Goal: Task Accomplishment & Management: Manage account settings

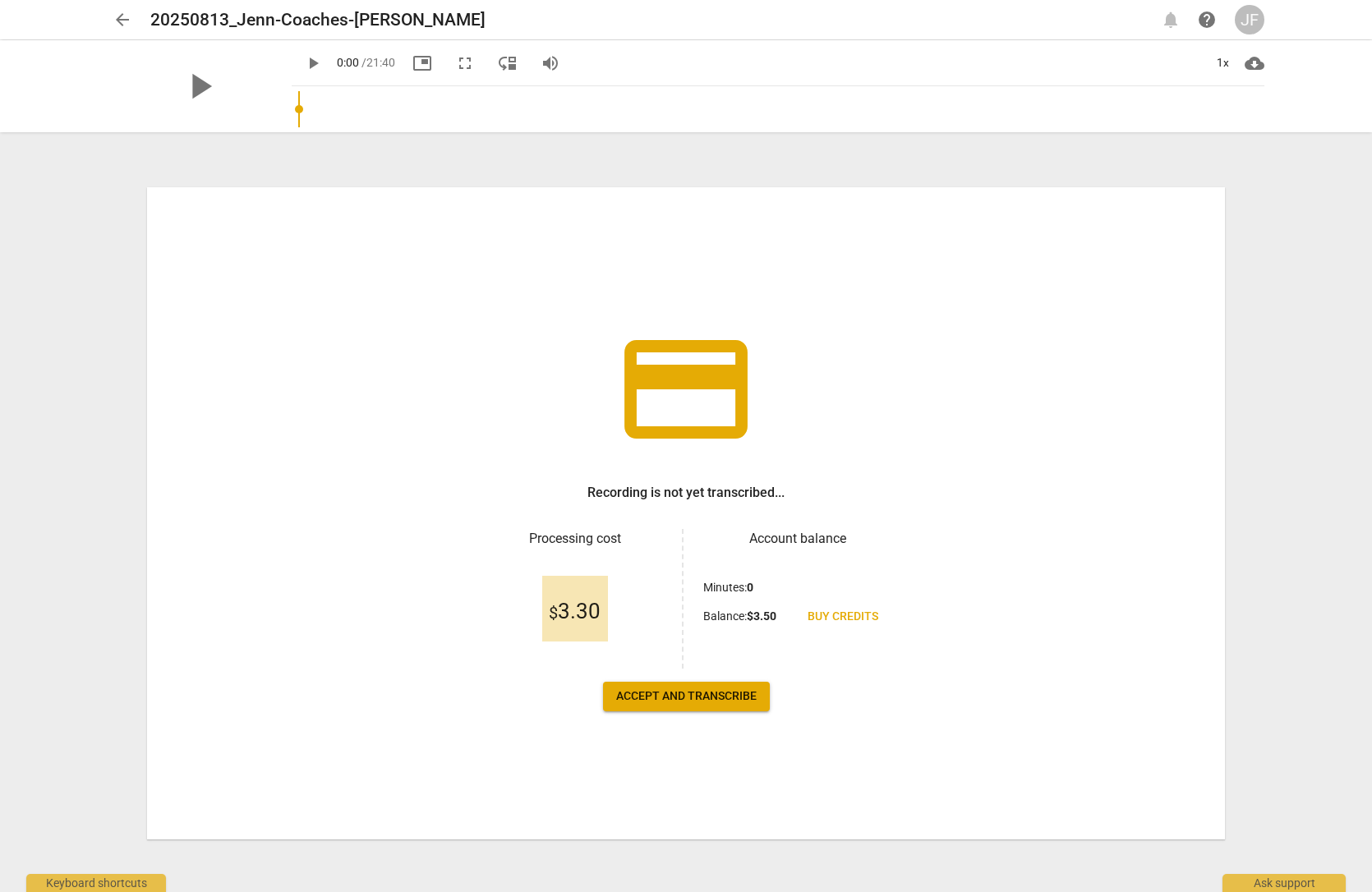
click at [727, 699] on span "Accept and transcribe" at bounding box center [686, 696] width 140 height 16
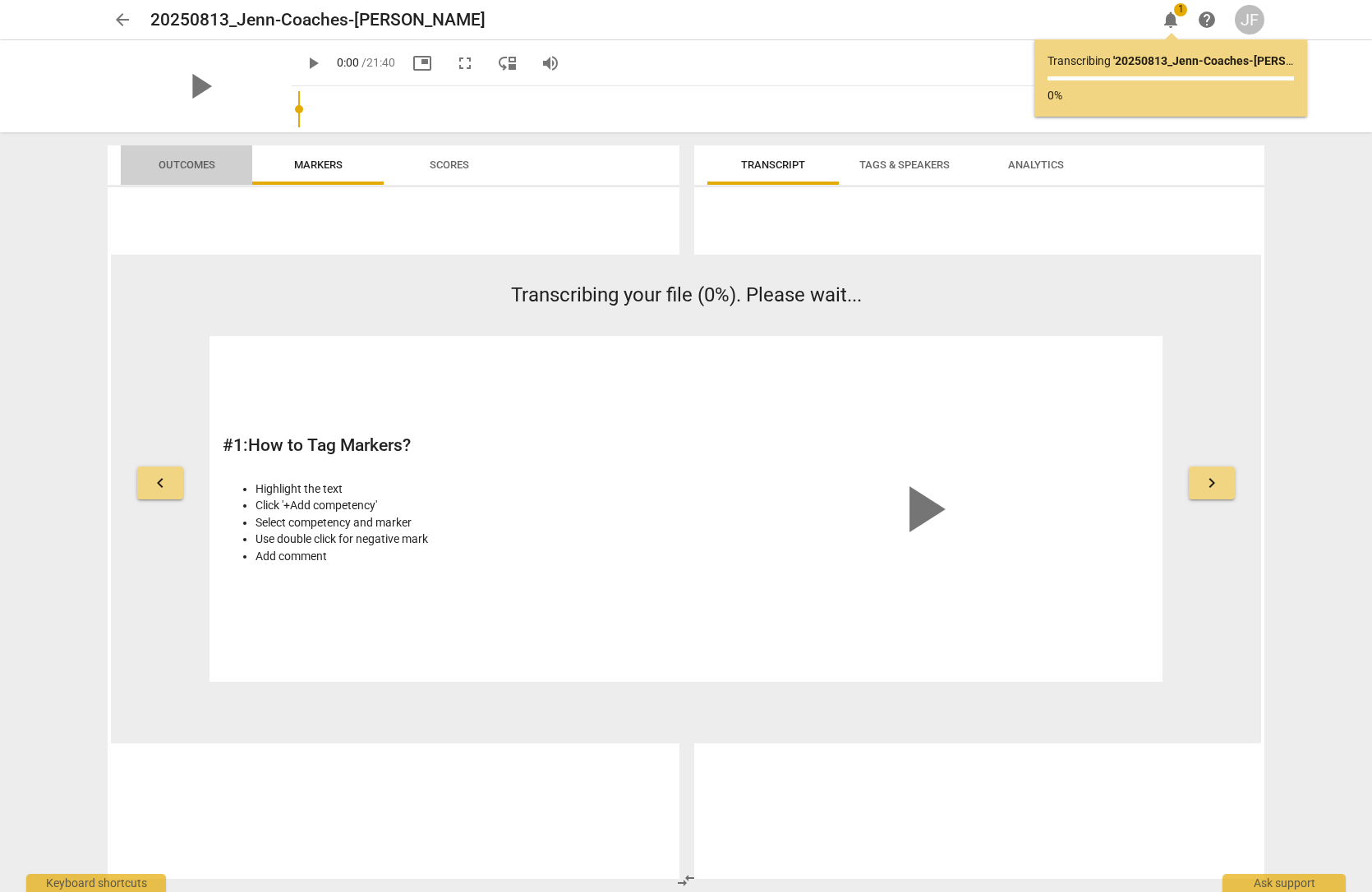
click at [167, 177] on button "Outcomes" at bounding box center [186, 165] width 131 height 40
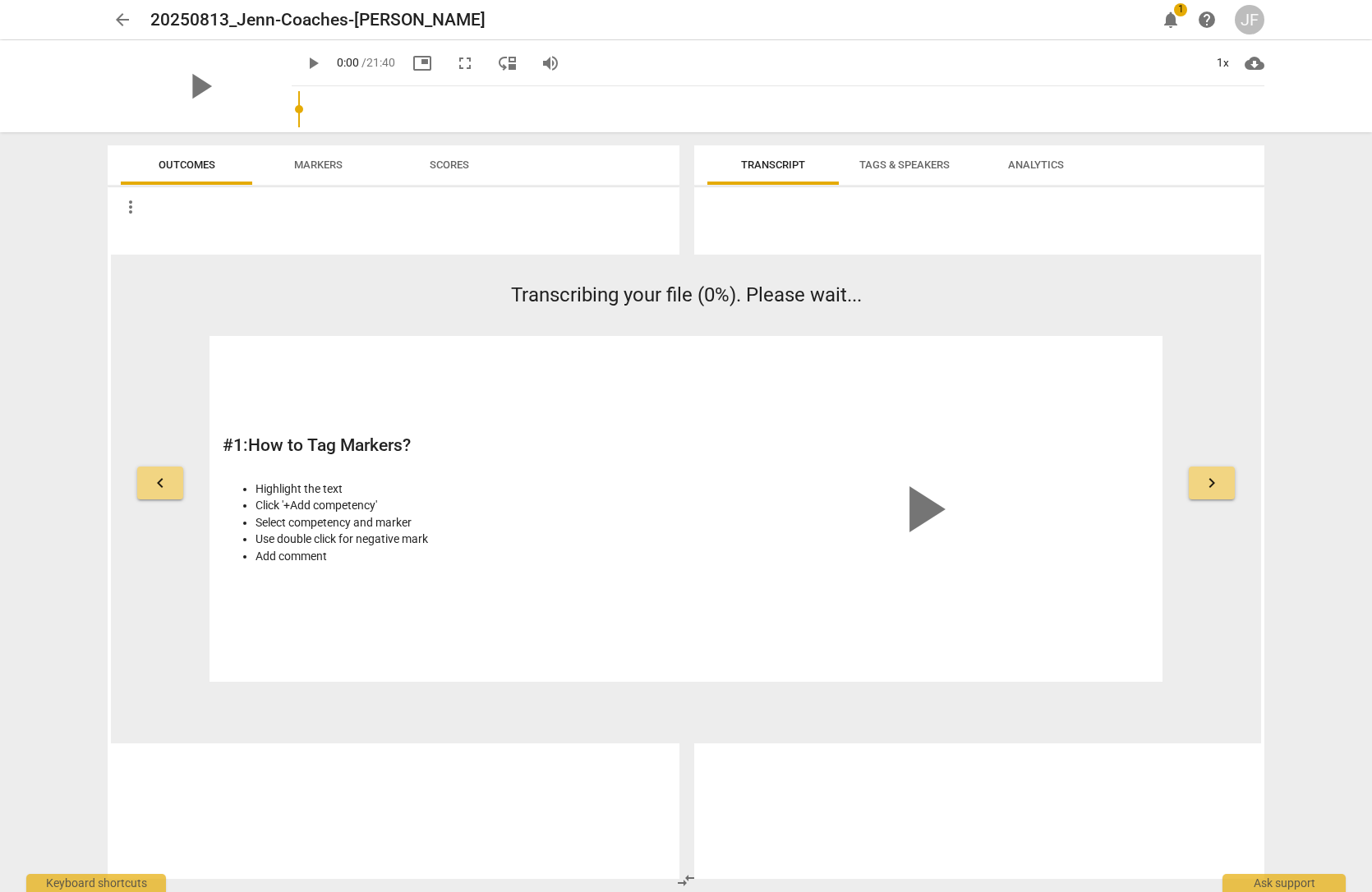
click at [330, 168] on span "Markers" at bounding box center [318, 164] width 49 height 13
click at [119, 19] on span "arrow_back" at bounding box center [122, 20] width 20 height 20
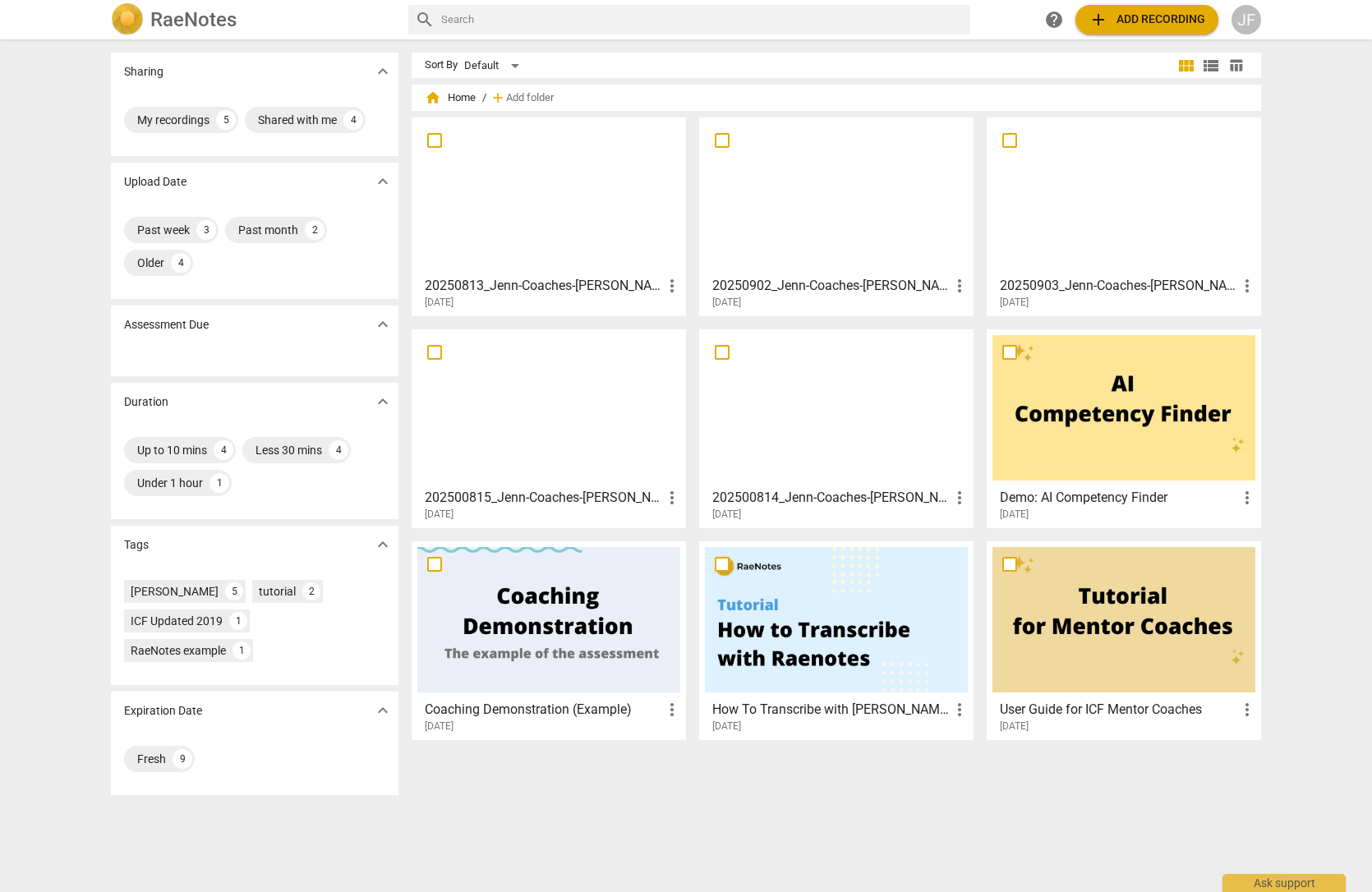
click at [781, 297] on div "[DATE]" at bounding box center [841, 303] width 257 height 14
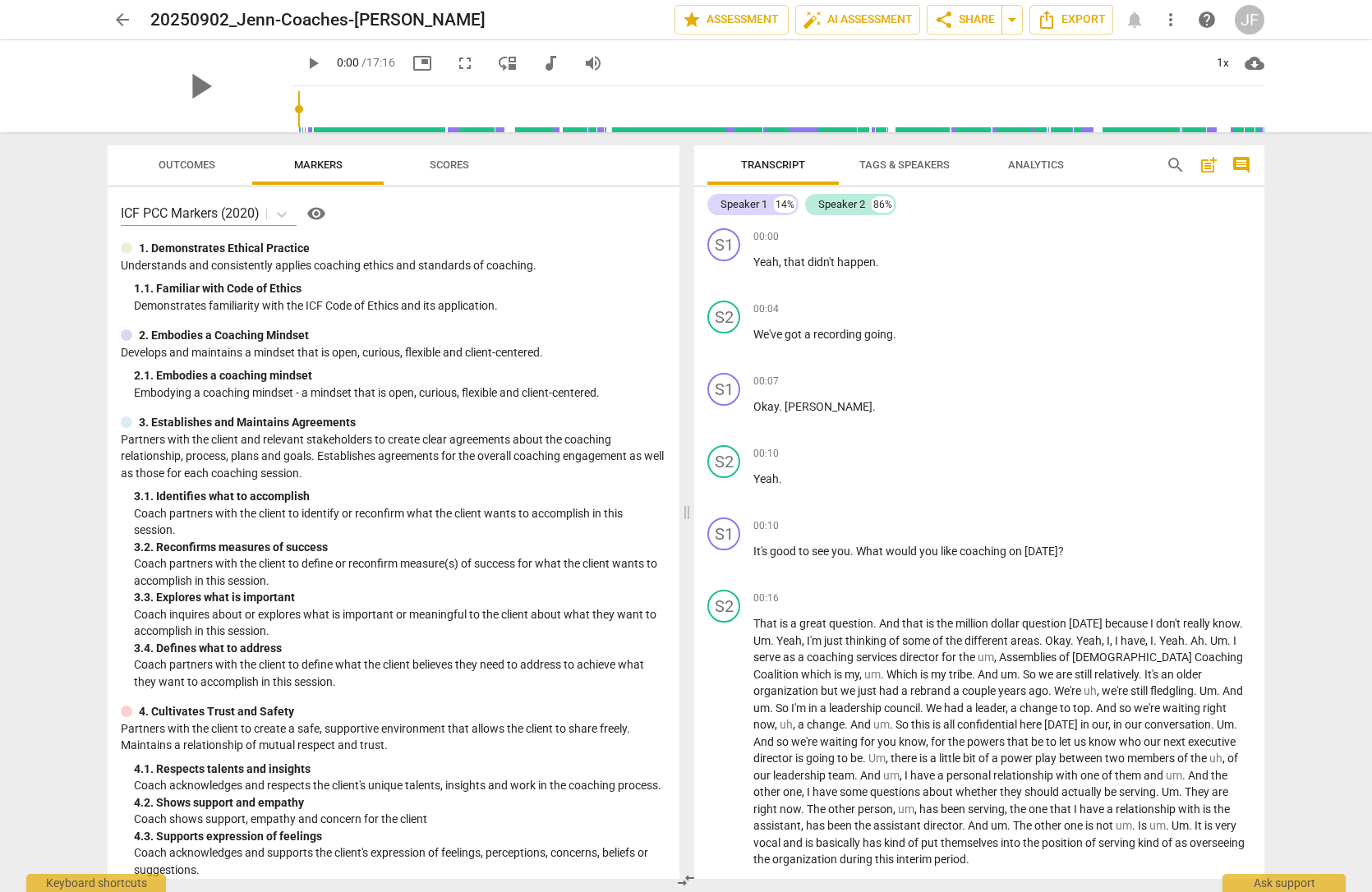
click at [919, 162] on span "Tags & Speakers" at bounding box center [904, 164] width 91 height 13
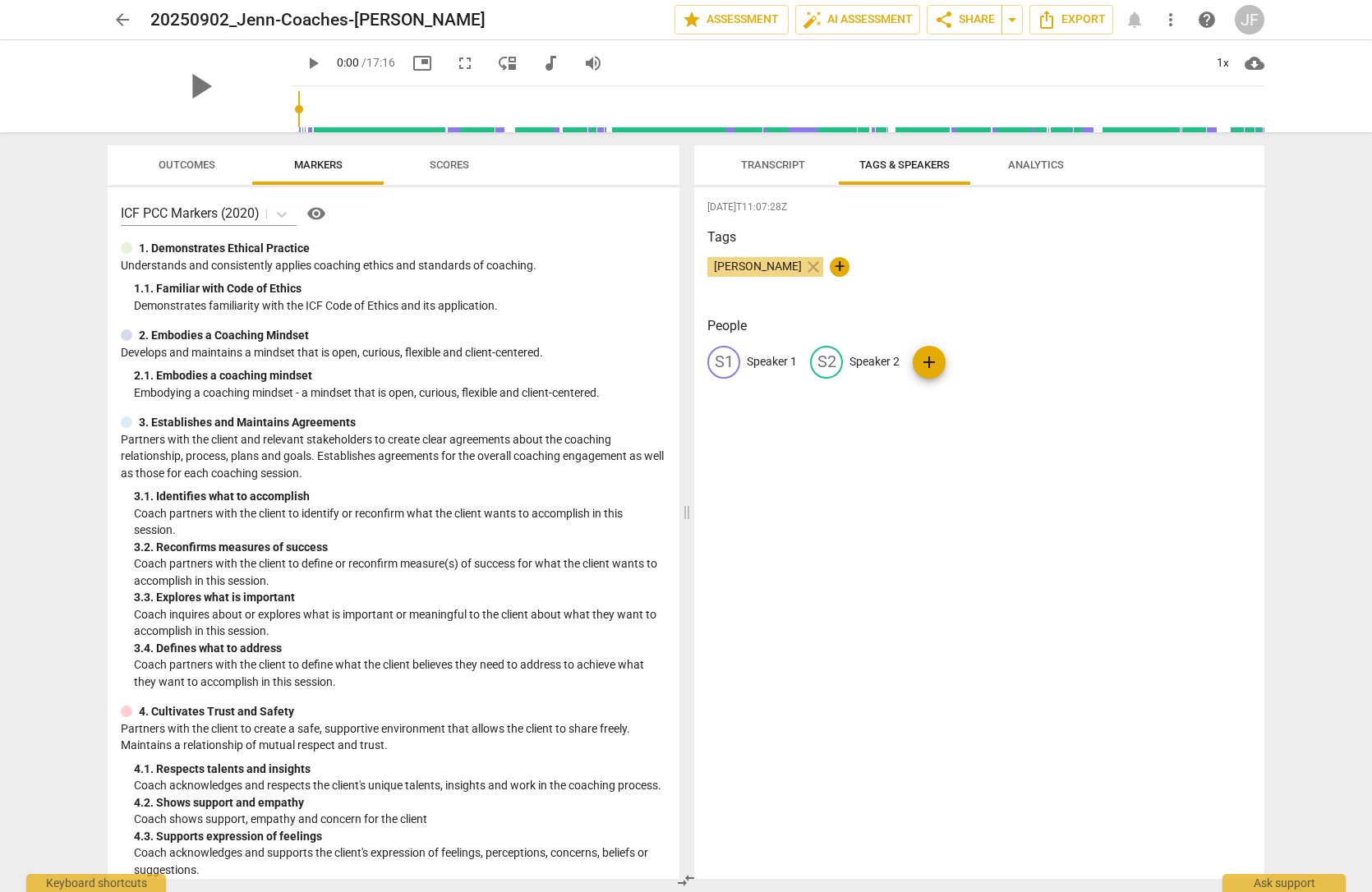
click at [774, 167] on span "Transcript" at bounding box center [773, 164] width 64 height 13
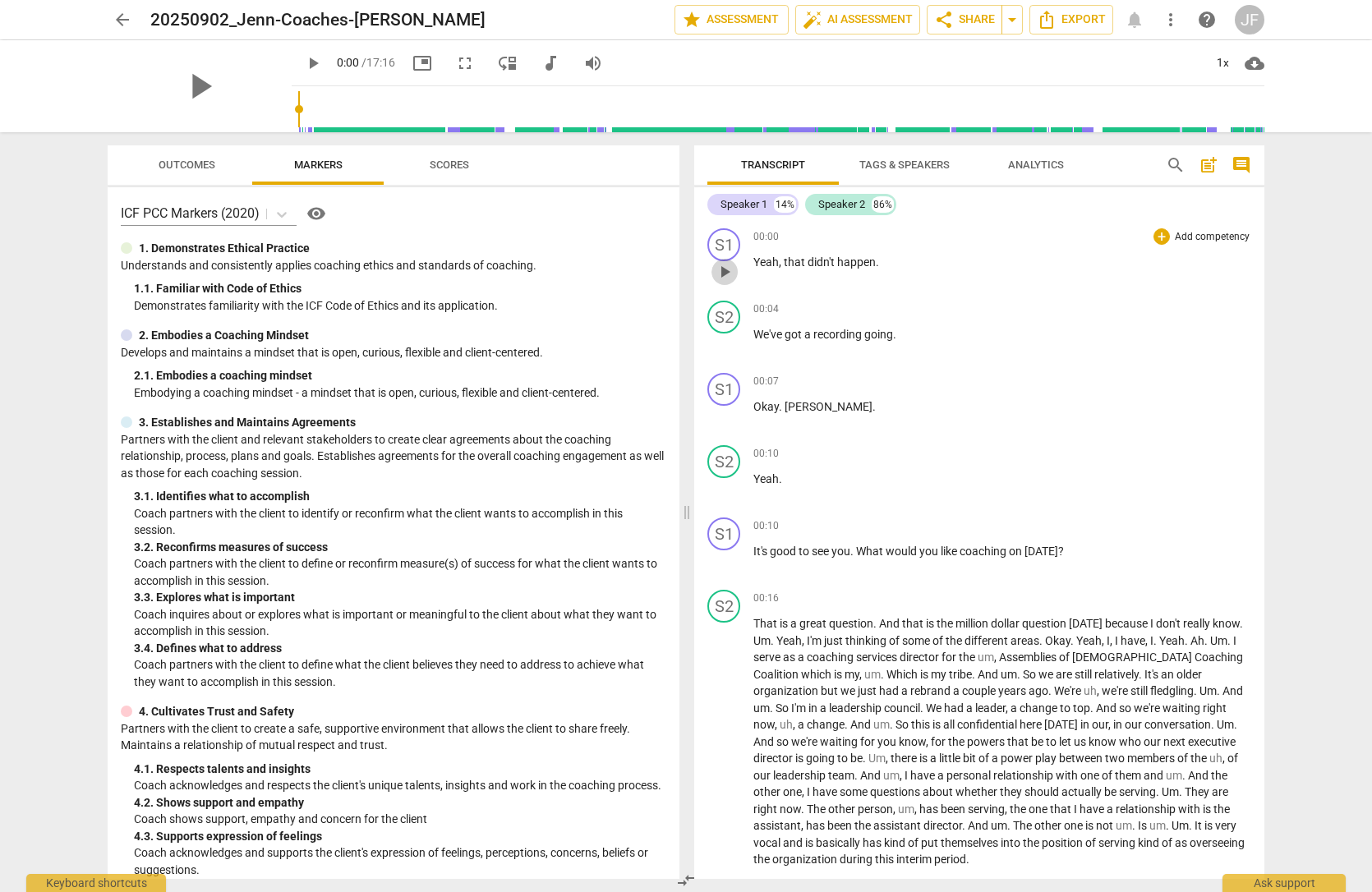
click at [721, 263] on span "play_arrow" at bounding box center [724, 272] width 20 height 20
click at [727, 273] on span "pause" at bounding box center [724, 272] width 20 height 20
click at [722, 253] on div "S1" at bounding box center [723, 244] width 33 height 33
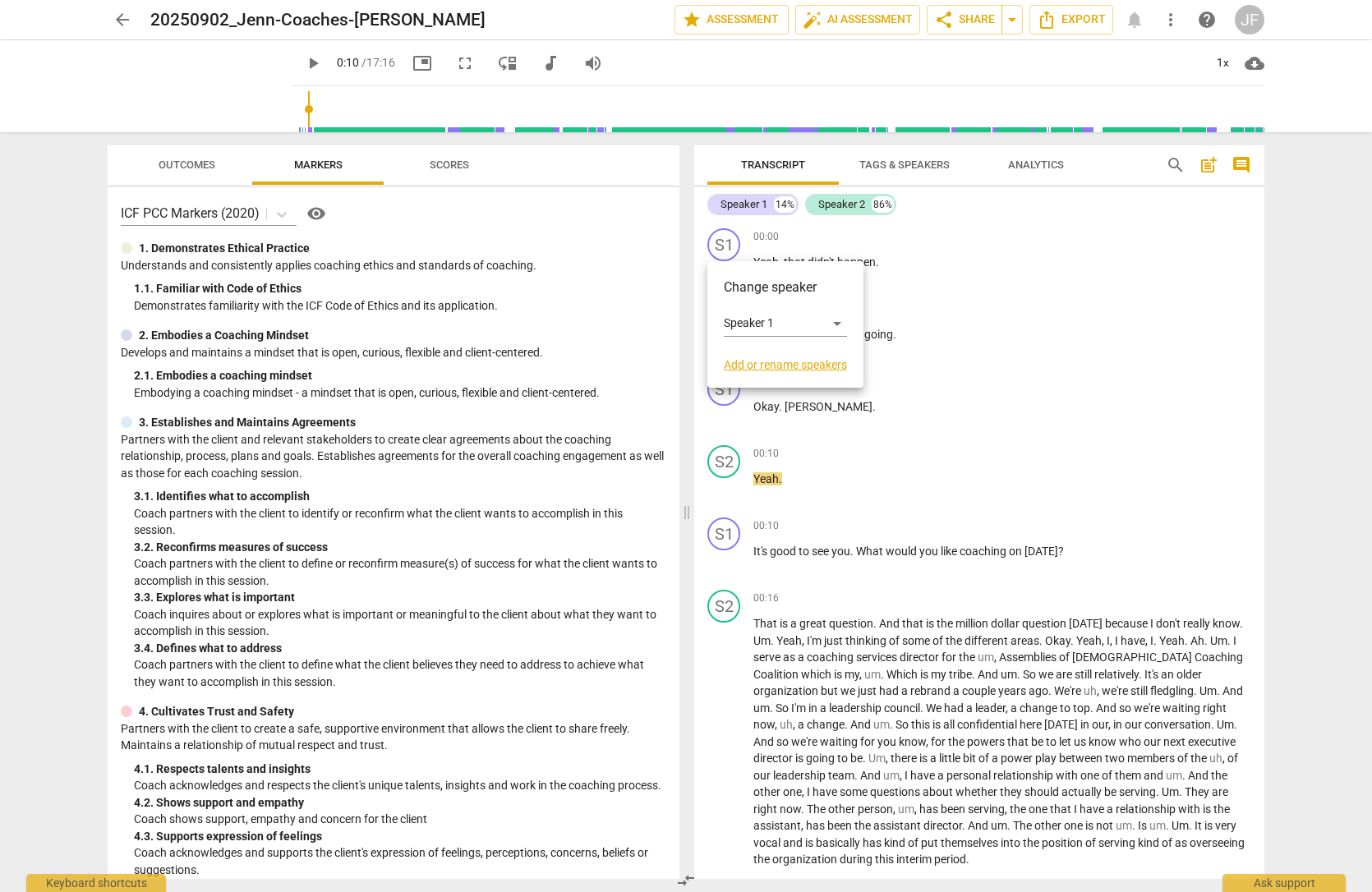
click at [723, 244] on div at bounding box center [686, 446] width 1372 height 892
click at [725, 316] on div "S2" at bounding box center [723, 317] width 33 height 33
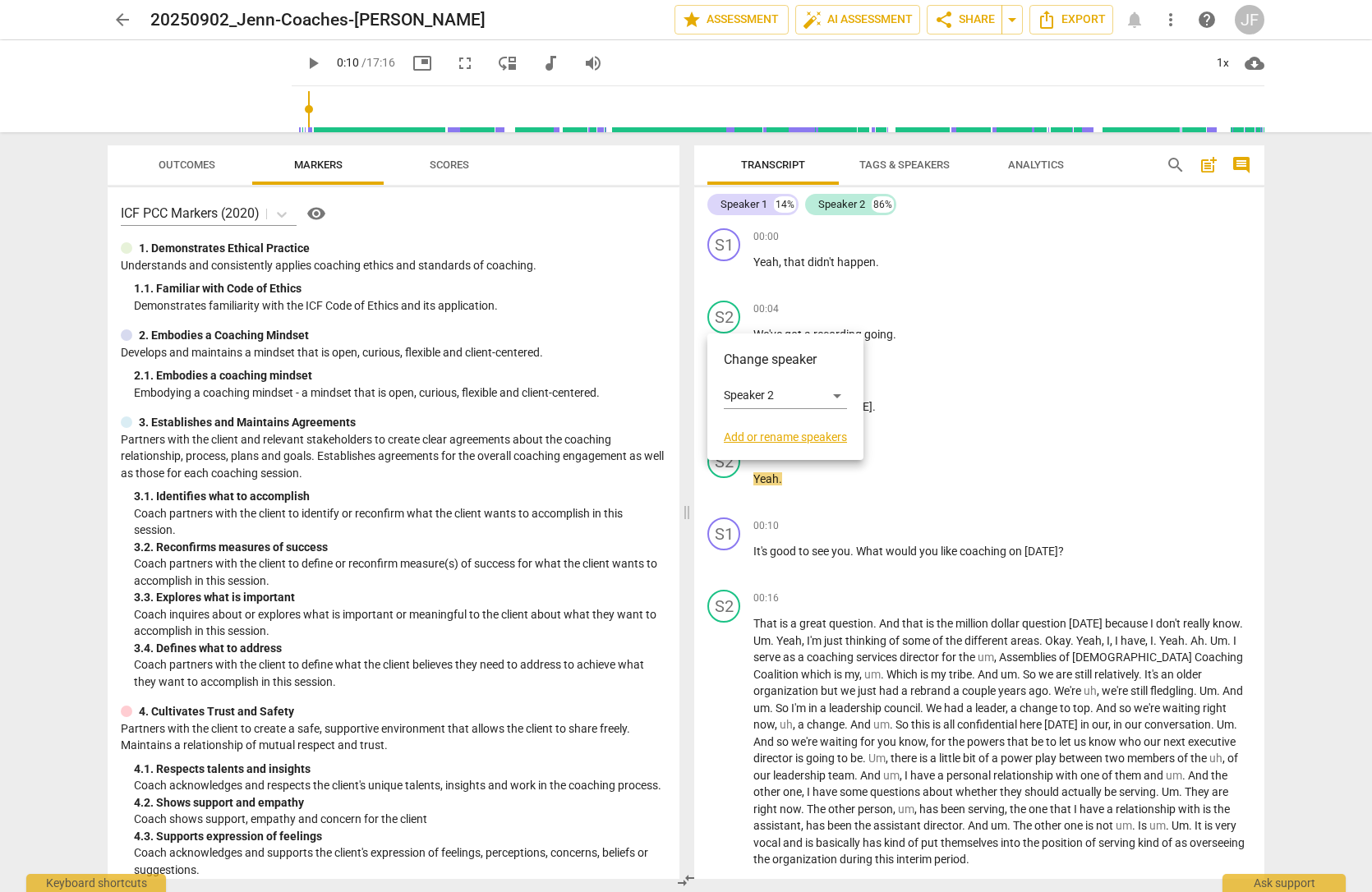
click at [730, 311] on div at bounding box center [686, 446] width 1372 height 892
click at [724, 344] on span "play_arrow" at bounding box center [724, 344] width 20 height 20
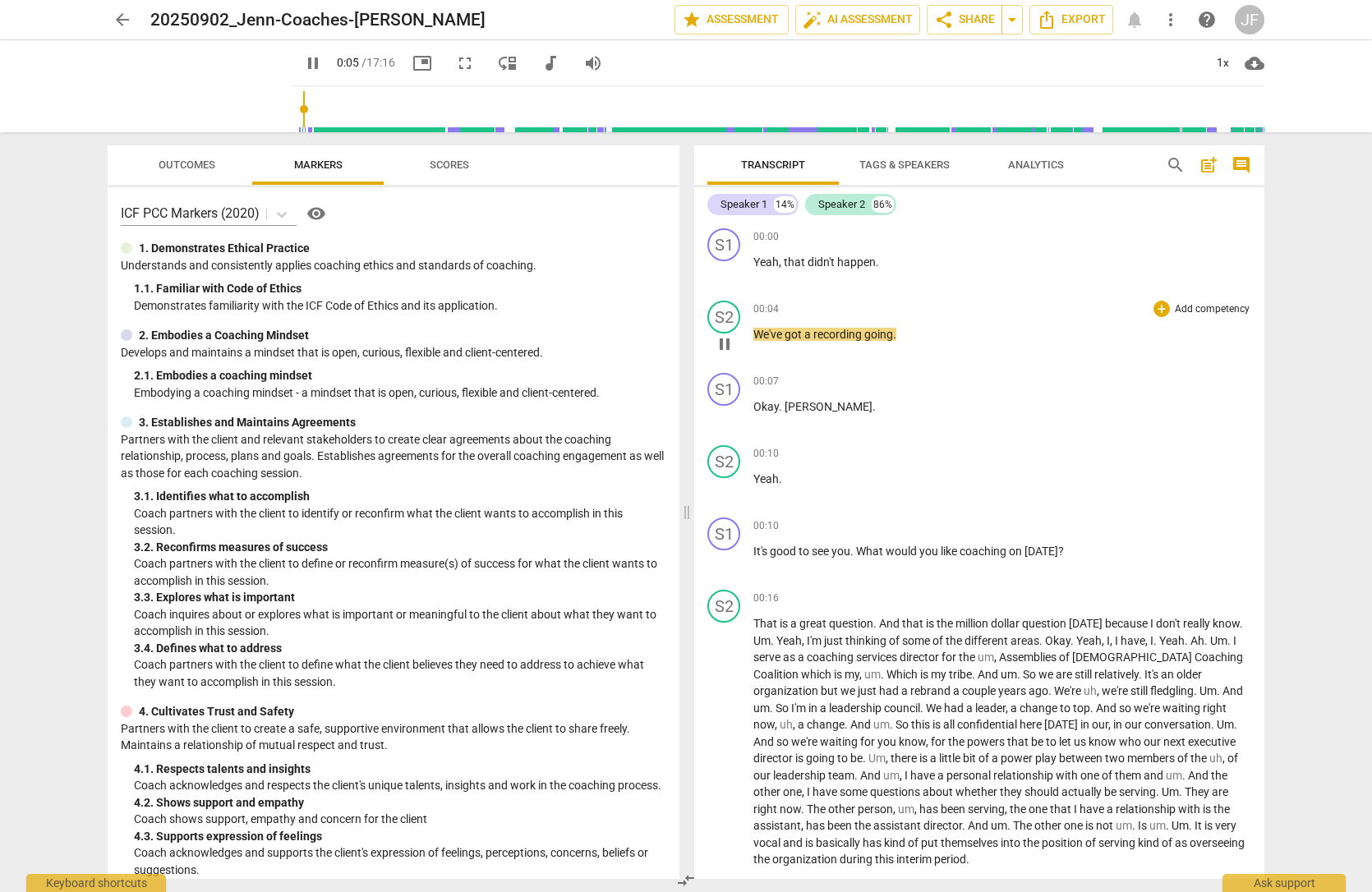
click at [724, 344] on span "pause" at bounding box center [724, 344] width 20 height 20
type input "5"
click at [894, 150] on button "Tags & Speakers" at bounding box center [904, 165] width 131 height 40
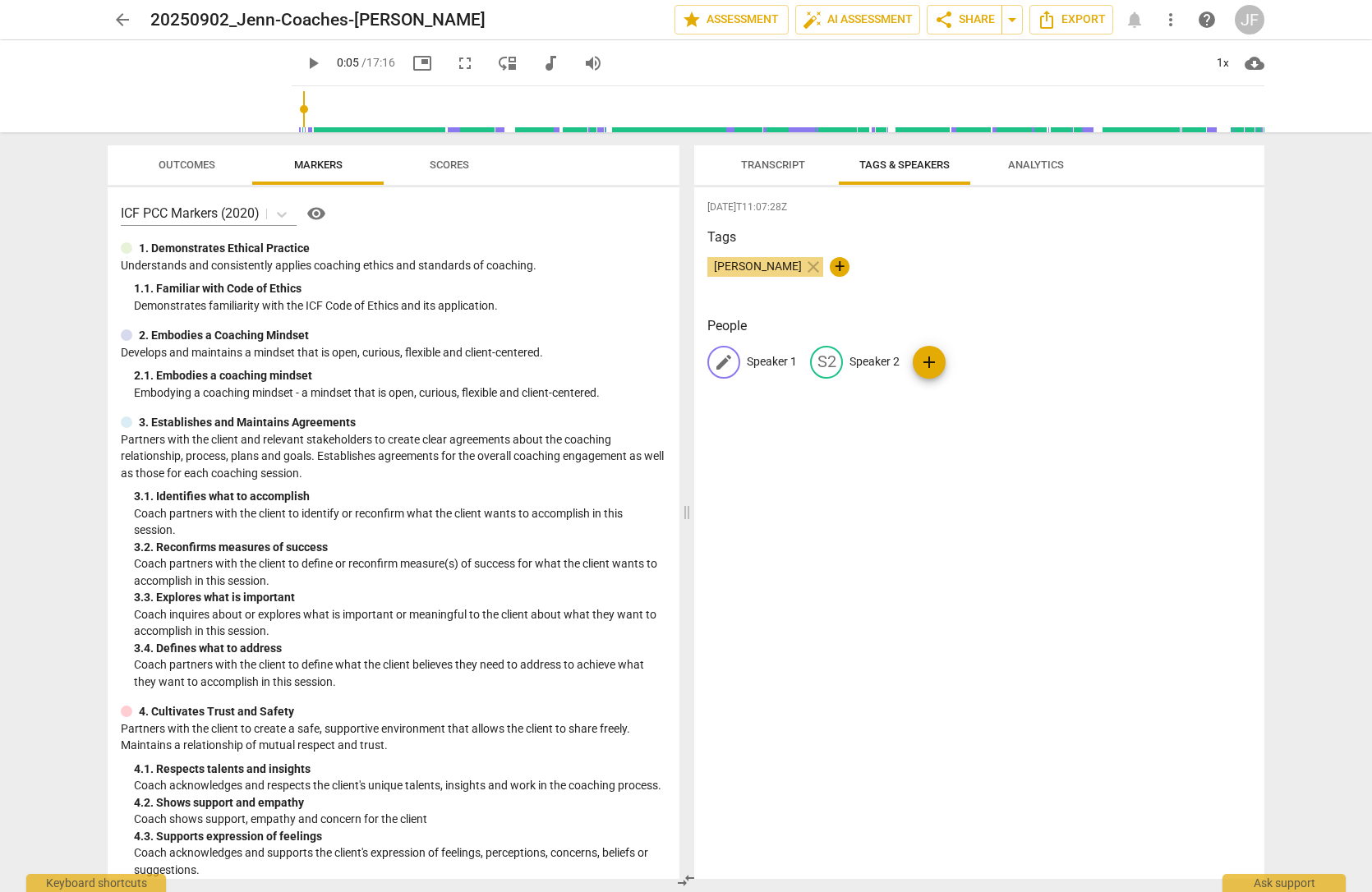
click at [761, 360] on p "Speaker 1" at bounding box center [772, 361] width 50 height 17
click at [761, 360] on input "Speaker 1" at bounding box center [812, 362] width 131 height 26
type input "Jenn"
click at [981, 367] on p "Speaker 2" at bounding box center [981, 361] width 50 height 17
type input "Client"
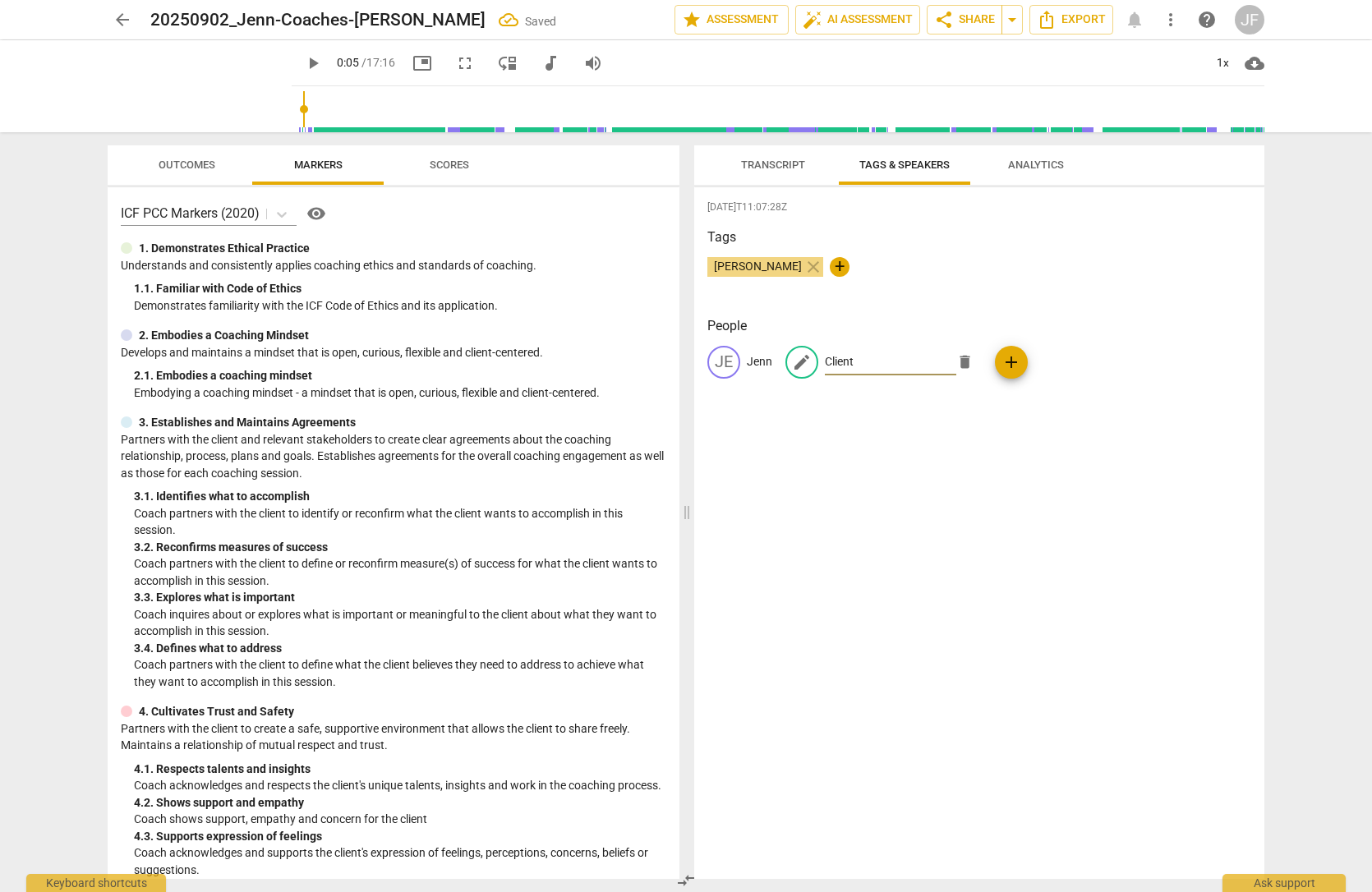
click at [993, 539] on div "2025-09-05T11:07:28Z Tags Jenn Felsted-Knight close + People JE Jenn edit Clien…" at bounding box center [979, 533] width 570 height 692
click at [778, 166] on span "Transcript" at bounding box center [773, 164] width 64 height 13
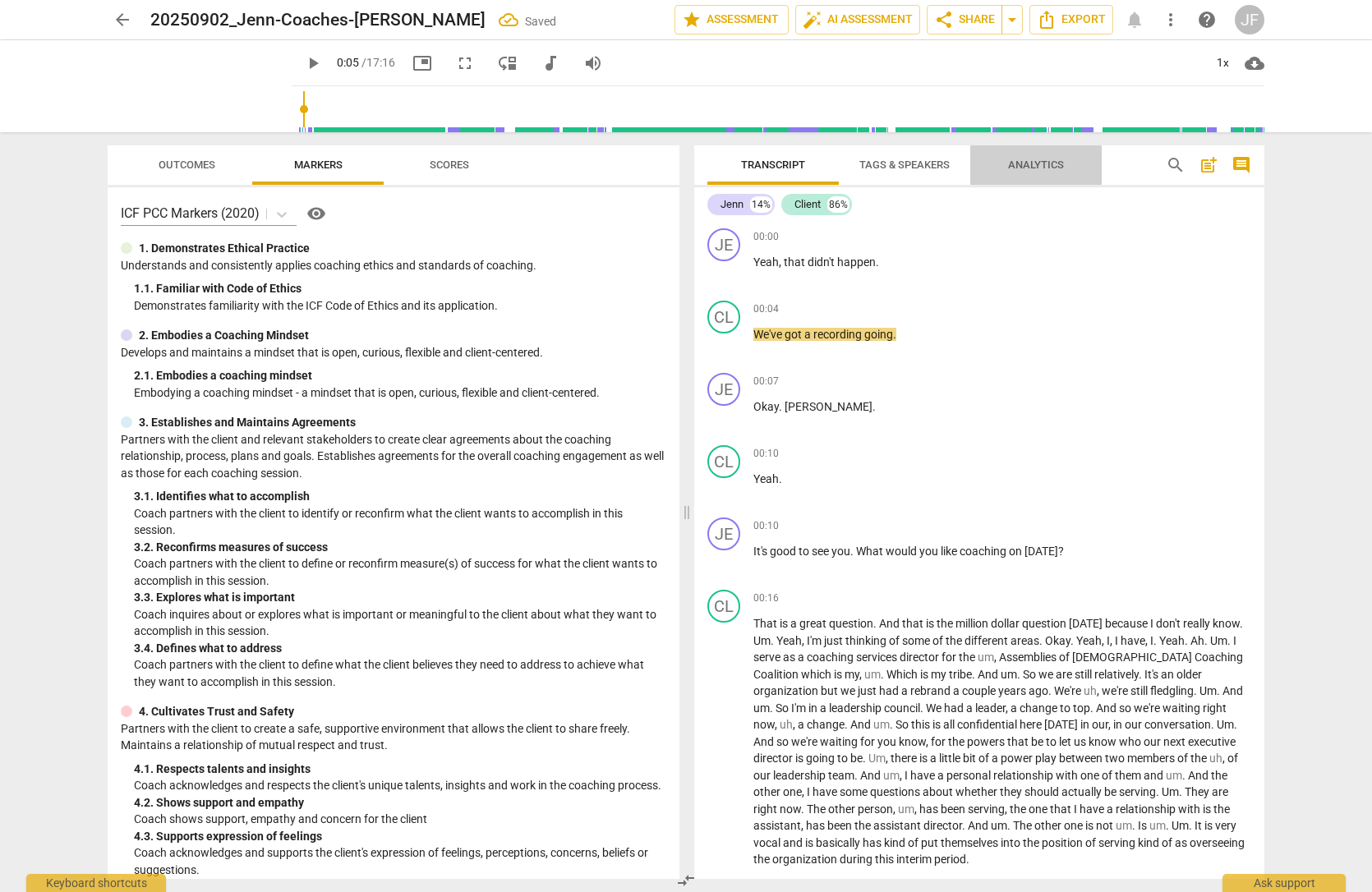
click at [1046, 170] on span "Analytics" at bounding box center [1036, 164] width 56 height 13
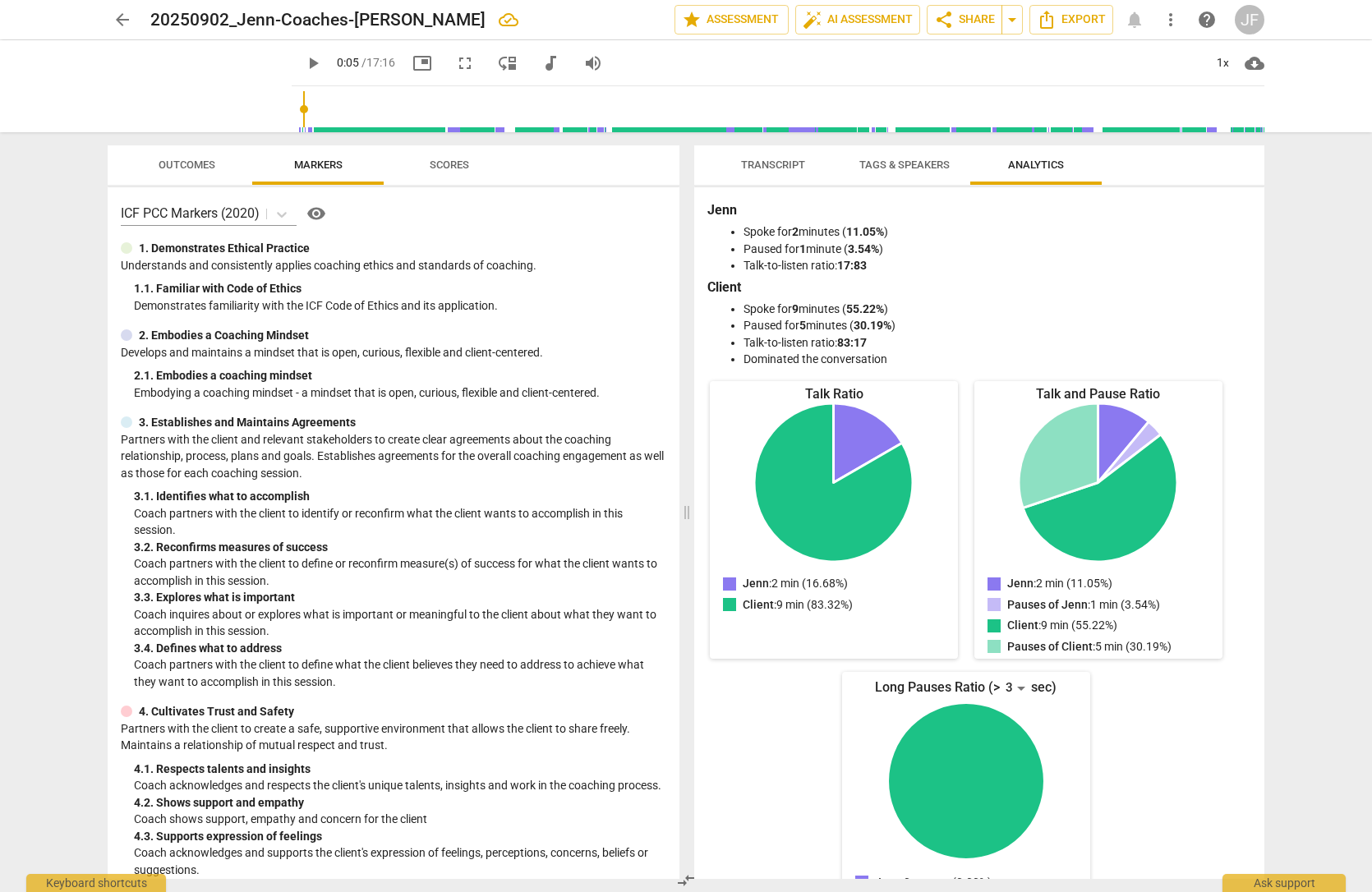
click at [120, 14] on span "arrow_back" at bounding box center [122, 20] width 20 height 20
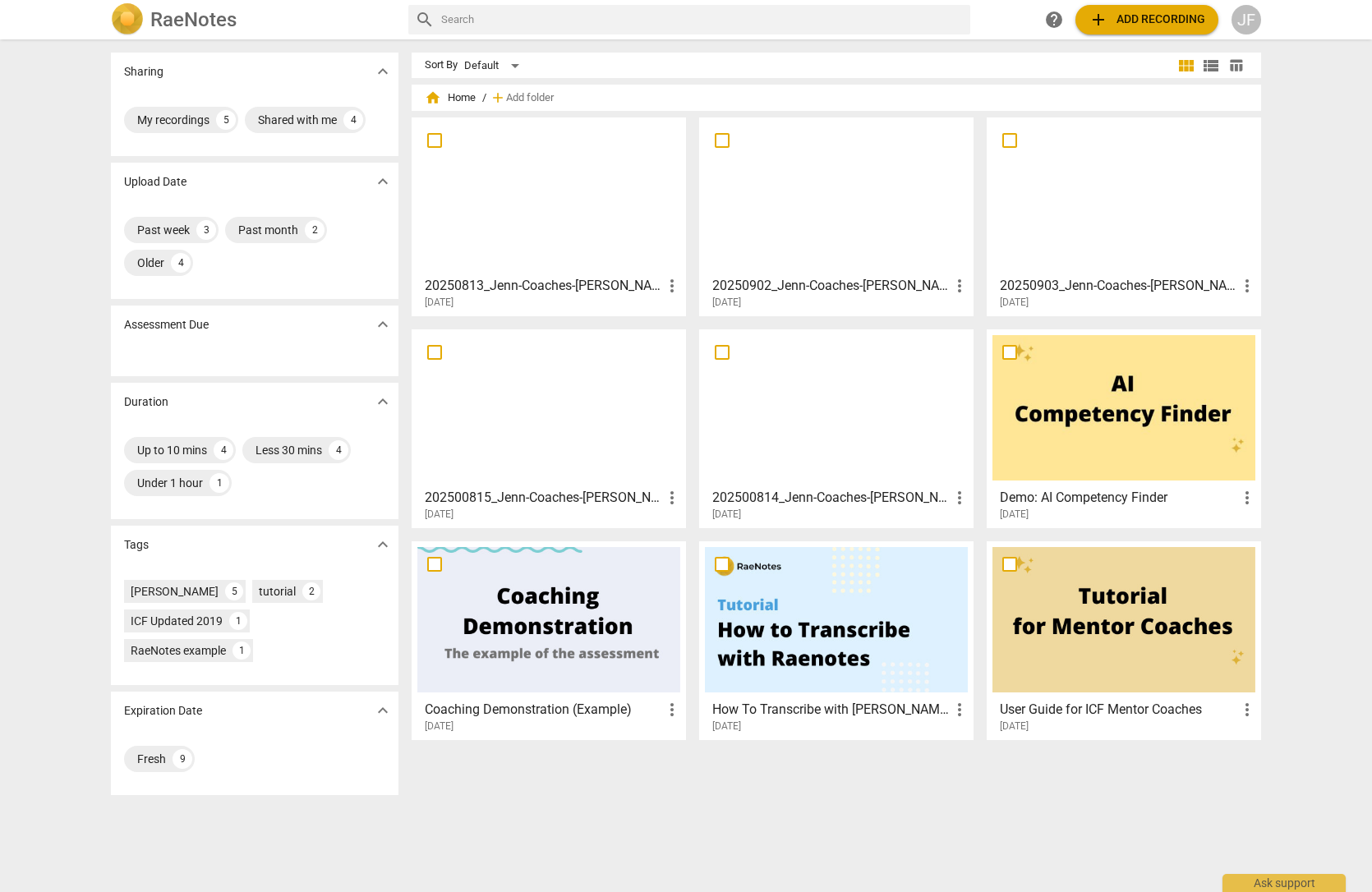
click at [1093, 296] on div "[DATE]" at bounding box center [1129, 303] width 257 height 14
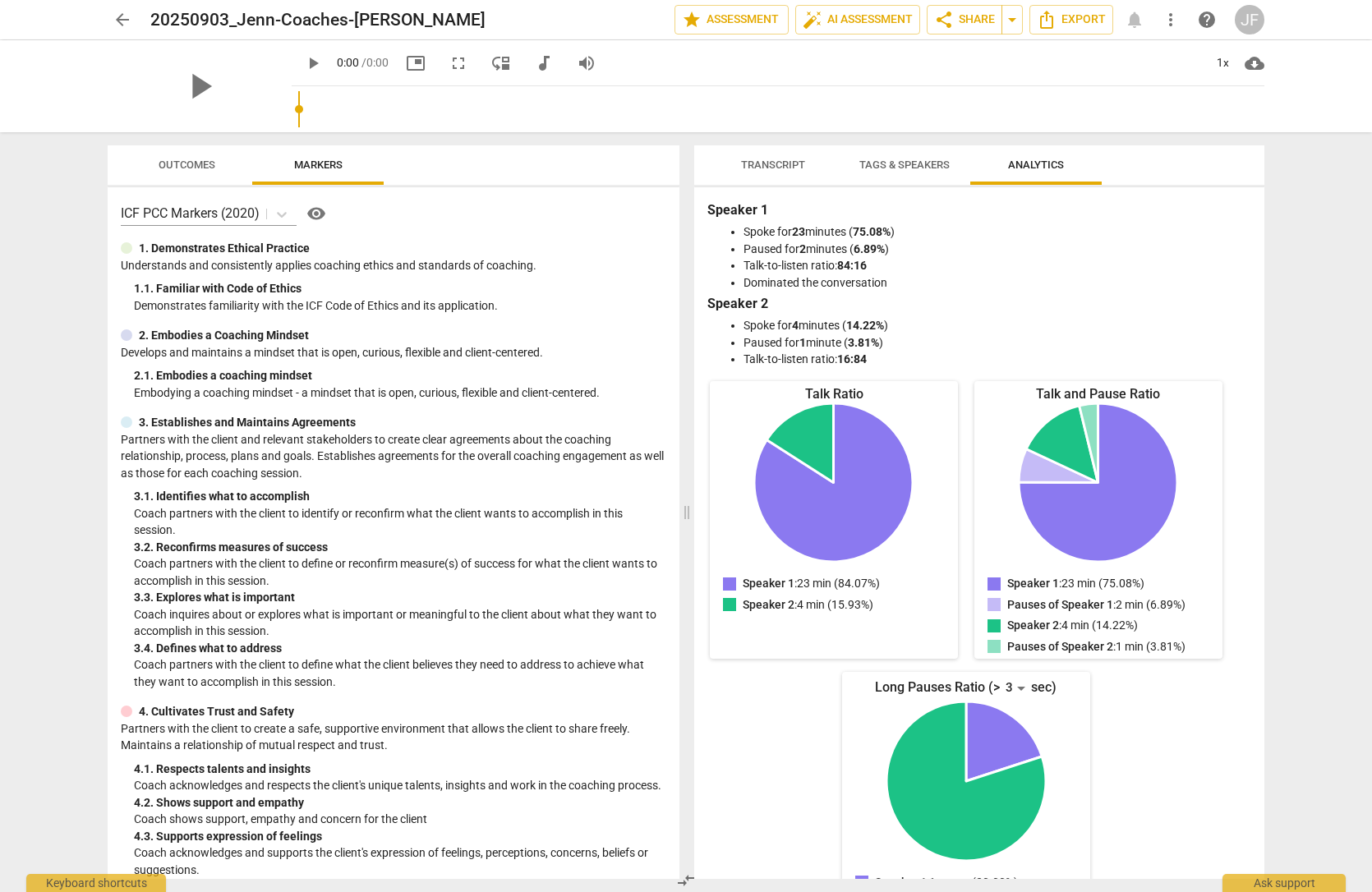
click at [876, 70] on div "play_arrow 0:00 / 0:00 picture_in_picture fullscreen move_down audiotrack volum…" at bounding box center [778, 63] width 972 height 46
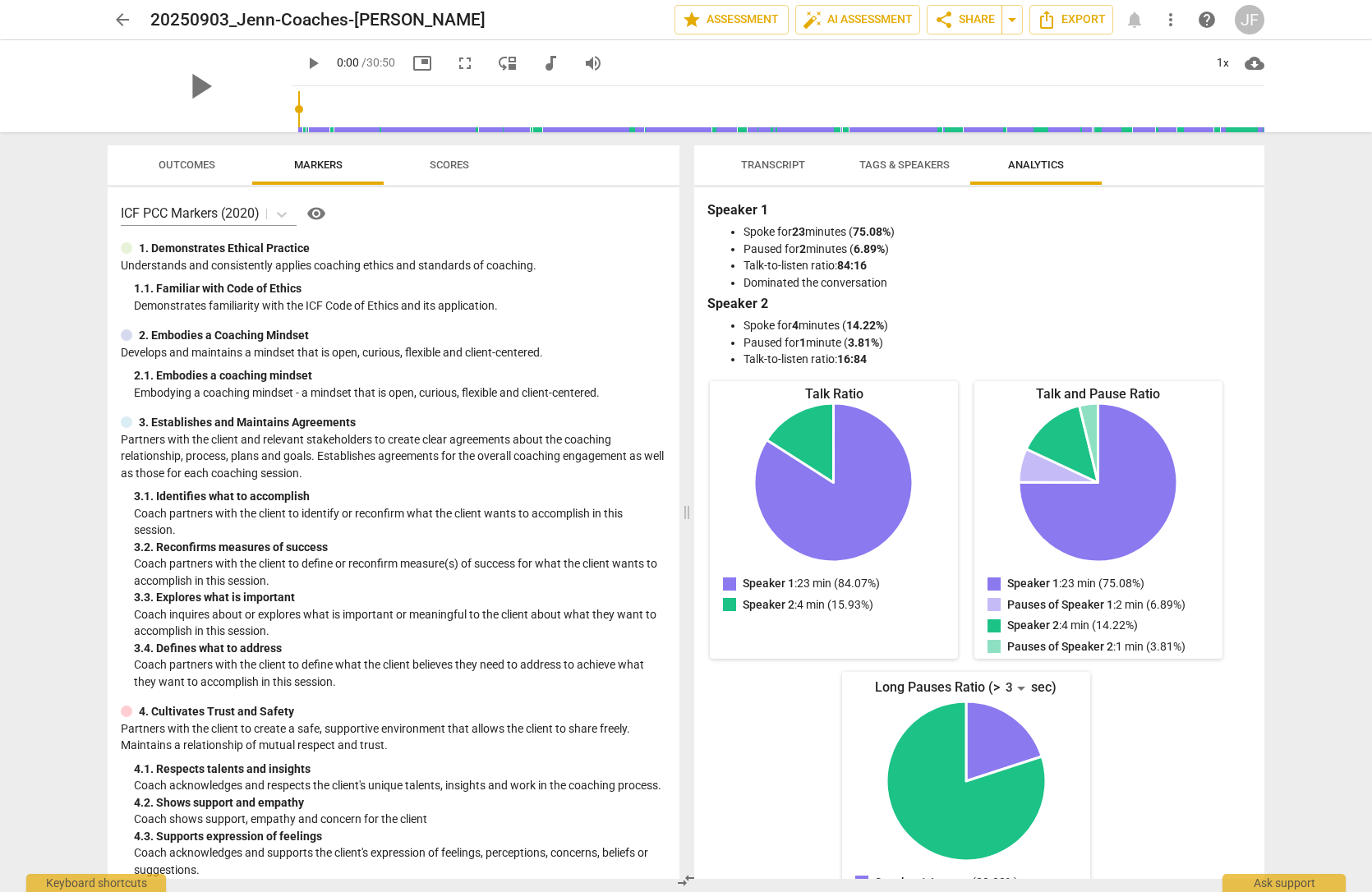
click at [895, 167] on span "Tags & Speakers" at bounding box center [904, 164] width 91 height 13
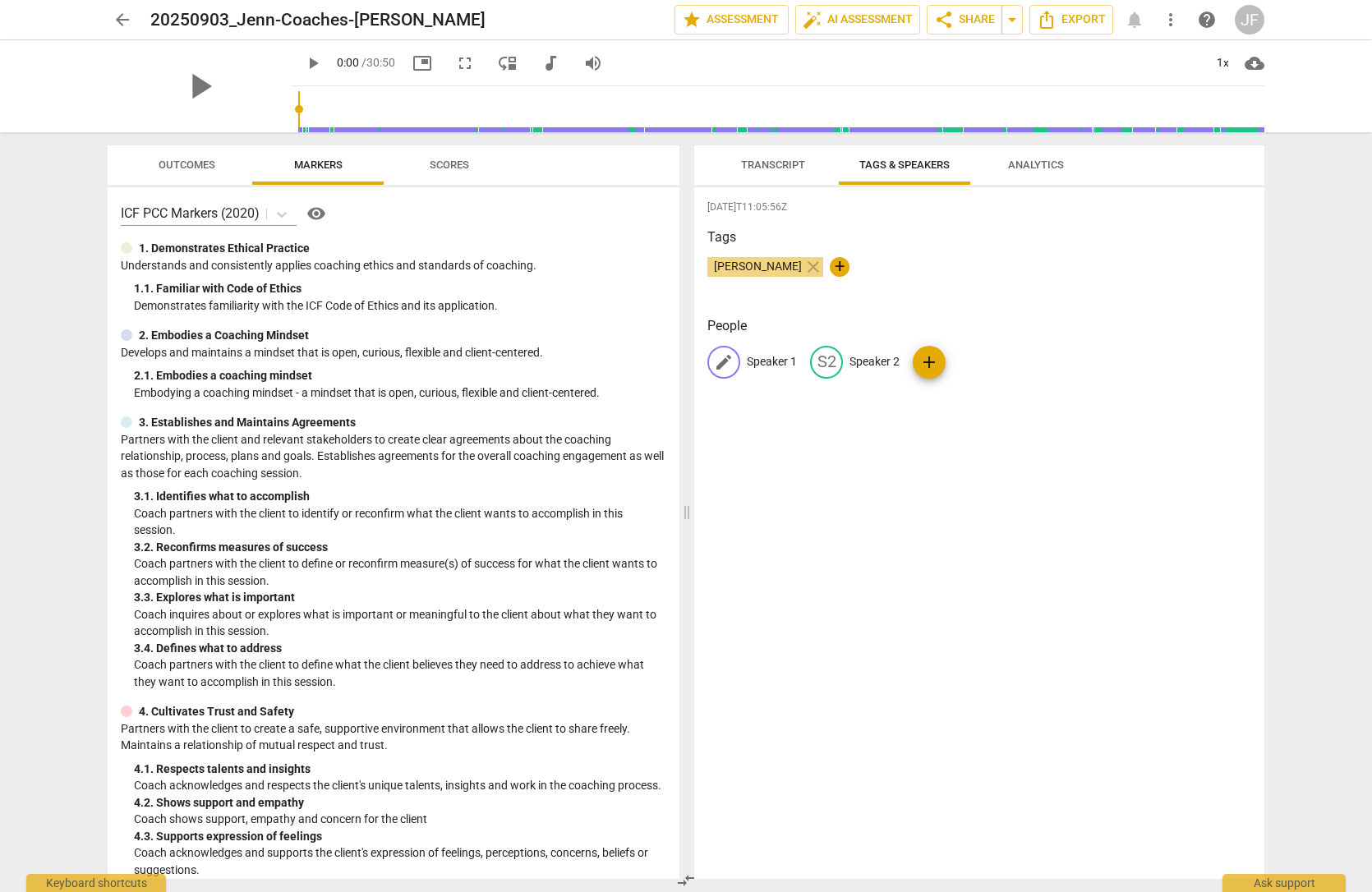
click at [724, 362] on span "edit" at bounding box center [723, 362] width 20 height 20
click at [741, 176] on span "Transcript" at bounding box center [773, 165] width 103 height 22
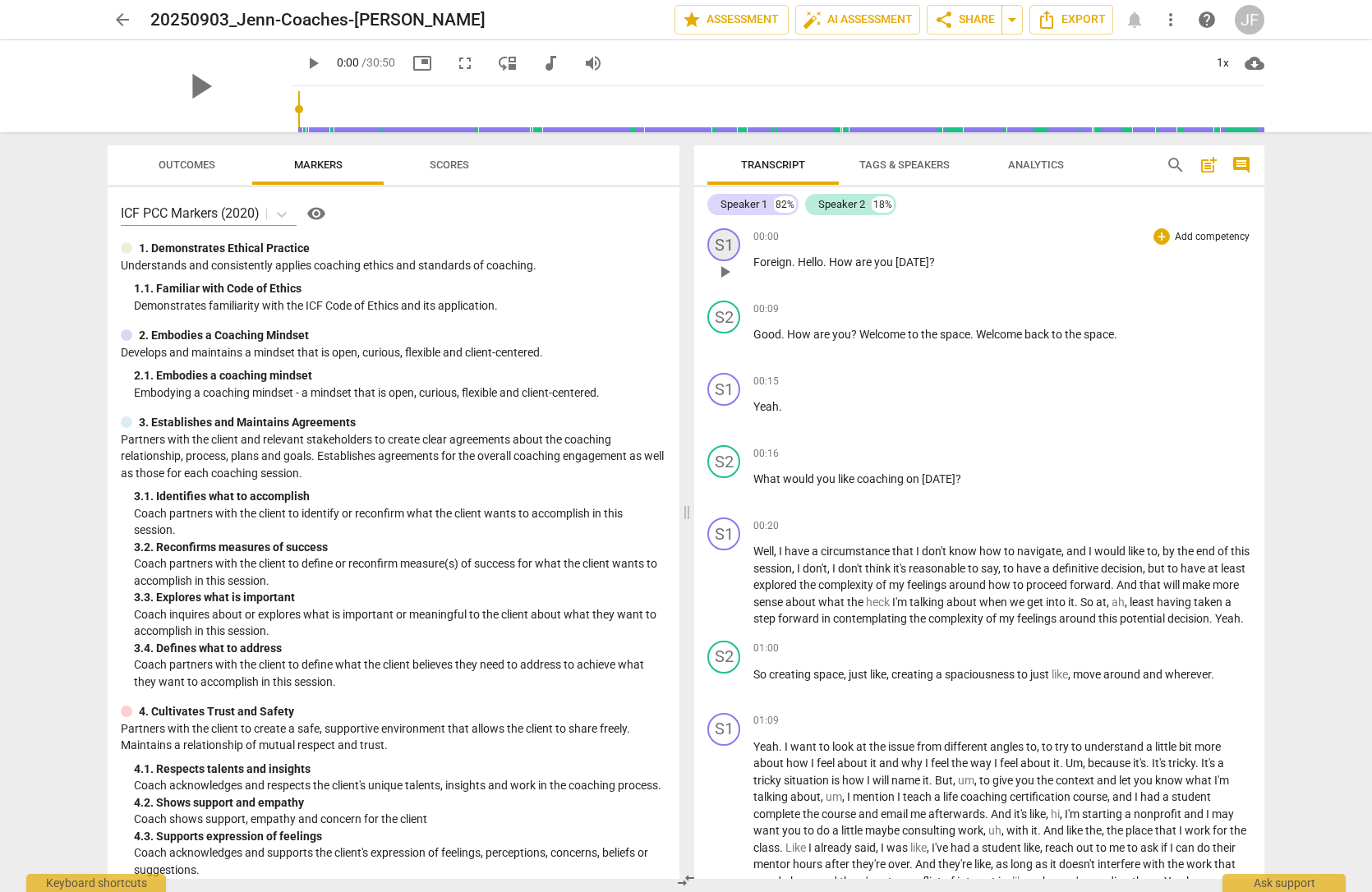
click at [719, 251] on div "S1" at bounding box center [723, 244] width 33 height 33
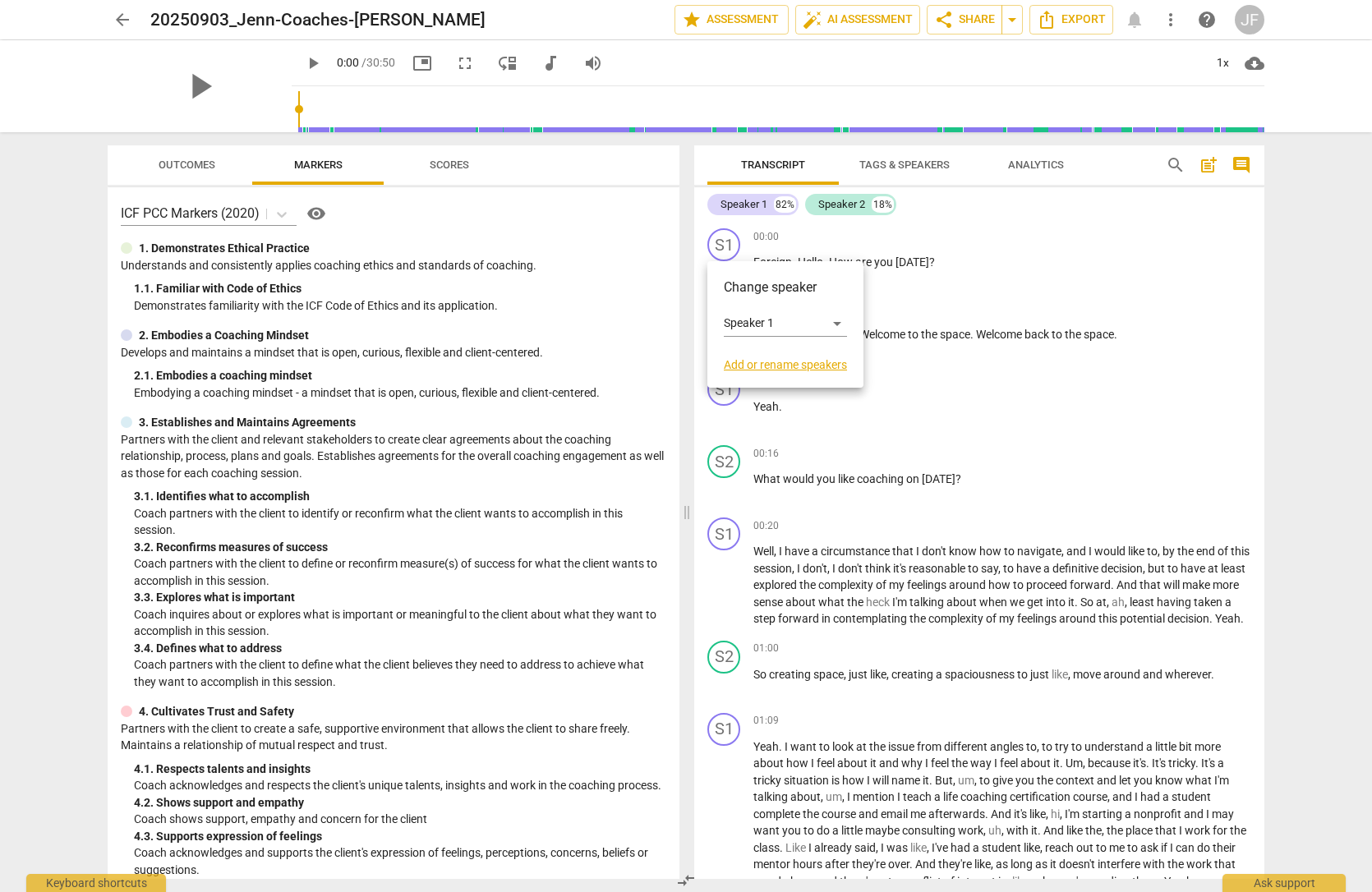
click at [724, 256] on div at bounding box center [686, 446] width 1372 height 892
click at [723, 282] on button "play_arrow" at bounding box center [724, 271] width 26 height 26
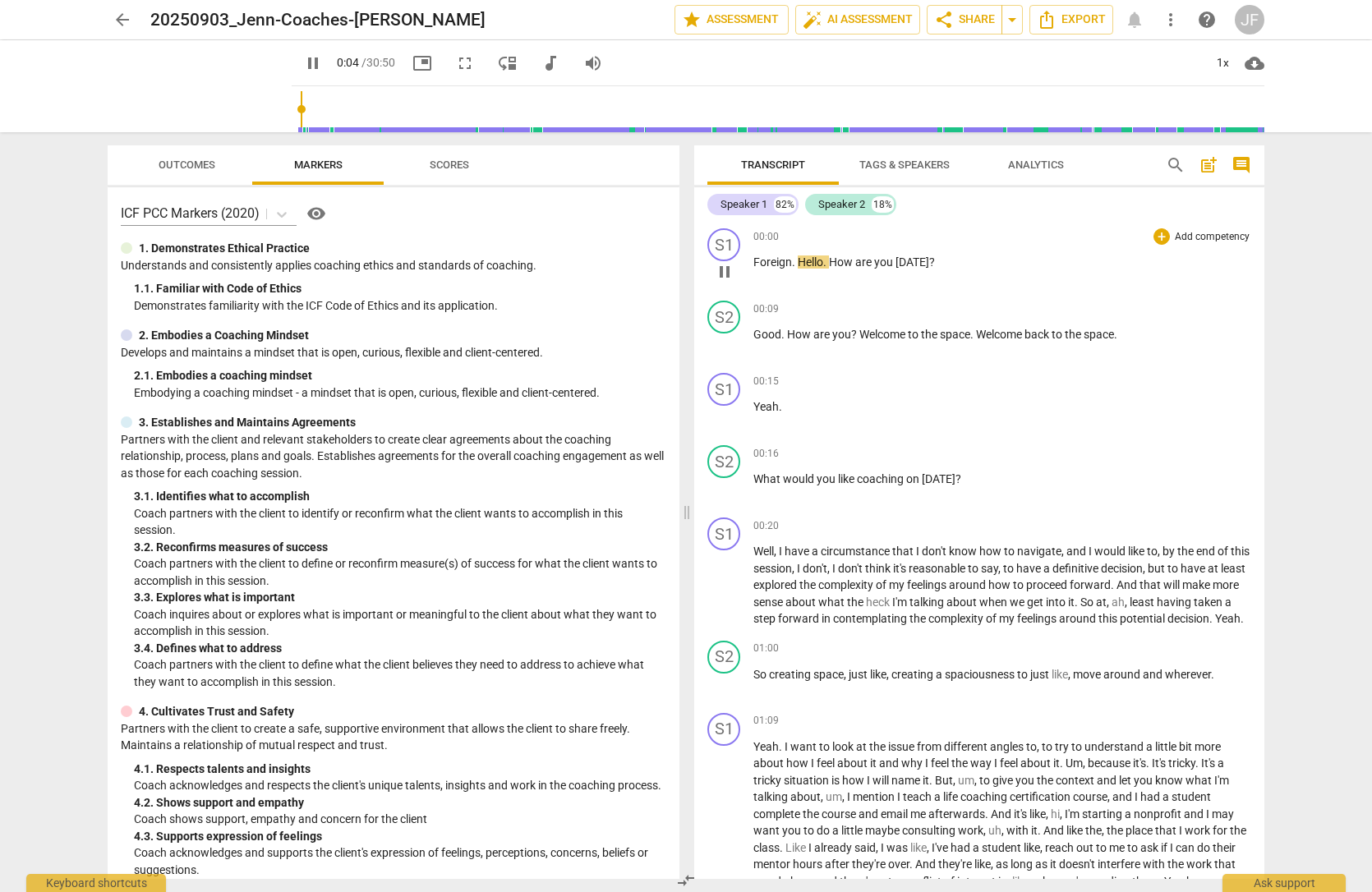
click at [724, 268] on span "pause" at bounding box center [724, 272] width 20 height 20
click at [724, 271] on span "play_arrow" at bounding box center [724, 272] width 20 height 20
click at [886, 168] on span "Tags & Speakers" at bounding box center [904, 164] width 91 height 13
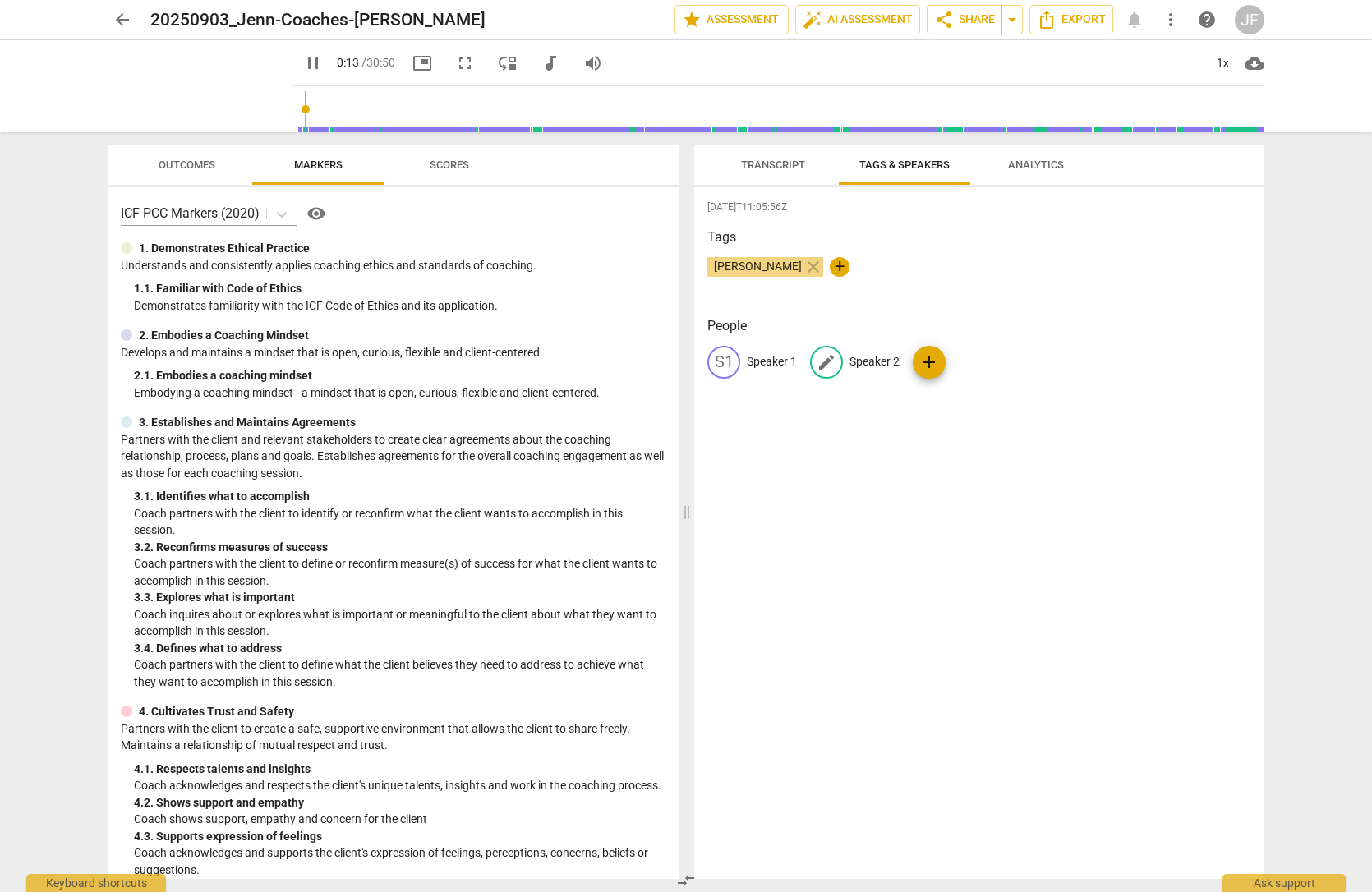
click at [869, 356] on p "Speaker 2" at bounding box center [874, 361] width 50 height 17
type input "15"
type input "J"
type input "15"
type input "Je"
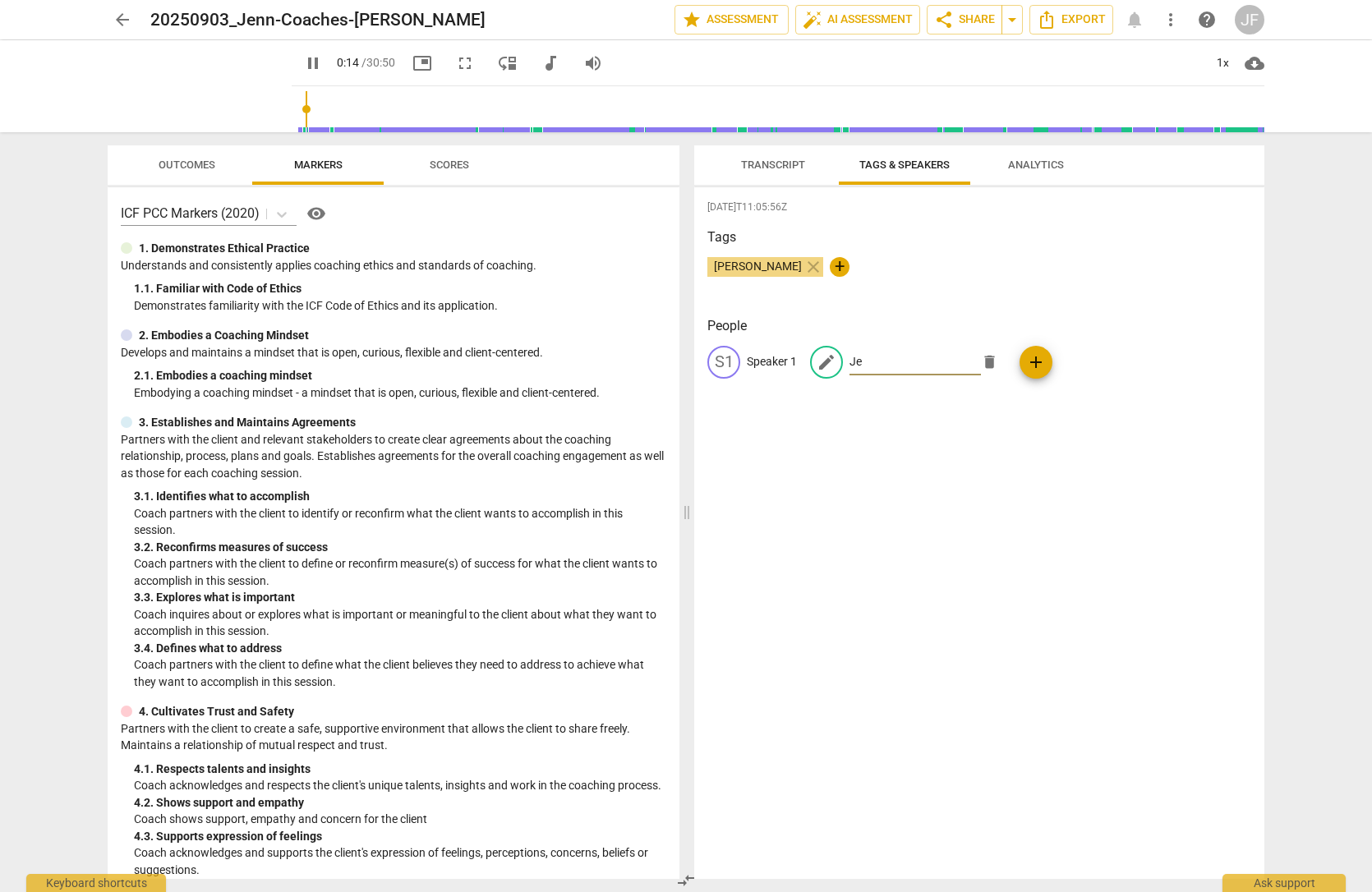
type input "15"
type input "Jenn"
type input "17"
type input "Jenn"
click at [769, 366] on p "Speaker 1" at bounding box center [772, 361] width 50 height 17
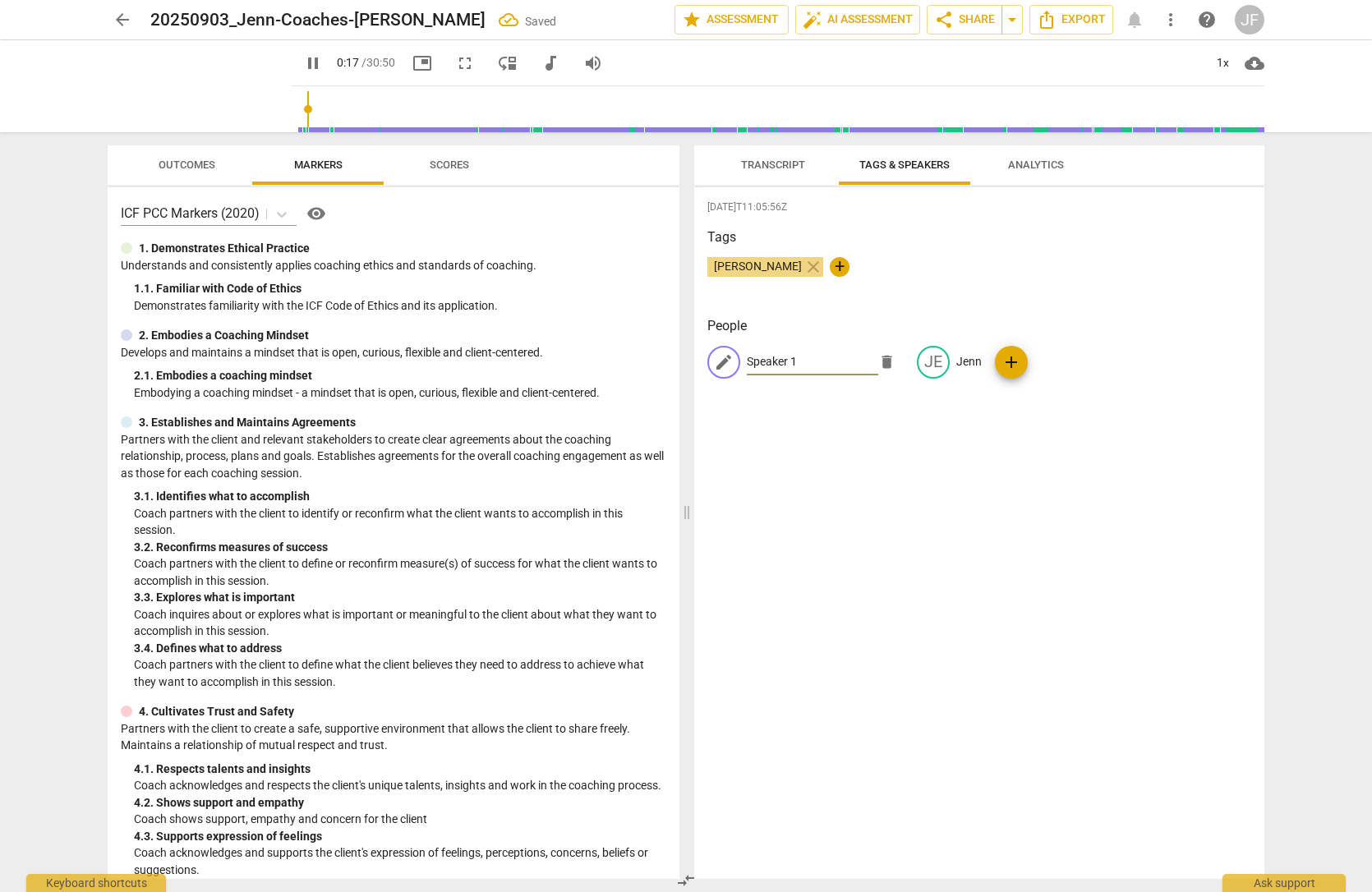
type input "18"
type input "C"
type input "18"
type input "Cl"
type input "18"
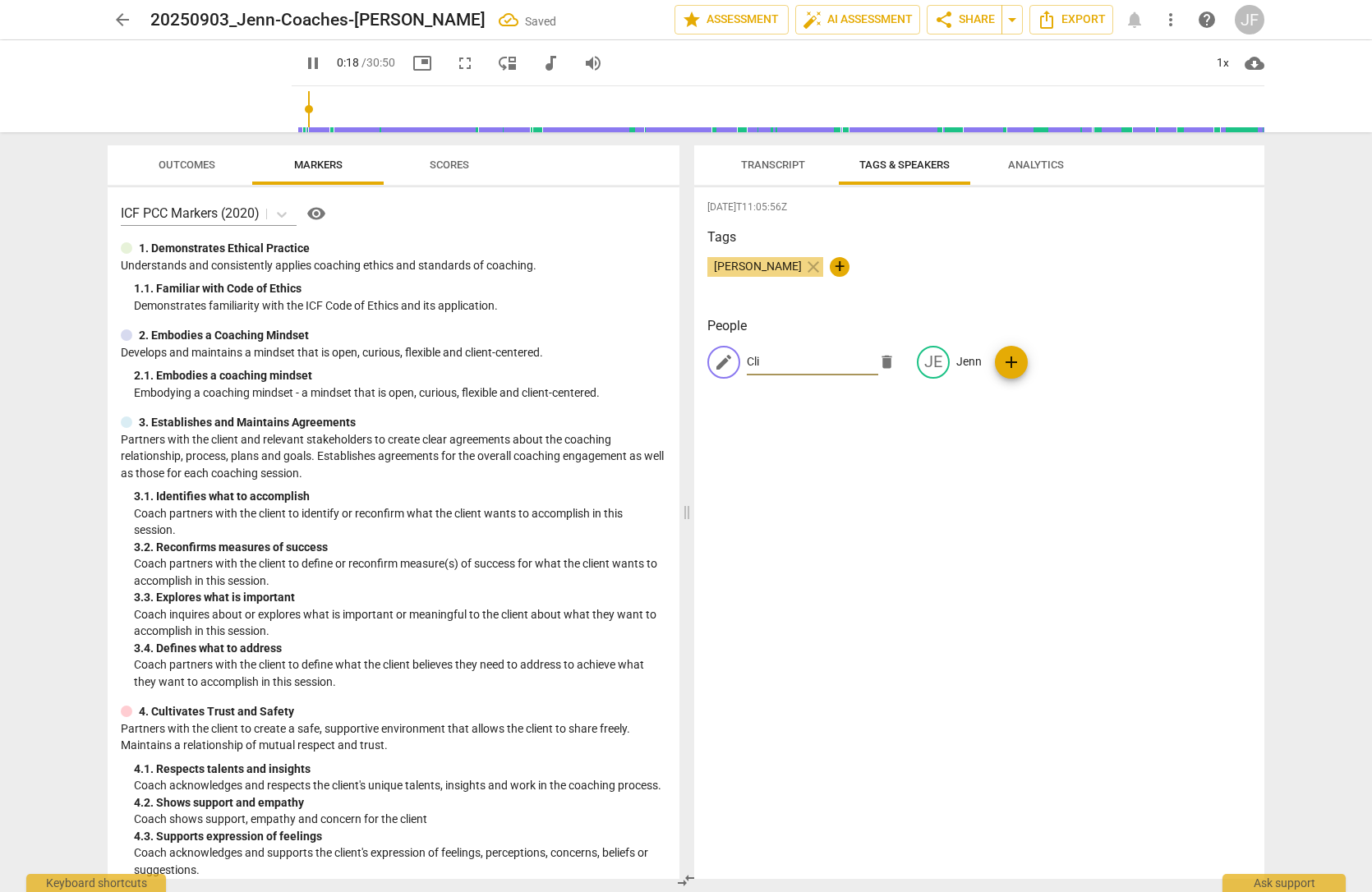
type input "Clie"
type input "19"
type input "Client"
type input "21"
type input "Client"
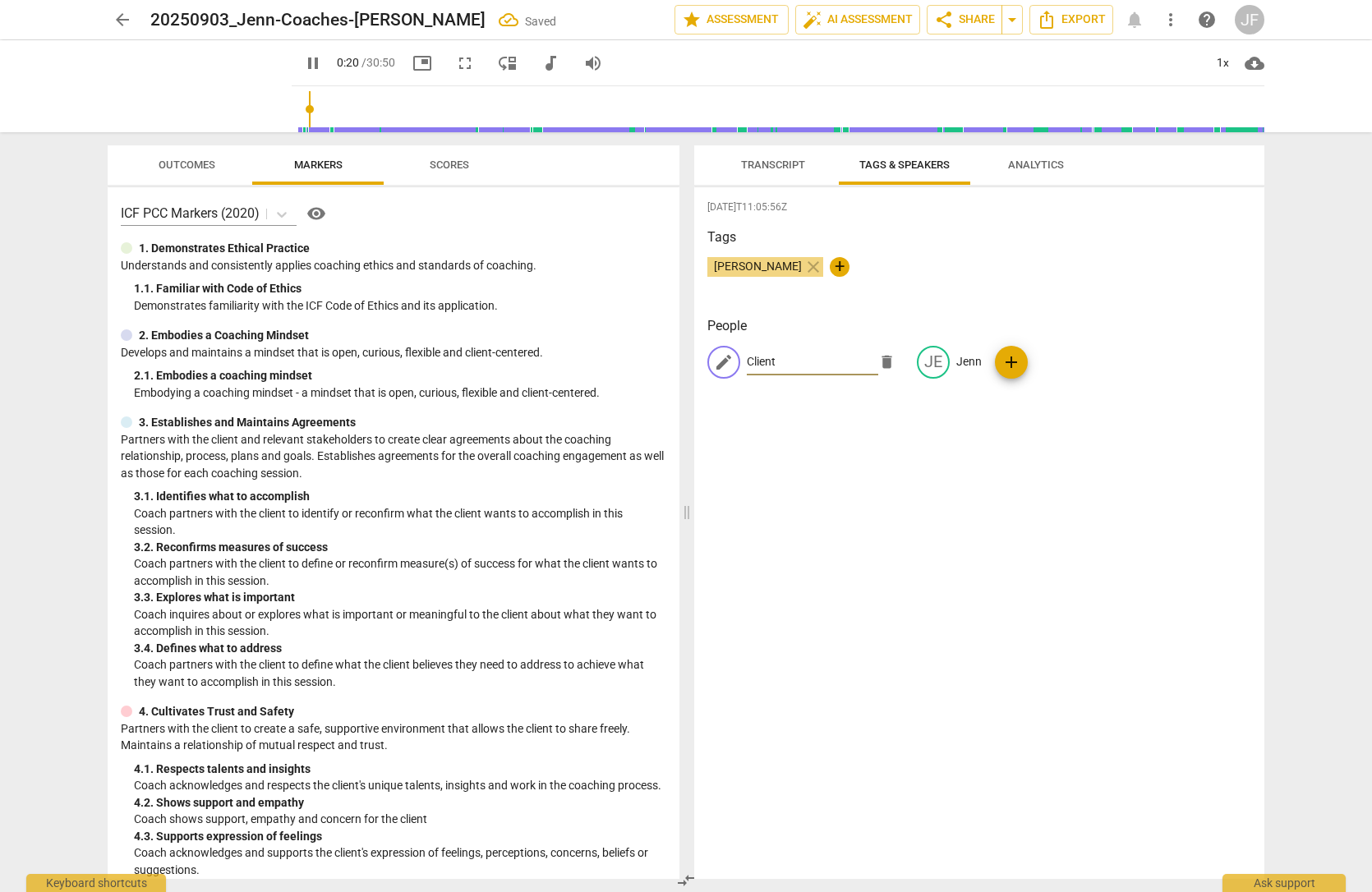
click at [792, 155] on span "Transcript" at bounding box center [773, 165] width 103 height 22
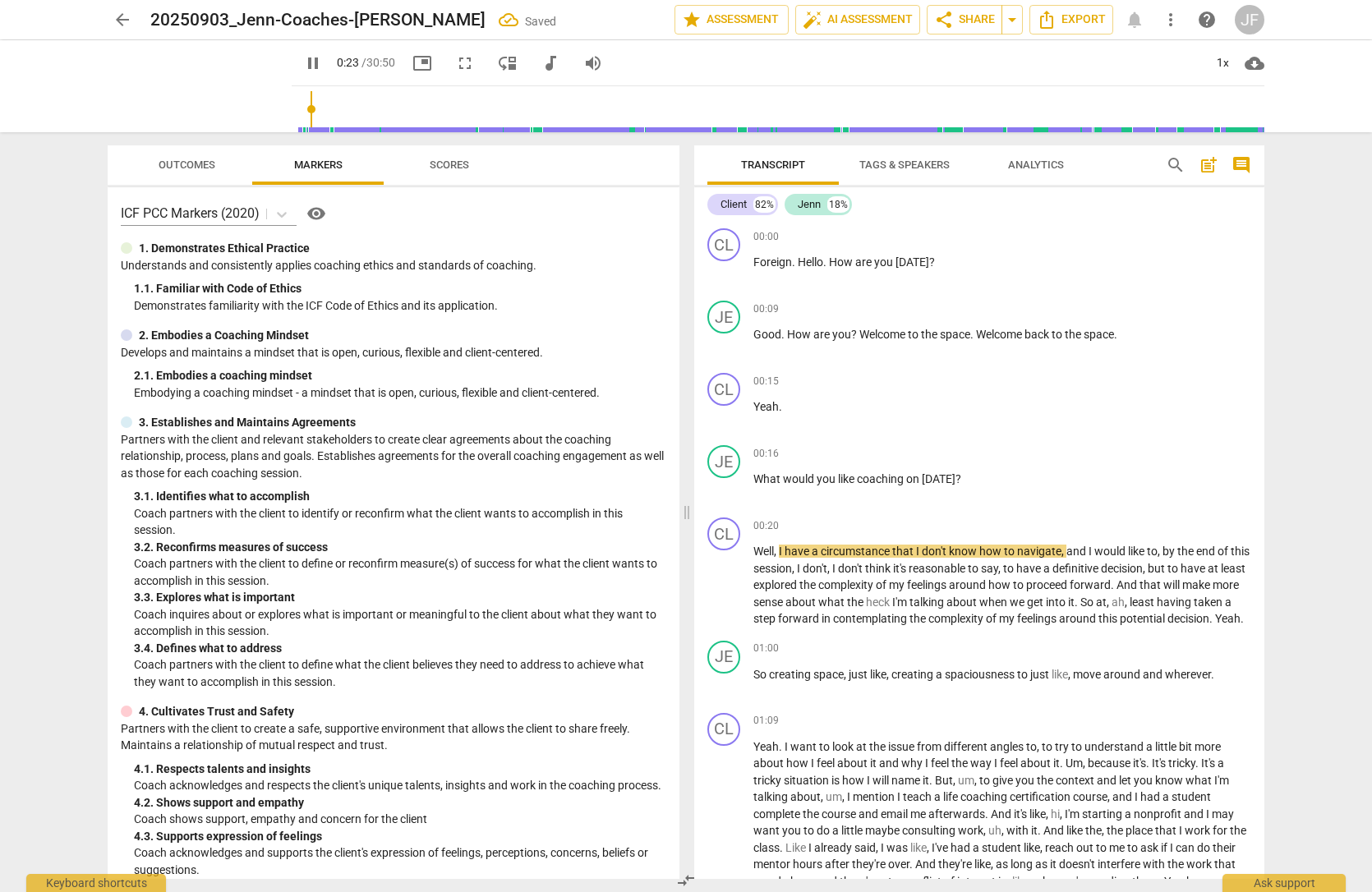
click at [1026, 156] on span "Analytics" at bounding box center [1036, 165] width 95 height 22
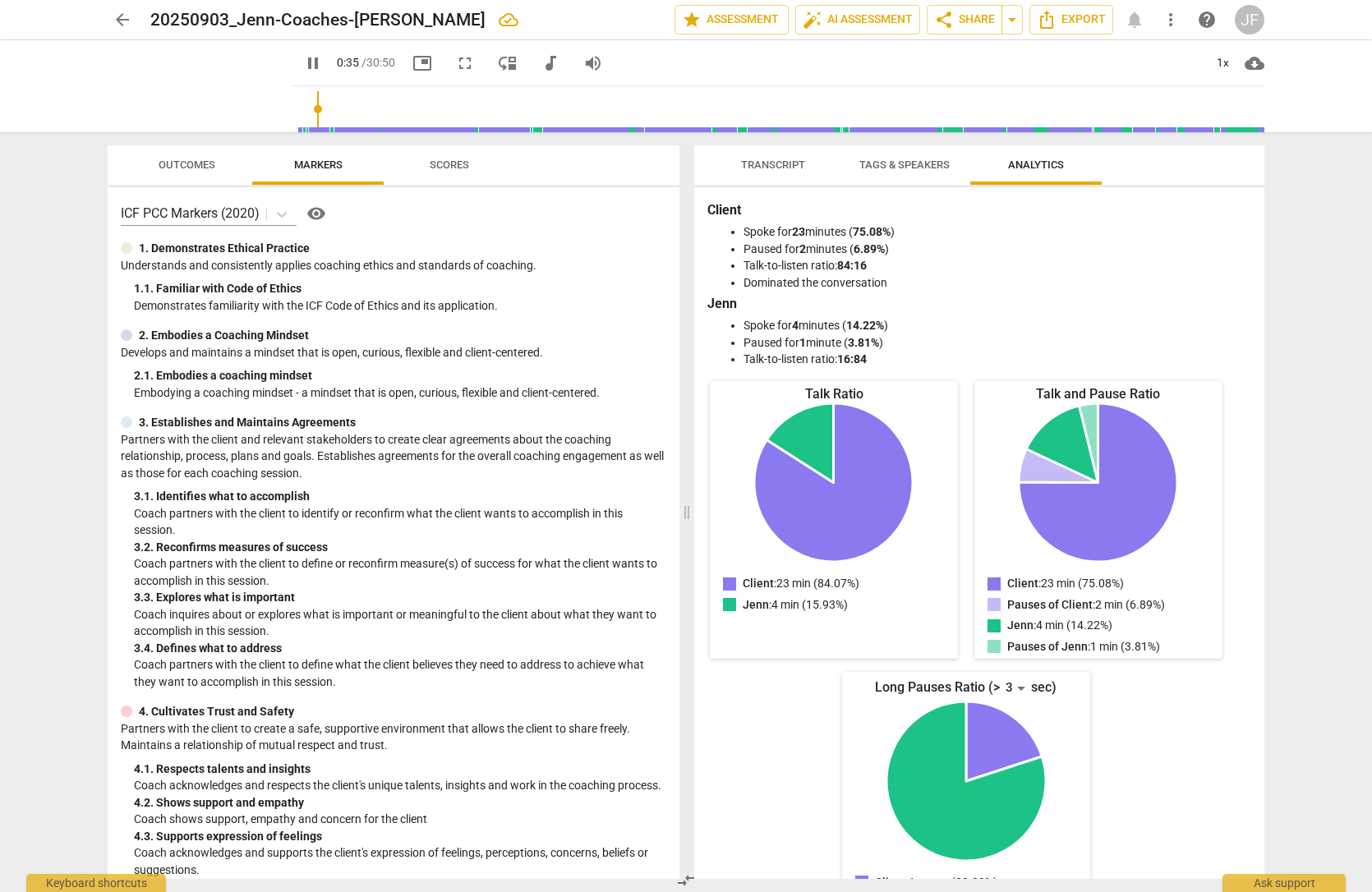
type input "36"
click at [125, 15] on span "arrow_back" at bounding box center [122, 20] width 20 height 20
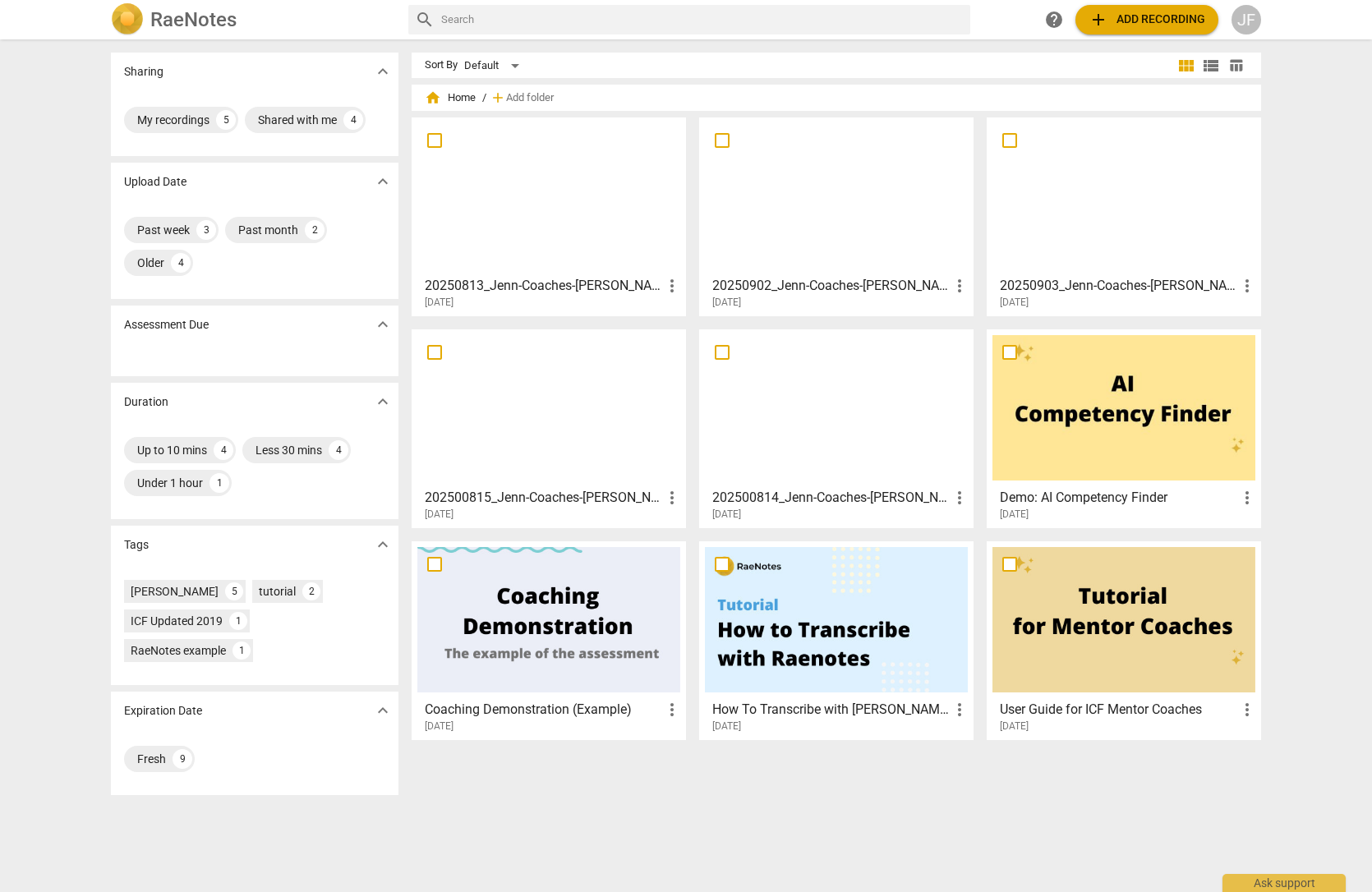
click at [539, 278] on h3 "20250813_Jenn-Coaches-[PERSON_NAME]" at bounding box center [544, 286] width 237 height 20
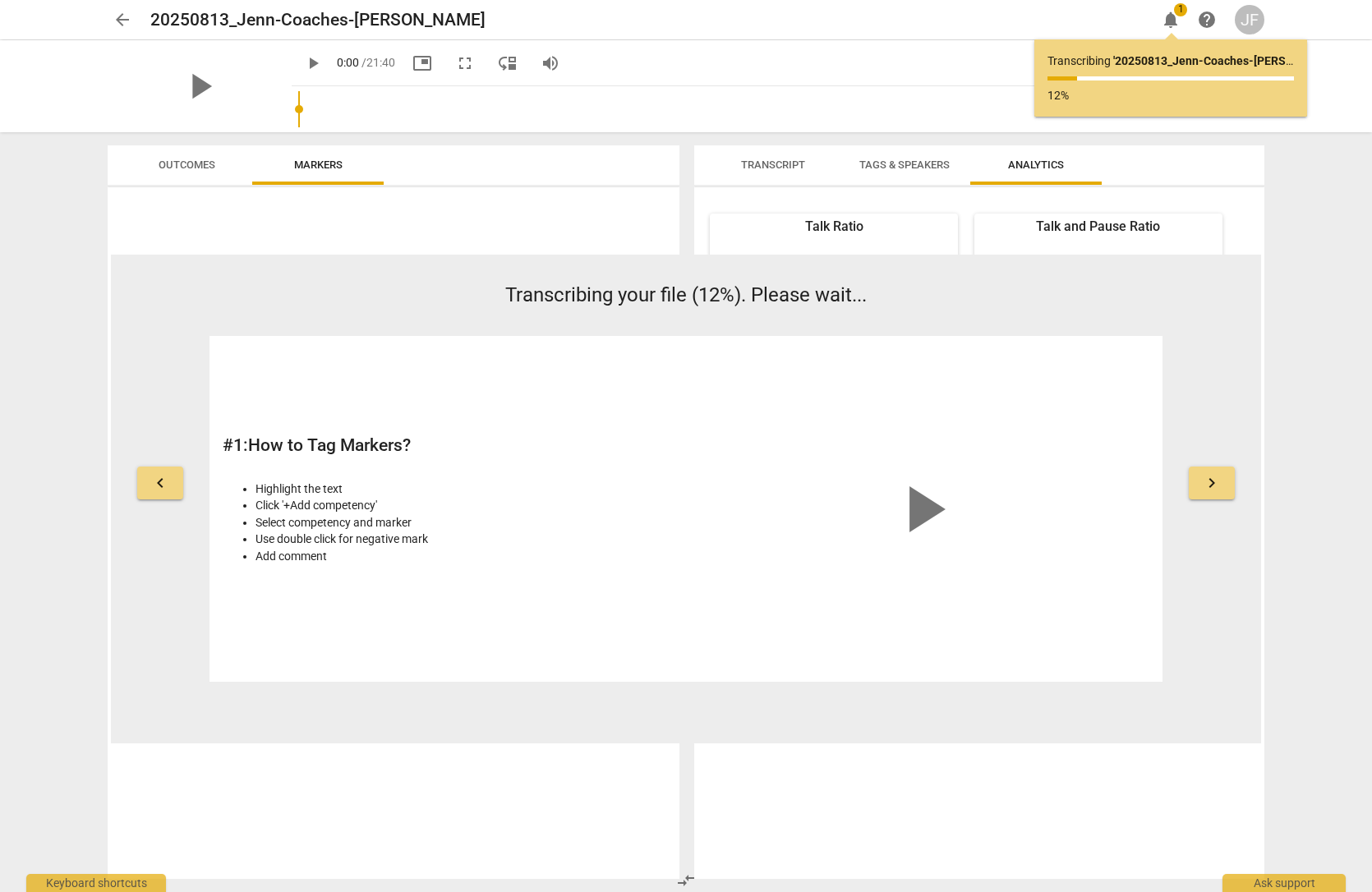
click at [799, 161] on span "Transcript" at bounding box center [773, 164] width 64 height 13
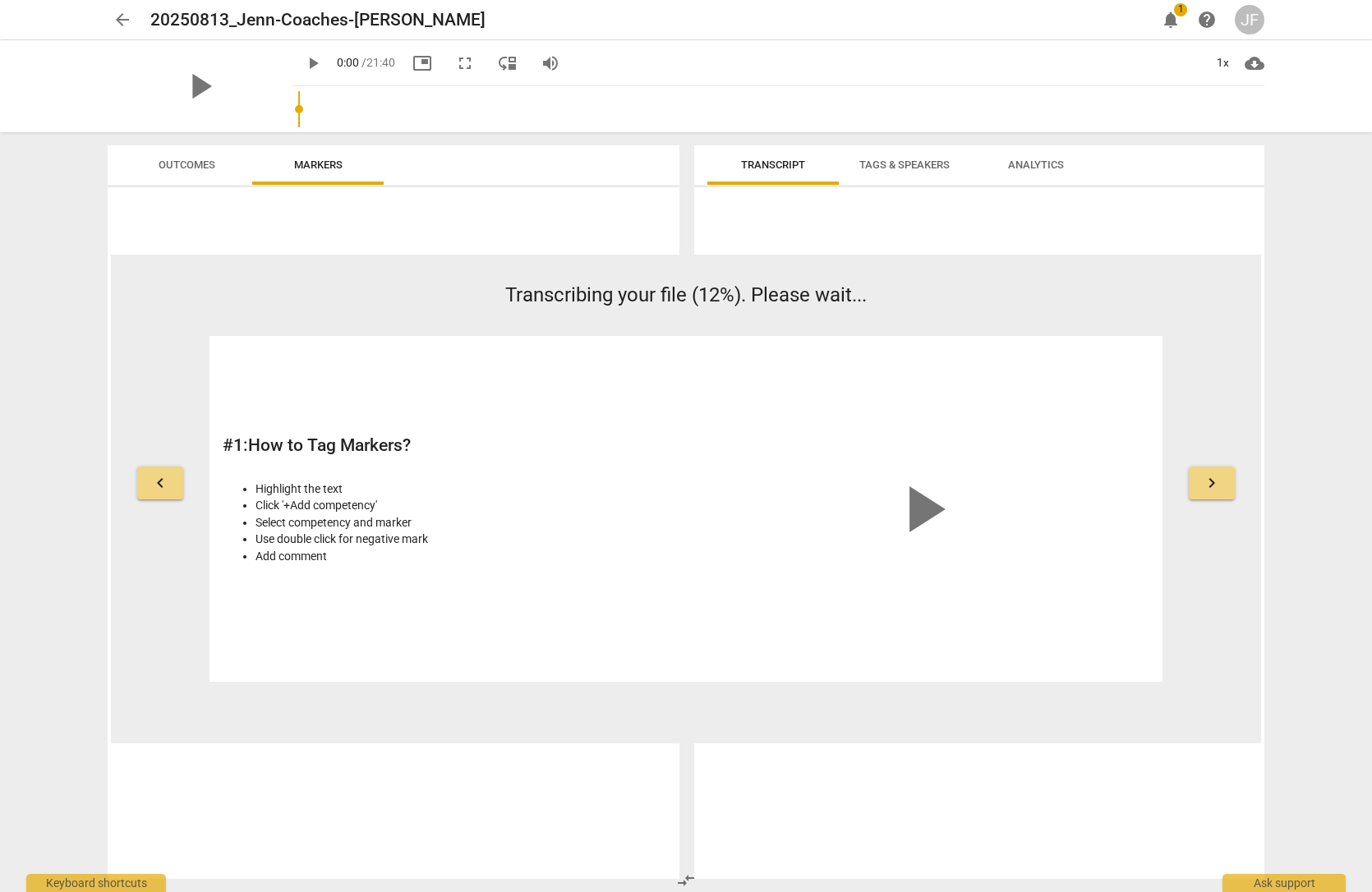
click at [902, 158] on span "Tags & Speakers" at bounding box center [904, 164] width 91 height 13
click at [804, 163] on span "Transcript" at bounding box center [773, 164] width 64 height 13
click at [122, 12] on span "arrow_back" at bounding box center [122, 20] width 20 height 20
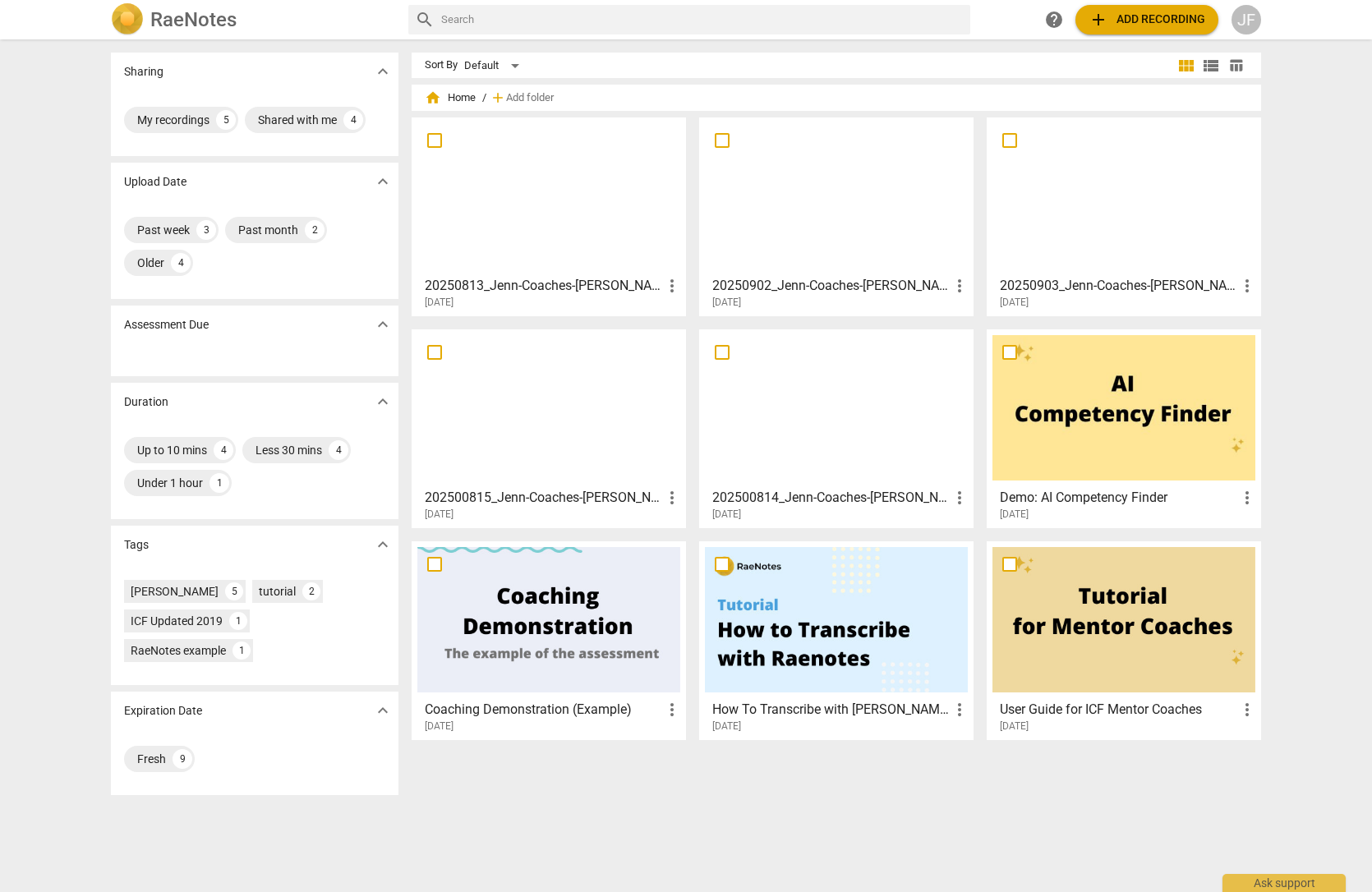
click at [837, 207] on div at bounding box center [836, 196] width 263 height 146
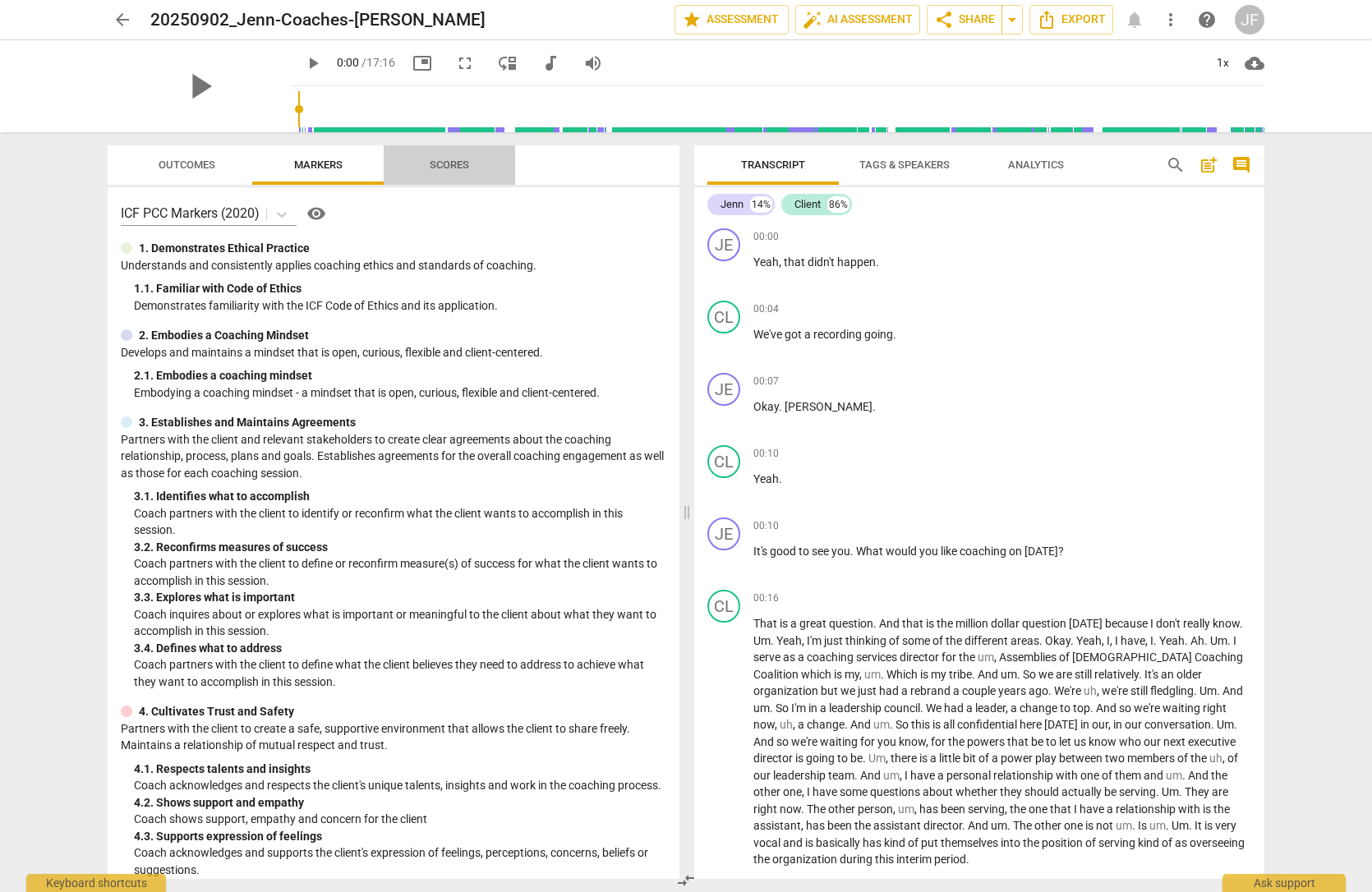
click at [437, 165] on span "Scores" at bounding box center [449, 164] width 40 height 13
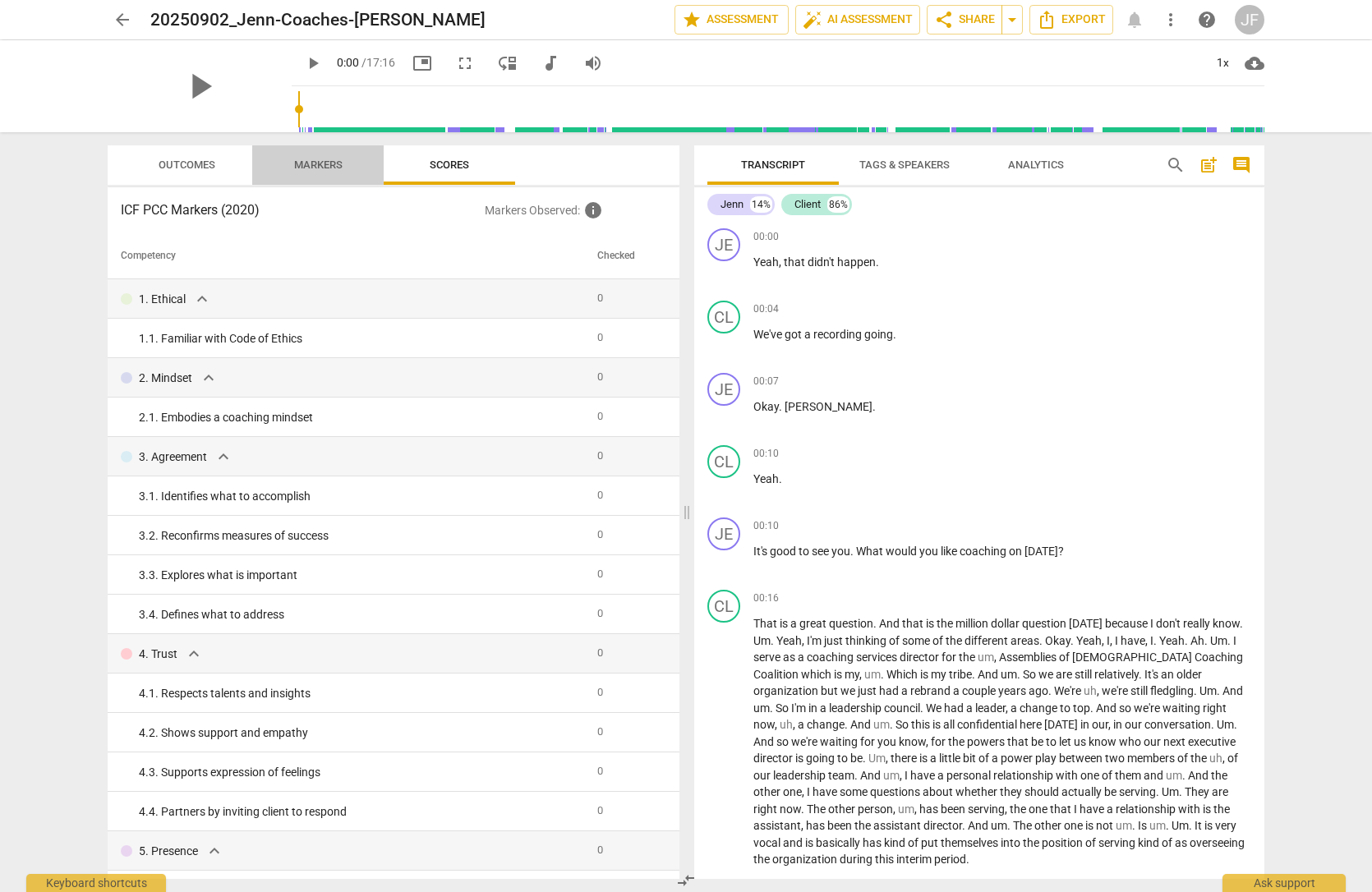
click at [305, 172] on span "Markers" at bounding box center [318, 165] width 88 height 22
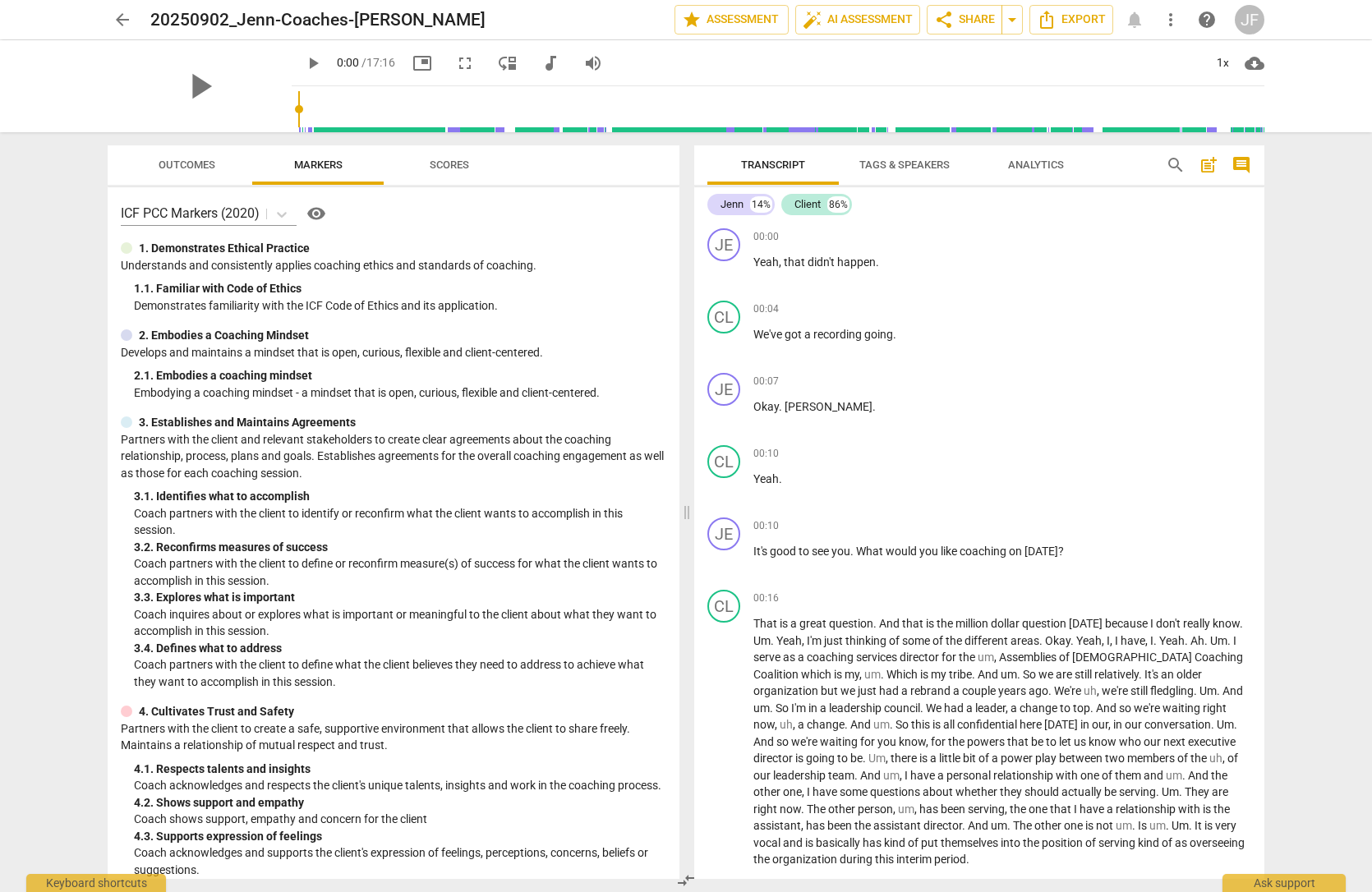
click at [197, 174] on span "Outcomes" at bounding box center [187, 165] width 96 height 22
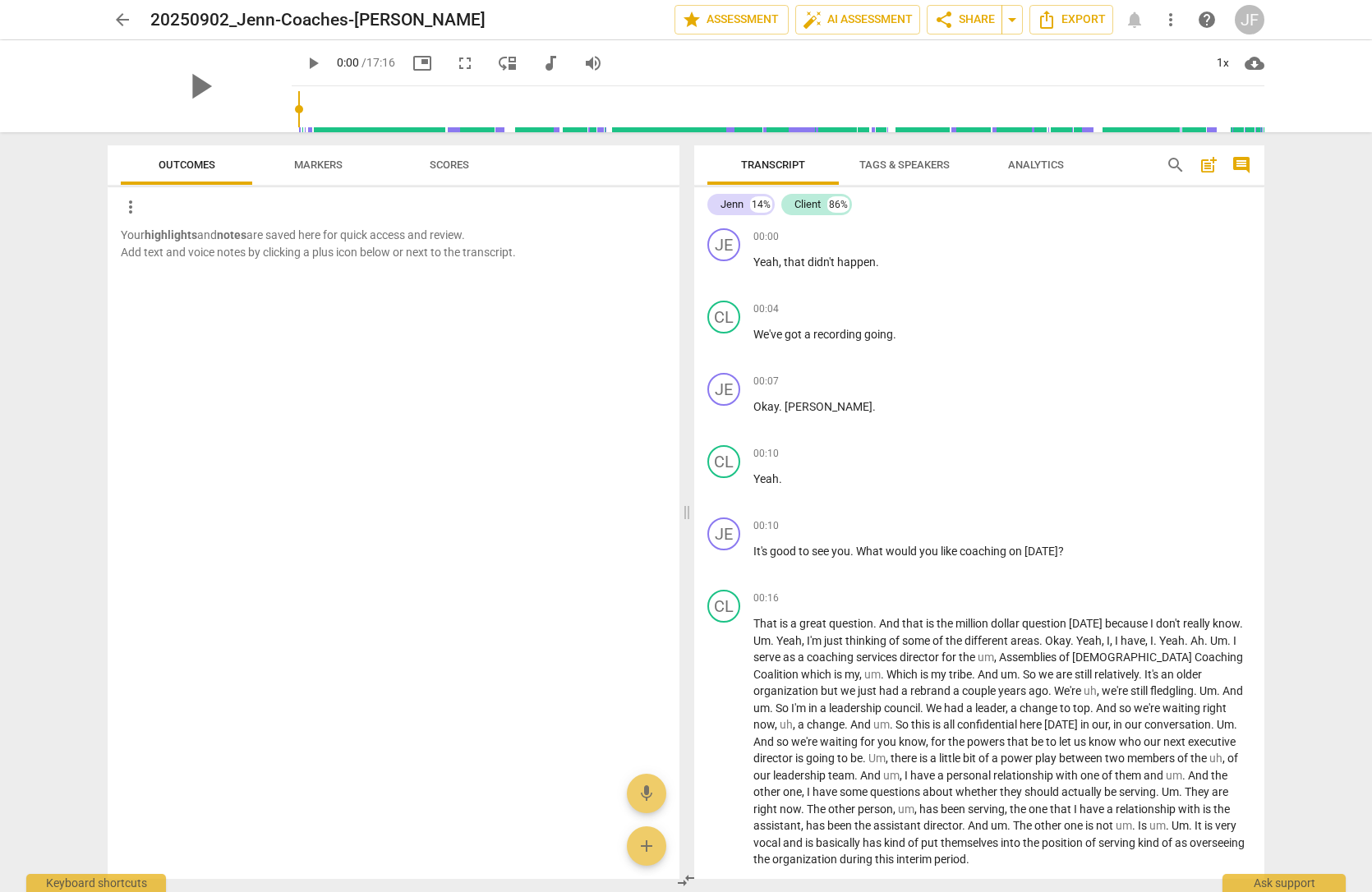
click at [296, 171] on span "Markers" at bounding box center [318, 165] width 88 height 22
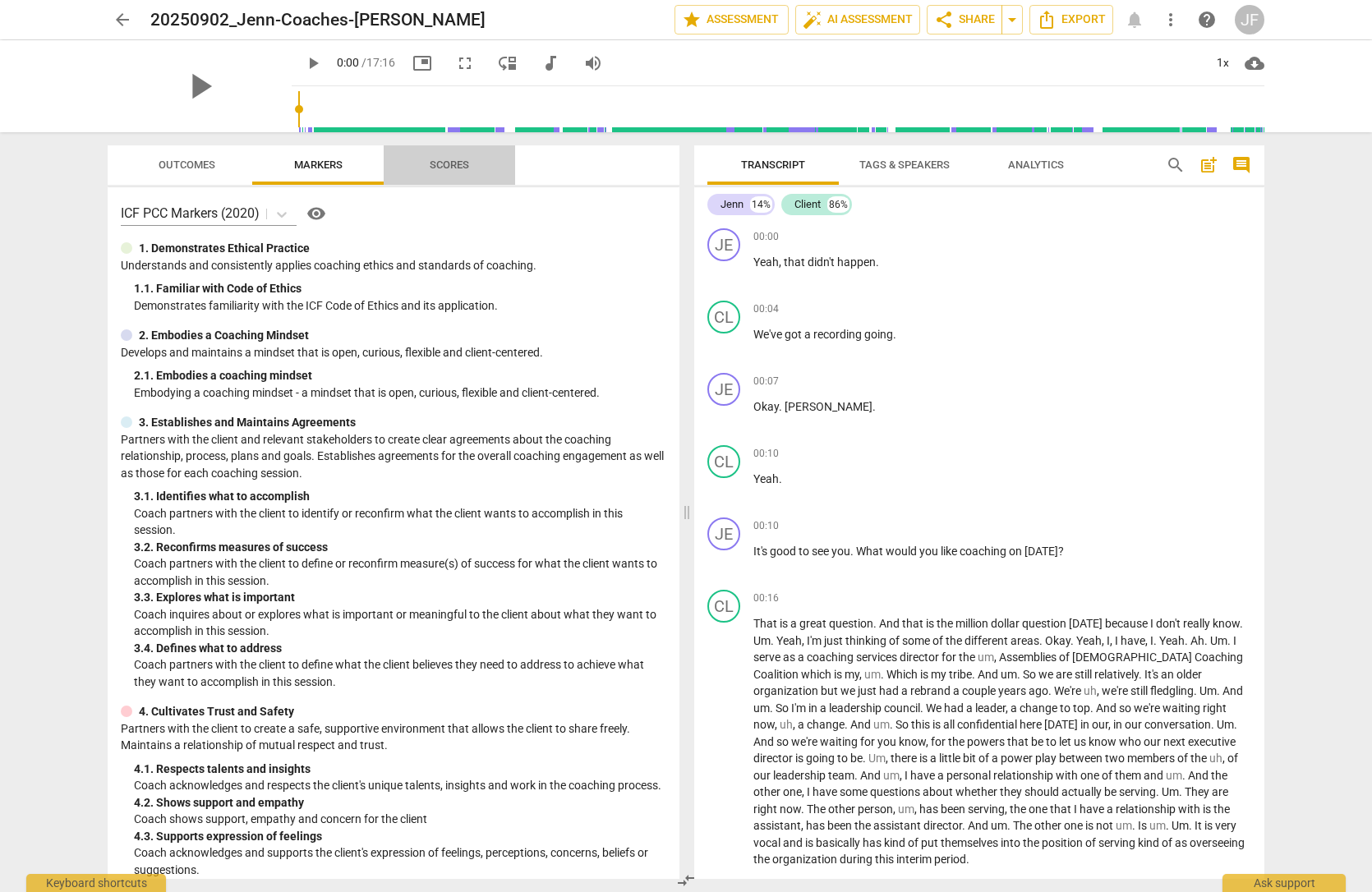
click at [446, 164] on span "Scores" at bounding box center [449, 164] width 40 height 13
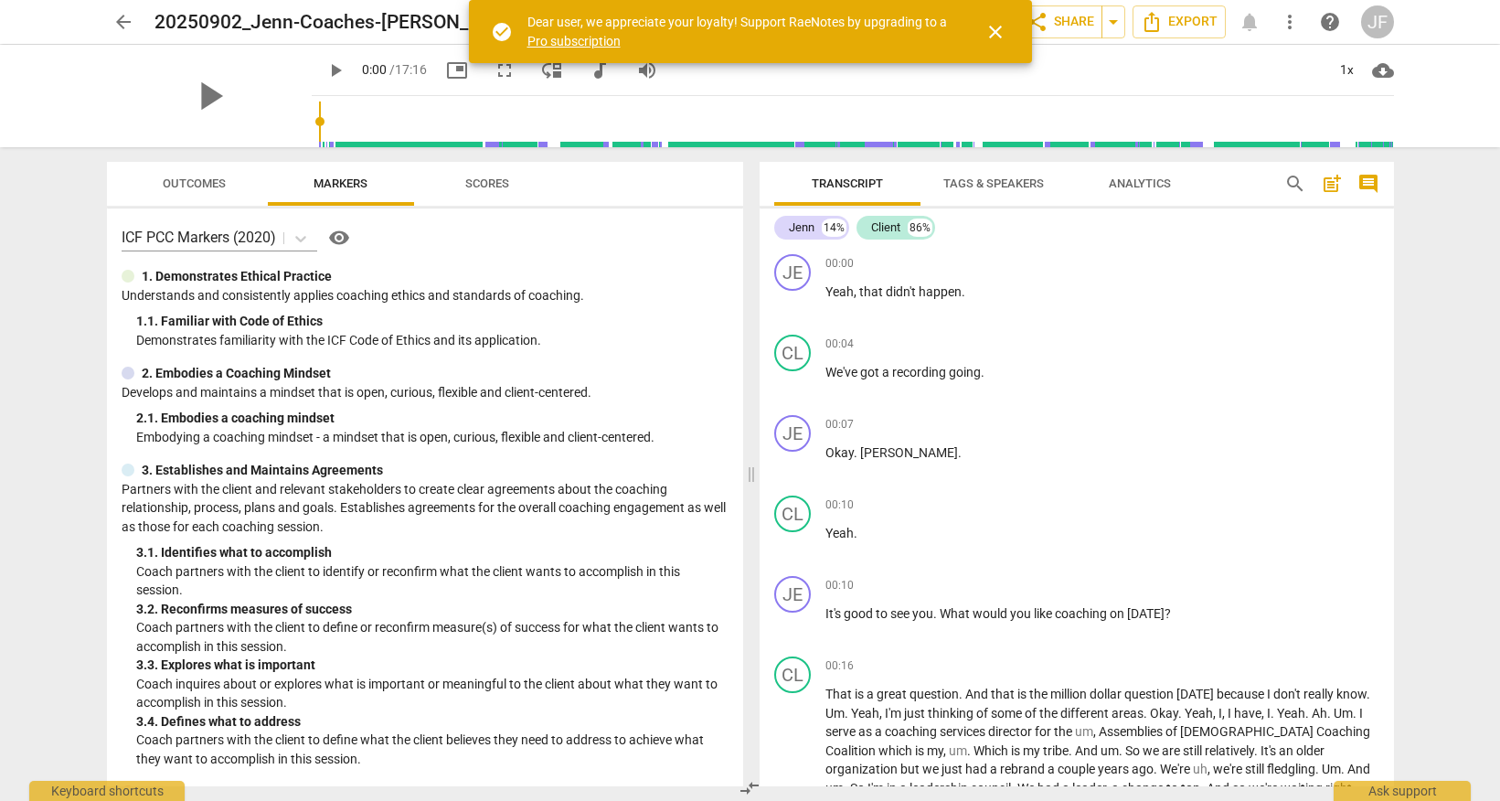
click at [998, 29] on span "close" at bounding box center [996, 32] width 22 height 22
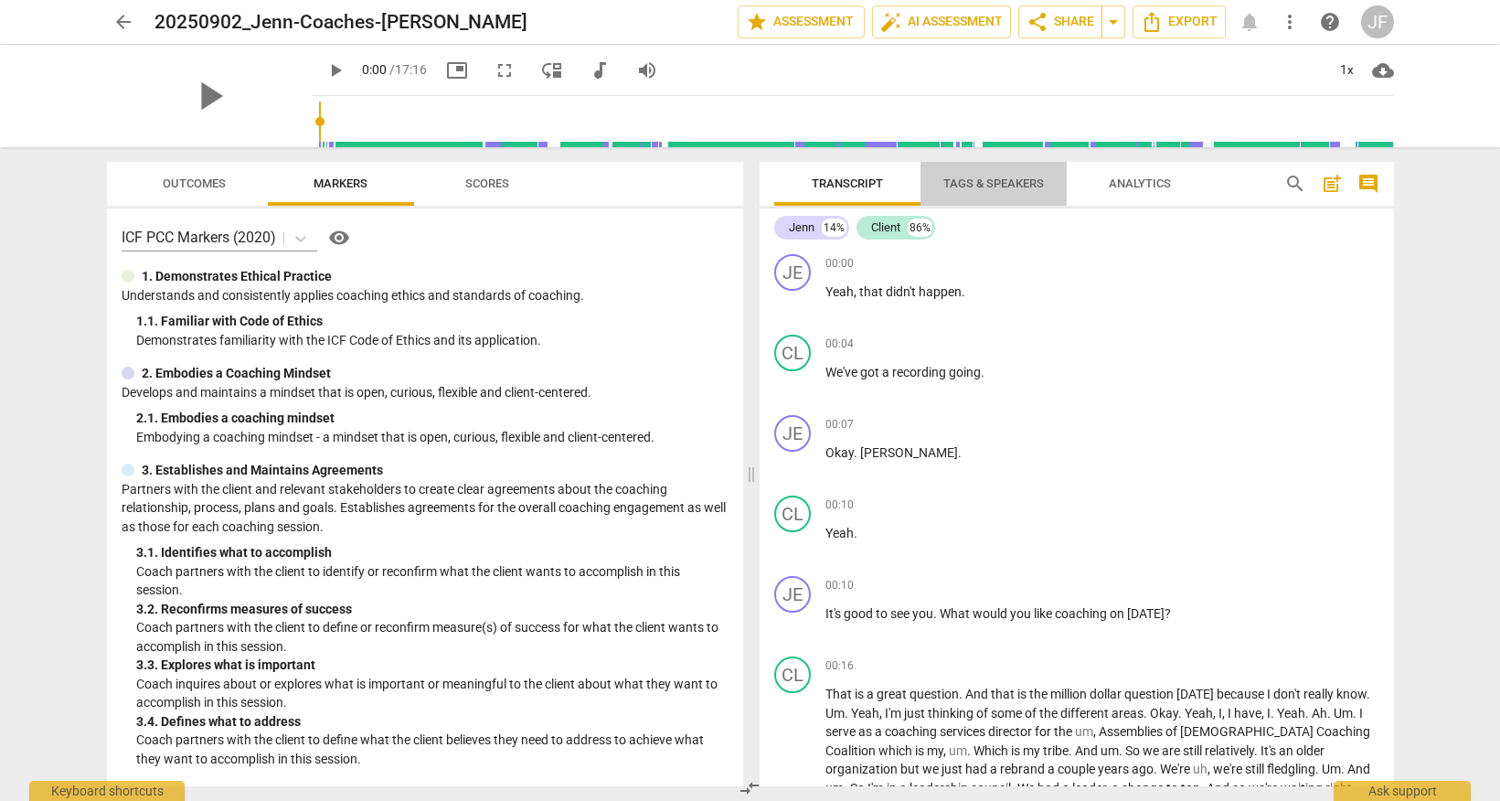
click at [983, 190] on span "Tags & Speakers" at bounding box center [994, 184] width 144 height 25
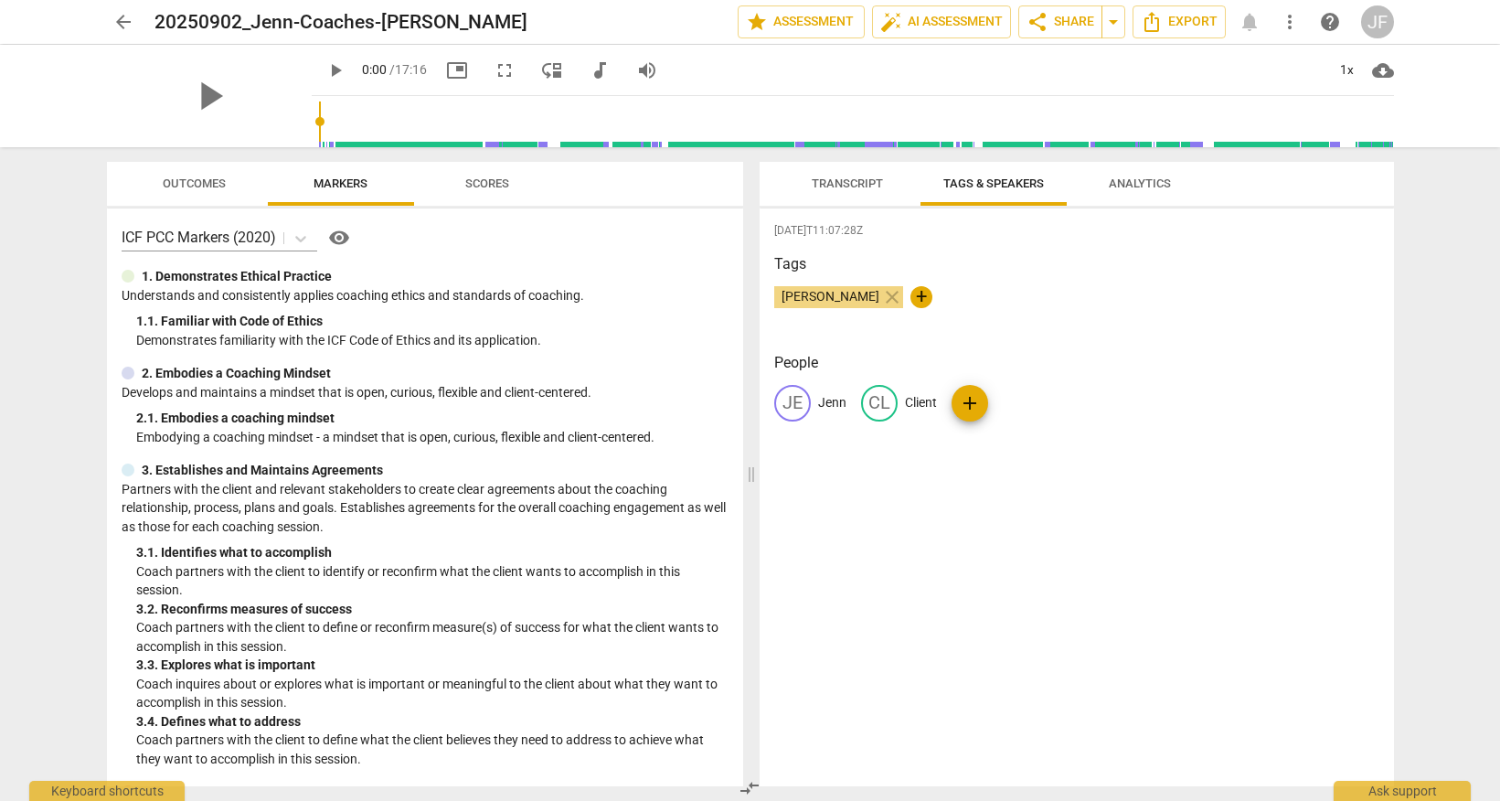
click at [858, 191] on span "Transcript" at bounding box center [847, 184] width 115 height 25
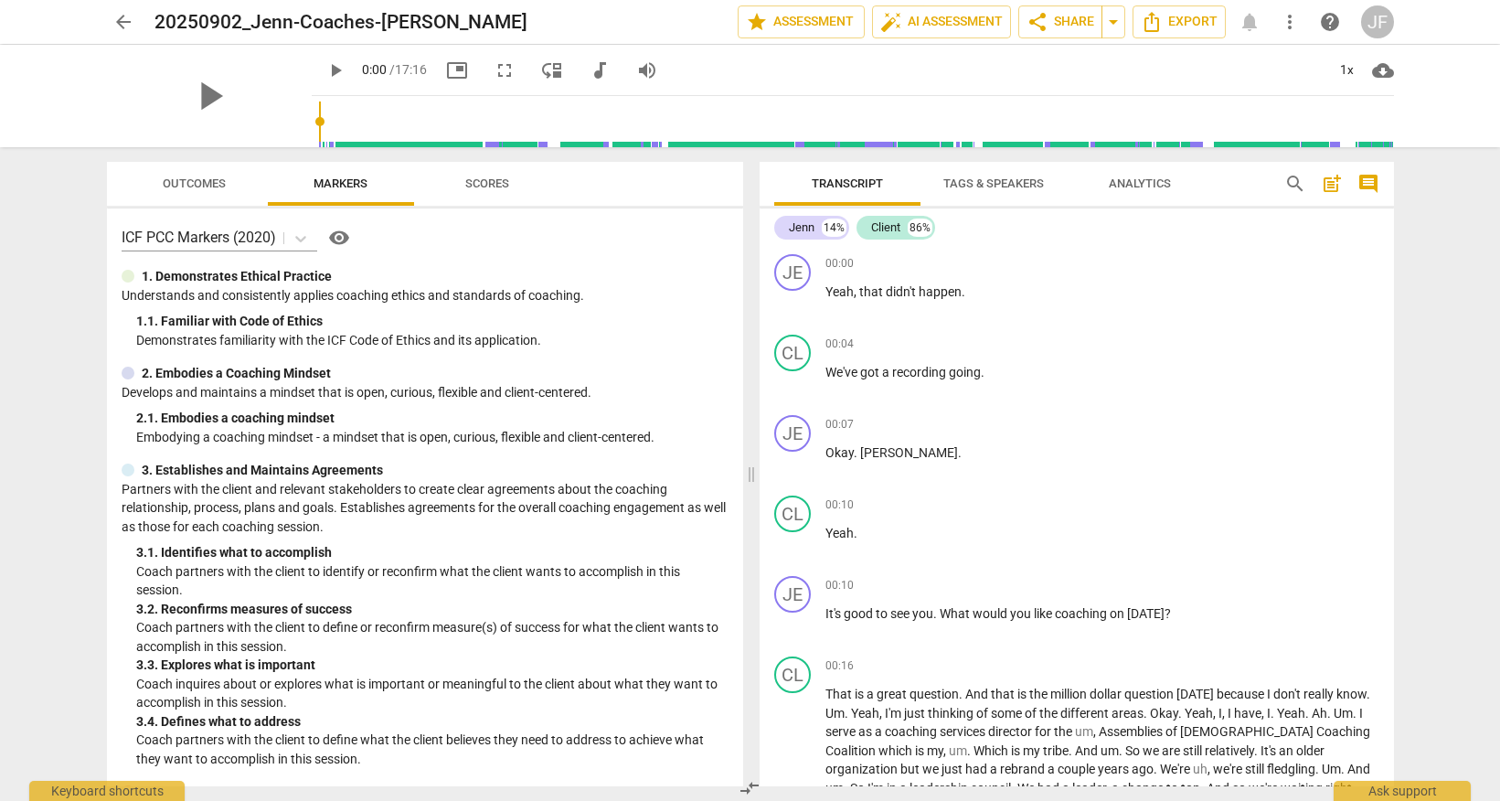
click at [125, 17] on span "arrow_back" at bounding box center [123, 22] width 22 height 22
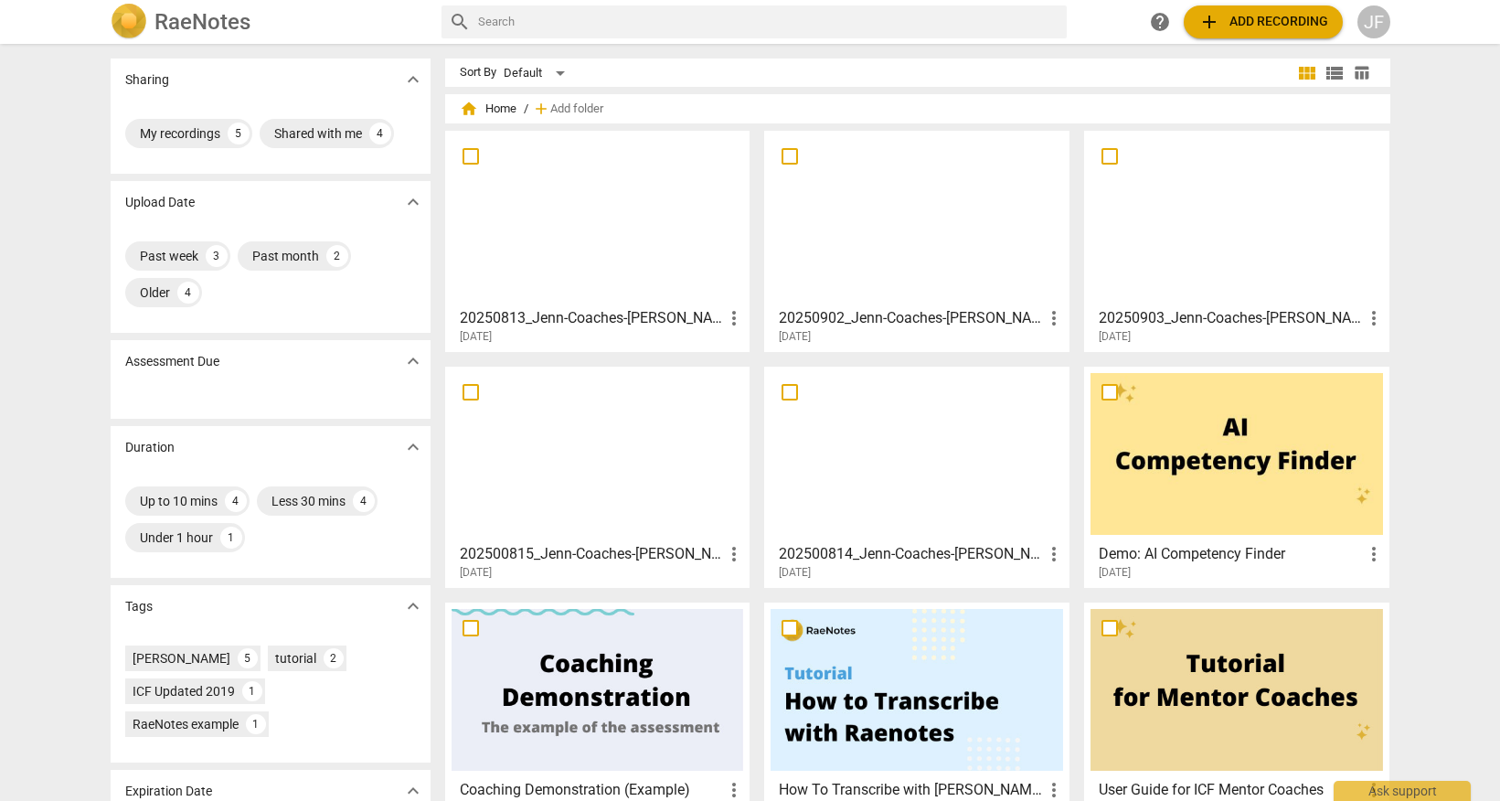
click at [658, 318] on h3 "20250813_Jenn-Coaches-[PERSON_NAME]" at bounding box center [592, 318] width 264 height 22
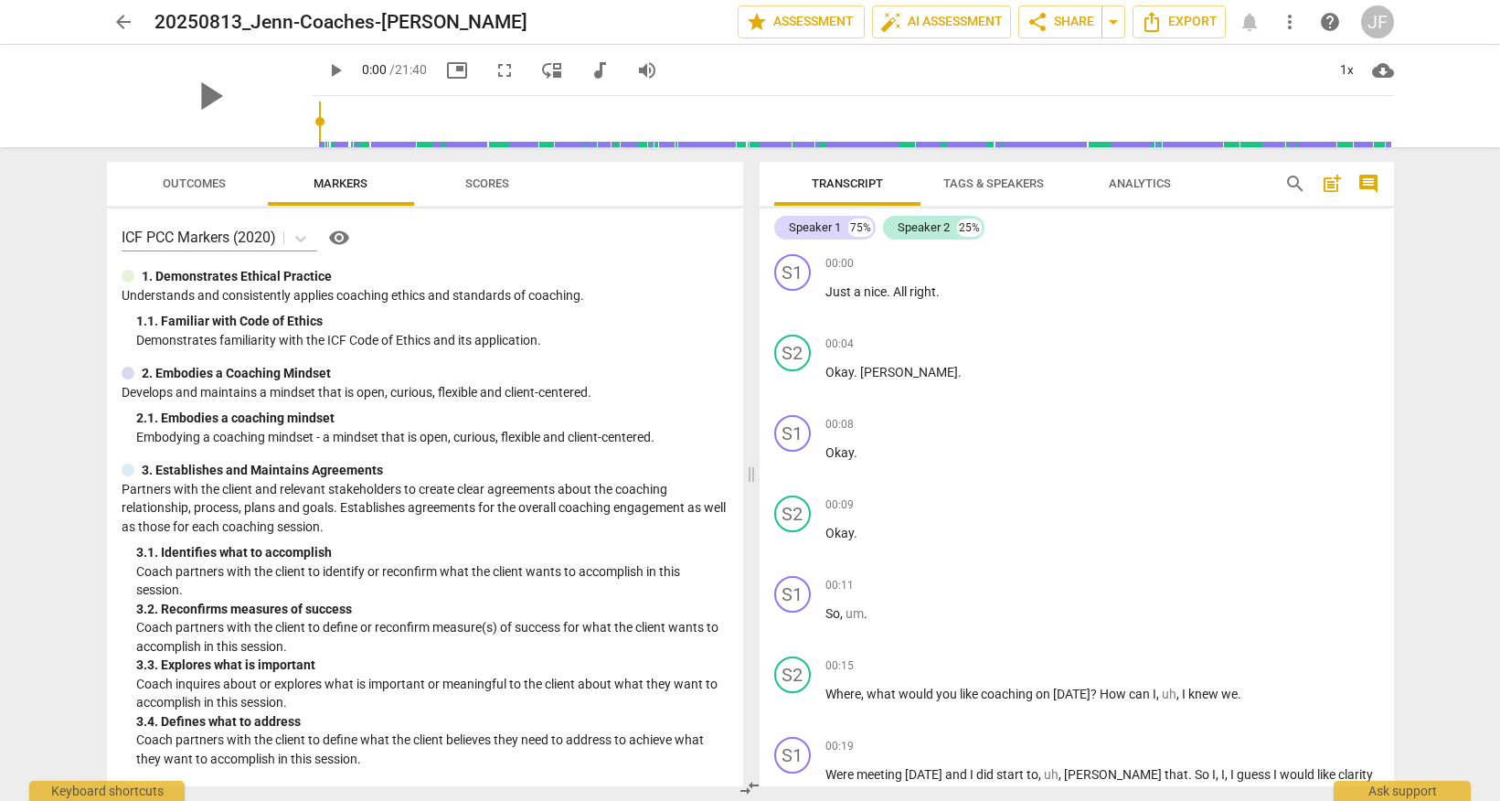
click at [995, 182] on span "Tags & Speakers" at bounding box center [993, 183] width 101 height 14
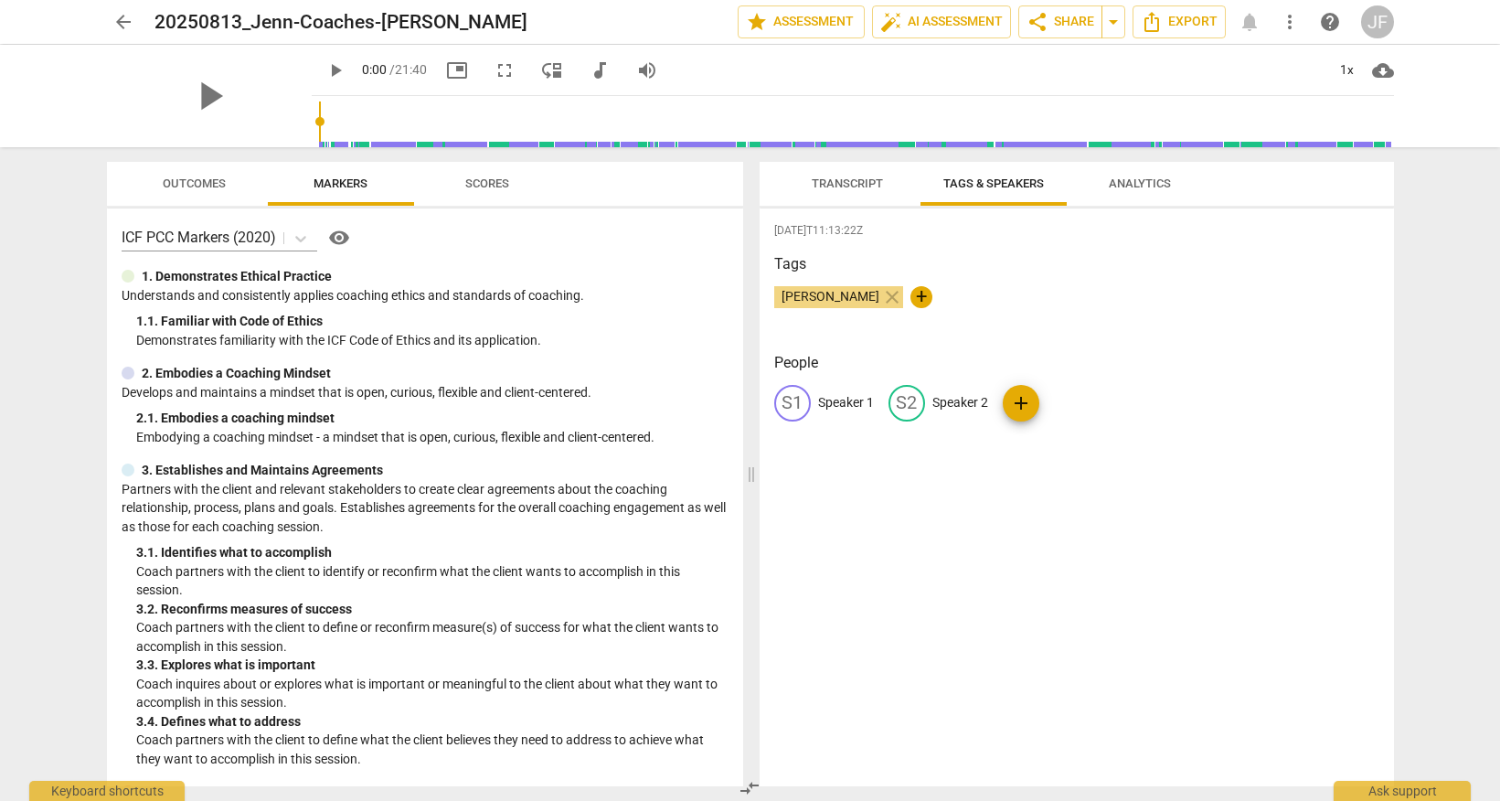
click at [820, 186] on span "Transcript" at bounding box center [847, 183] width 71 height 14
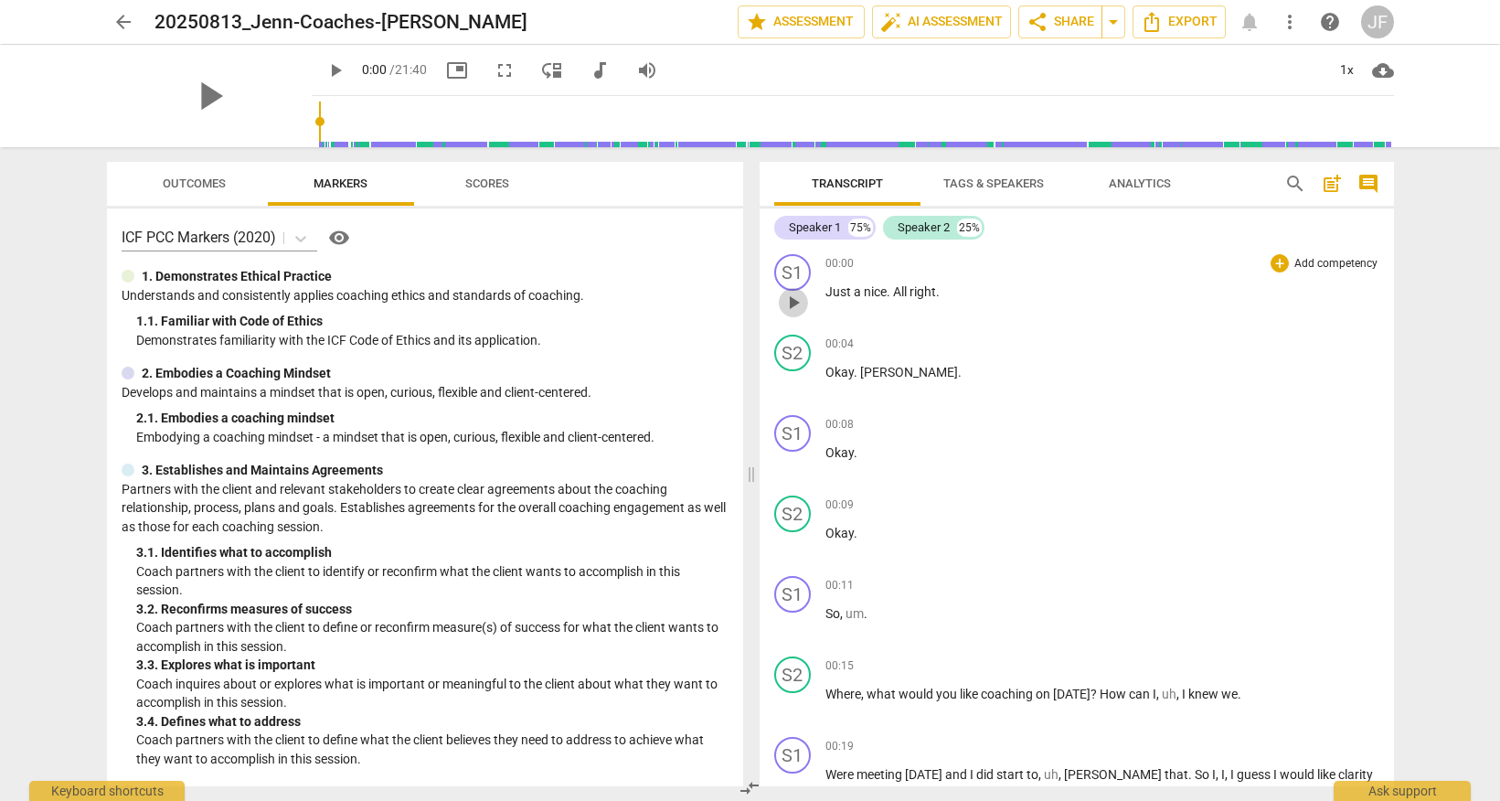
click at [785, 305] on span "play_arrow" at bounding box center [794, 303] width 22 height 22
click at [791, 305] on span "play_arrow" at bounding box center [794, 303] width 22 height 22
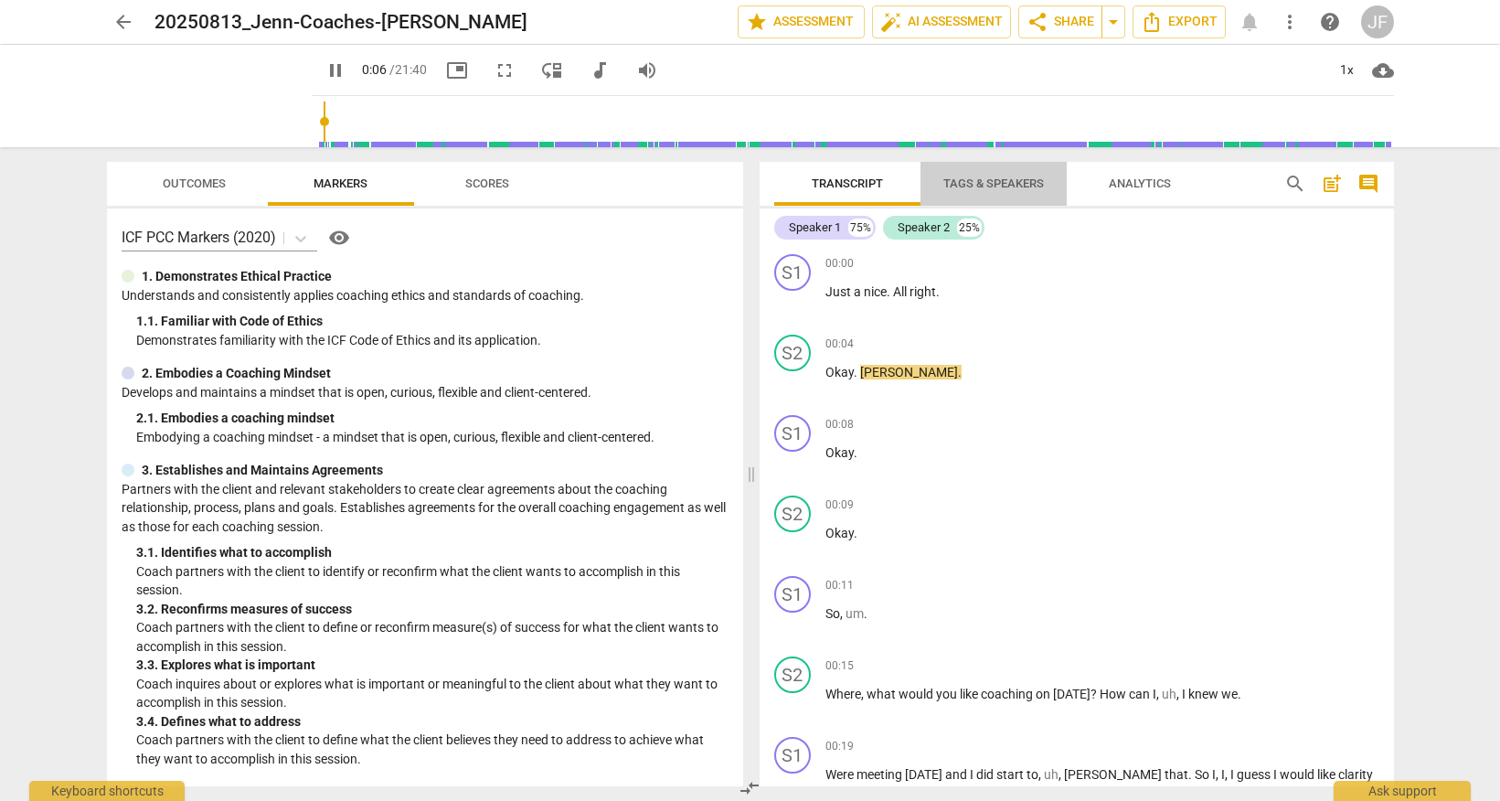
click at [977, 189] on span "Tags & Speakers" at bounding box center [993, 183] width 101 height 14
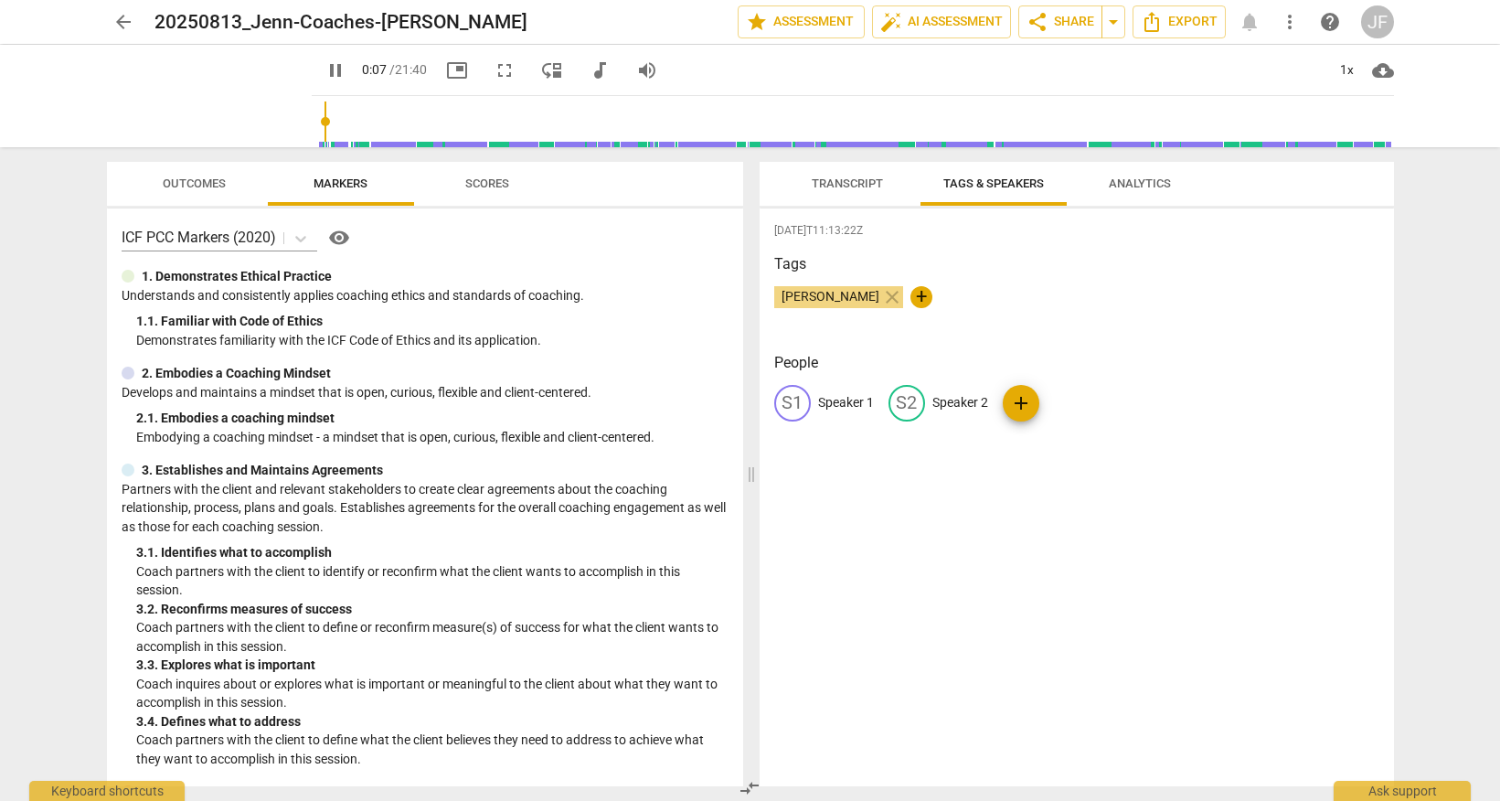
click at [980, 403] on p "Speaker 2" at bounding box center [960, 402] width 56 height 19
type input "9"
type input "J"
type input "9"
type input "Je"
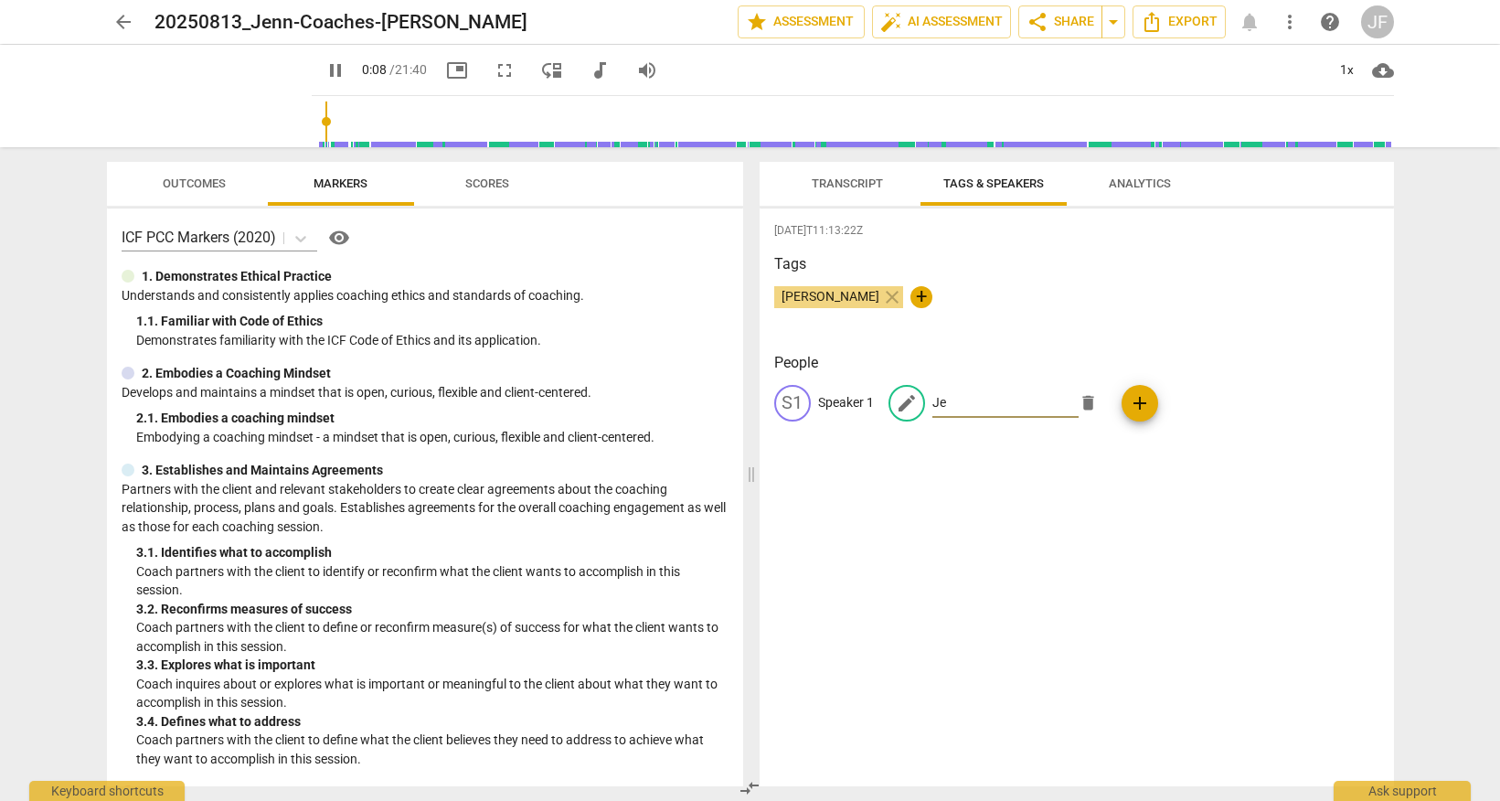
type input "9"
type input "Jenn"
type input "11"
type input "Jenn"
click at [848, 407] on p "Speaker 1" at bounding box center [846, 402] width 56 height 19
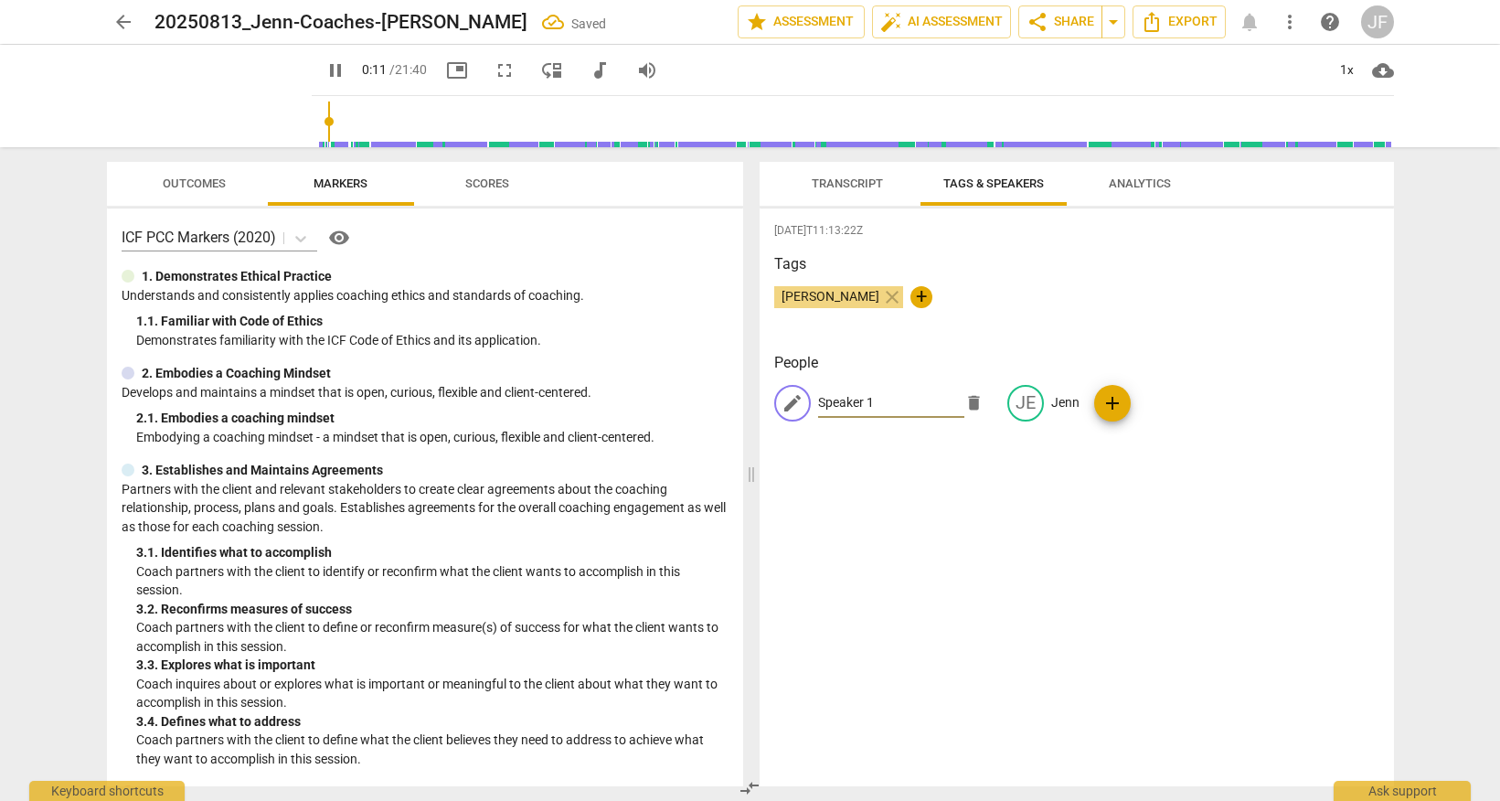
type input "12"
type input "CL"
type input "12"
type input "CLie"
type input "13"
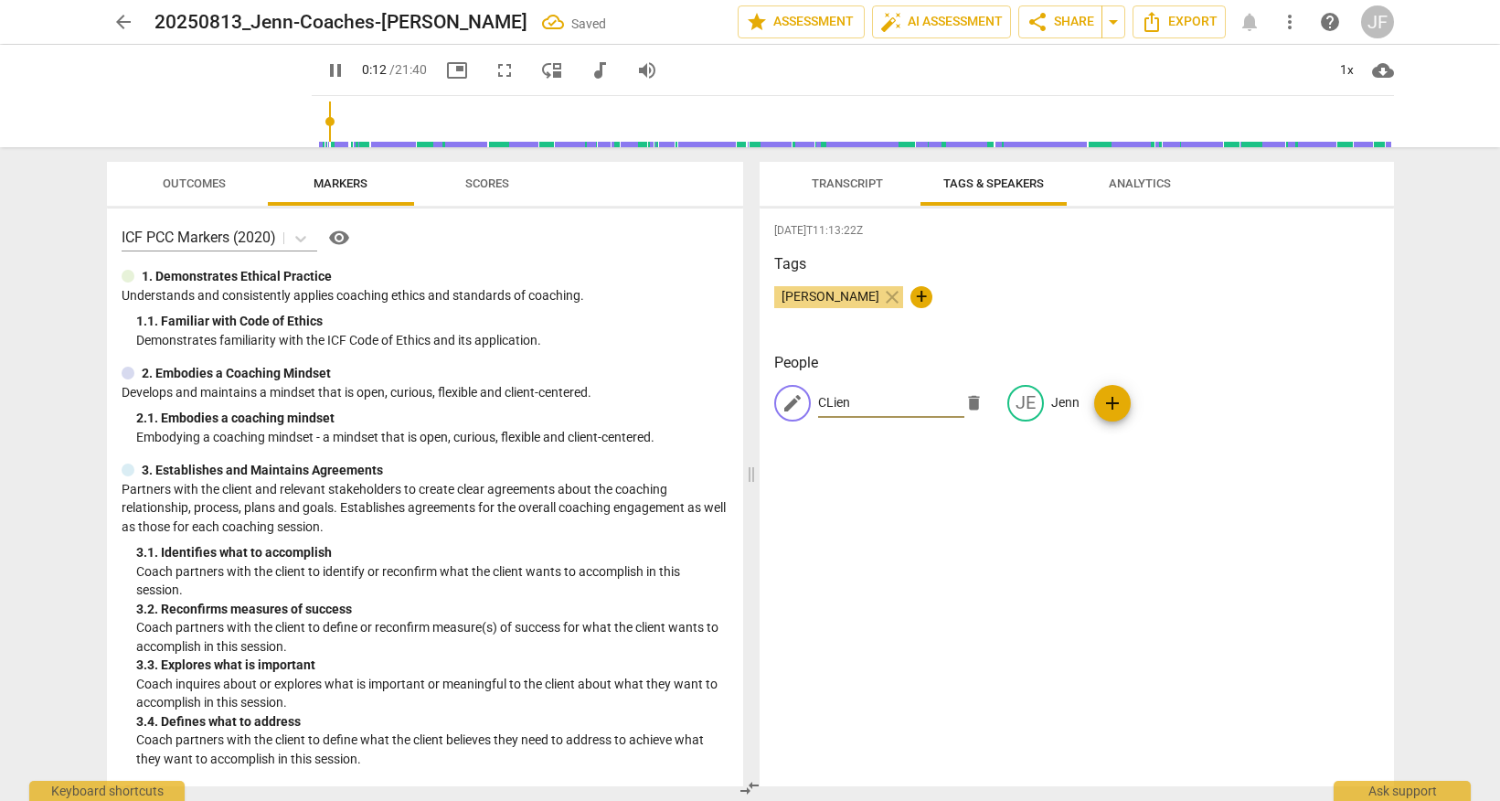
type input "CLient"
type input "14"
type input "CLie"
type input "14"
type input "CLi"
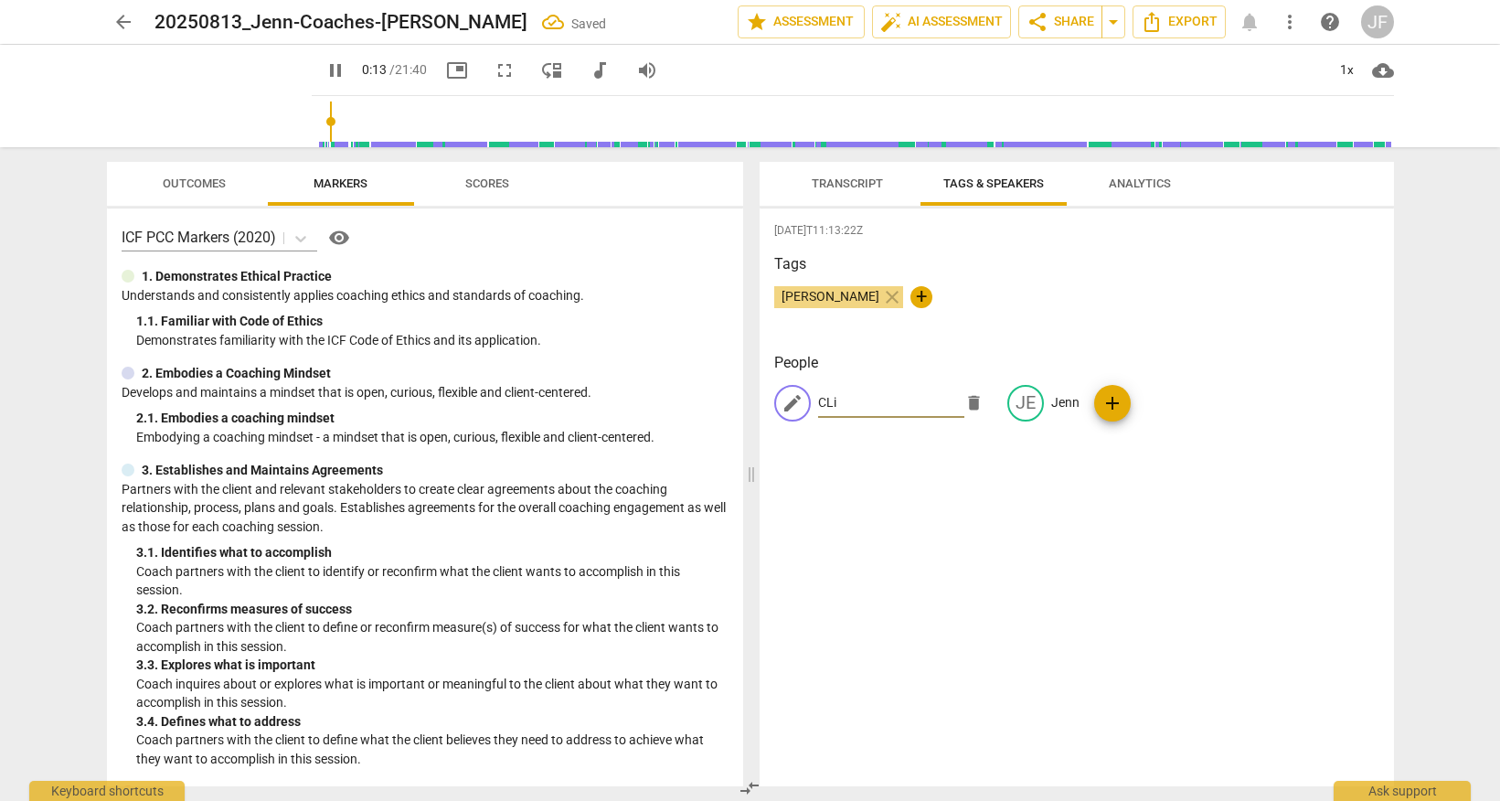
type input "14"
type input "CL"
type input "14"
type input "C"
type input "15"
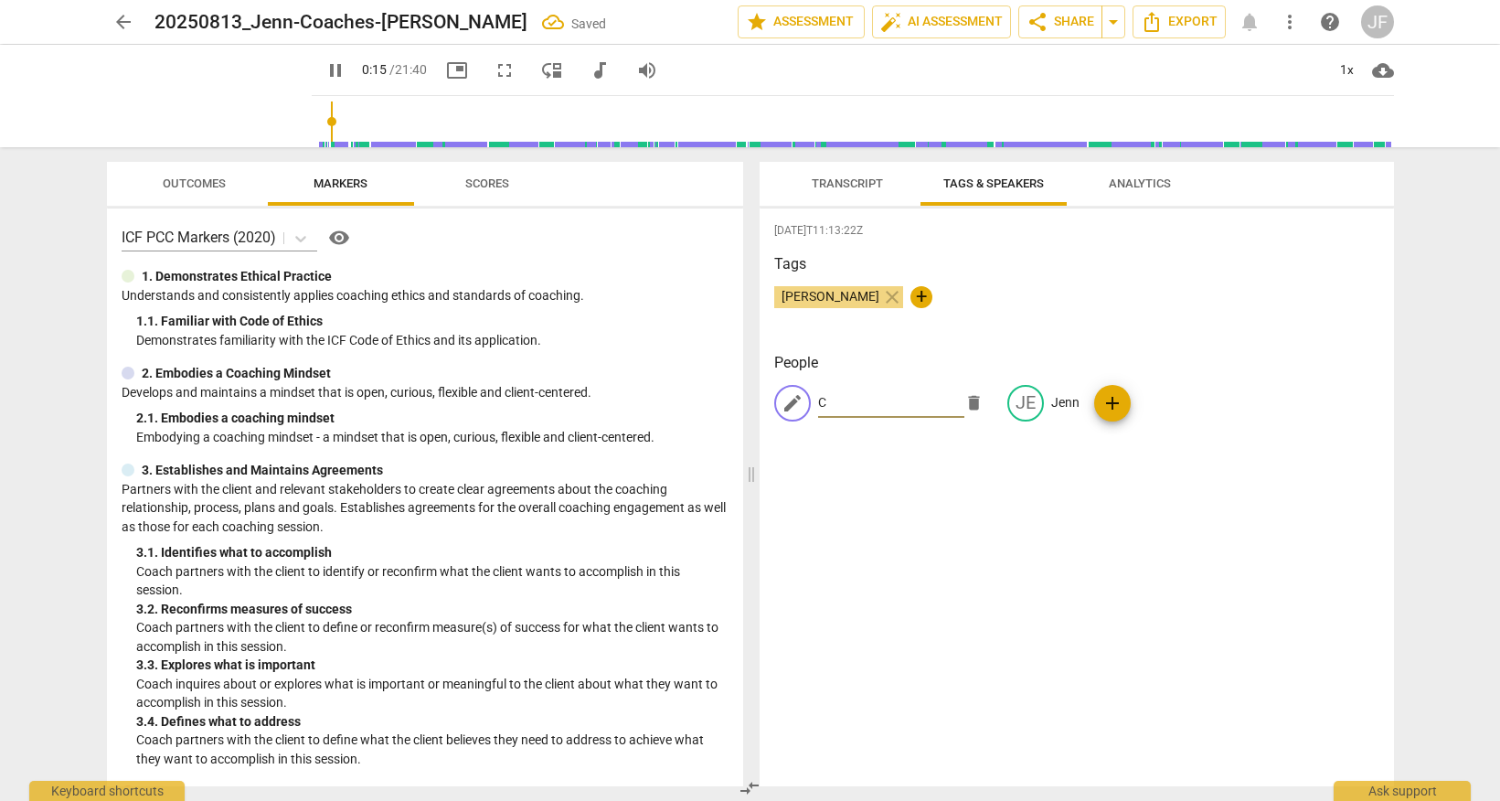
type input "Cl"
type input "15"
type input "Clie"
type input "16"
type input "Client"
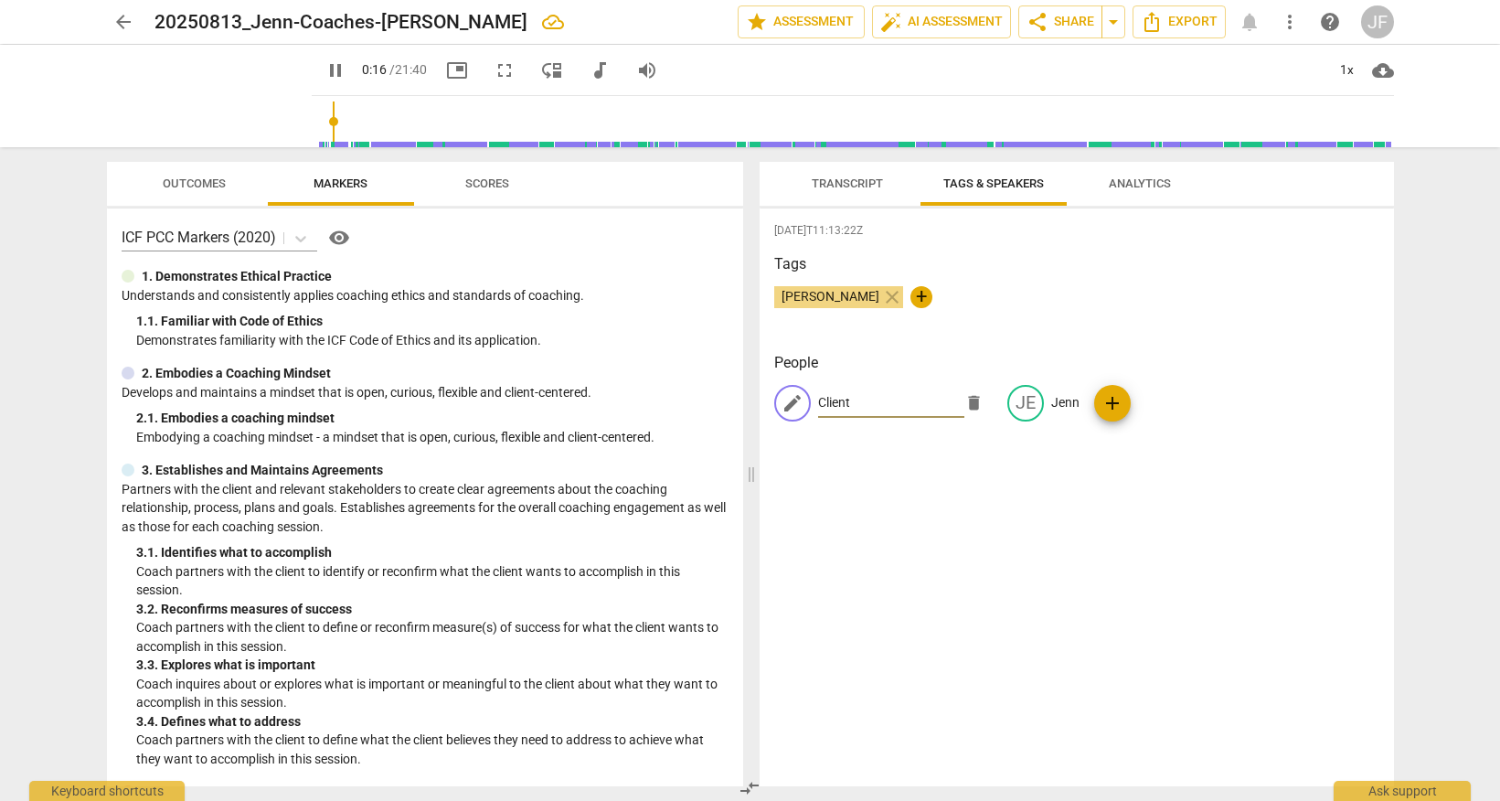
type input "17"
type input "Client"
click at [1056, 666] on div "[DATE]T11:13:22Z Tags [PERSON_NAME] close + People edit Client delete JE Jenn a…" at bounding box center [1077, 497] width 634 height 578
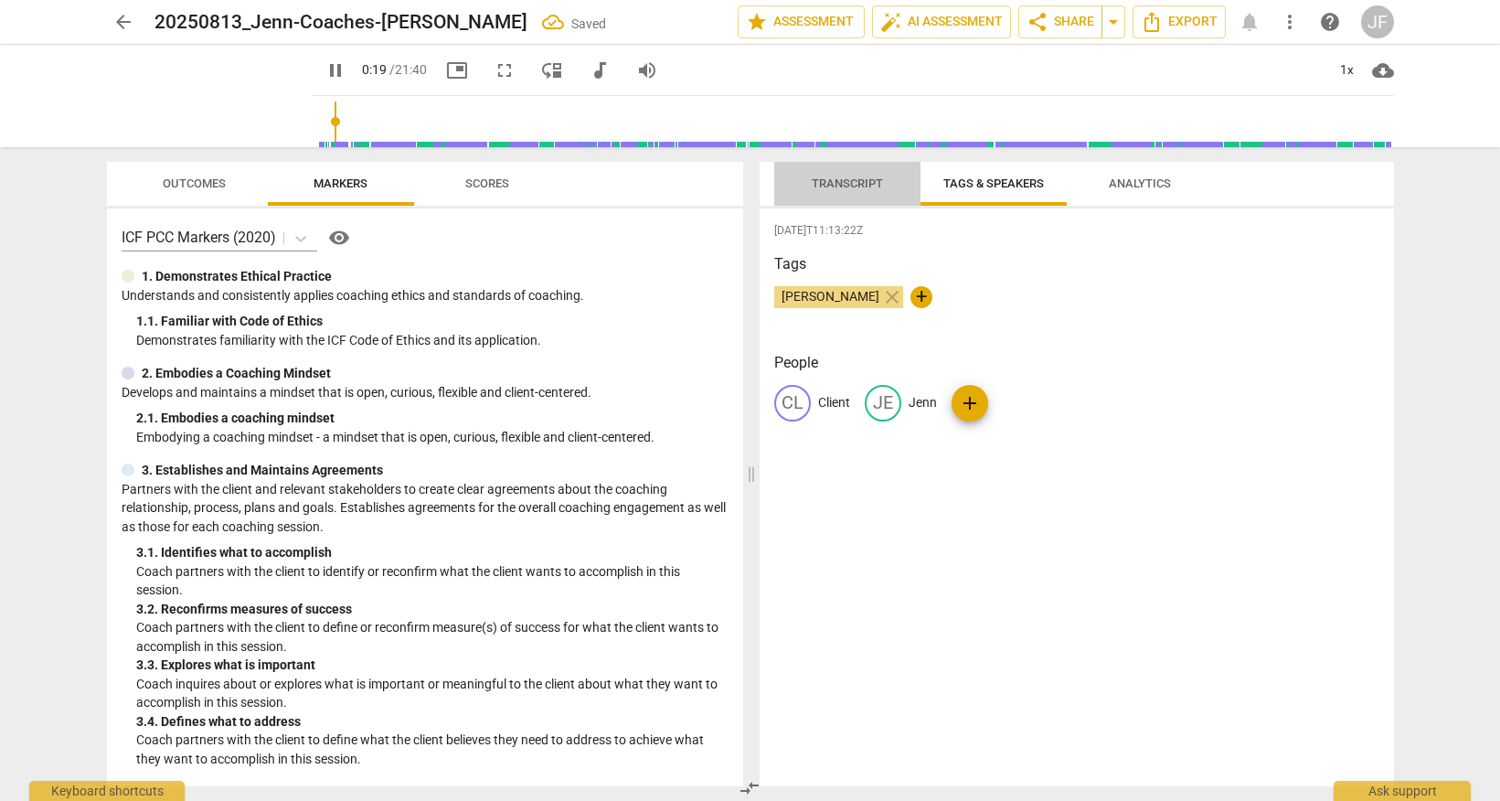
click at [863, 194] on span "Transcript" at bounding box center [847, 184] width 115 height 25
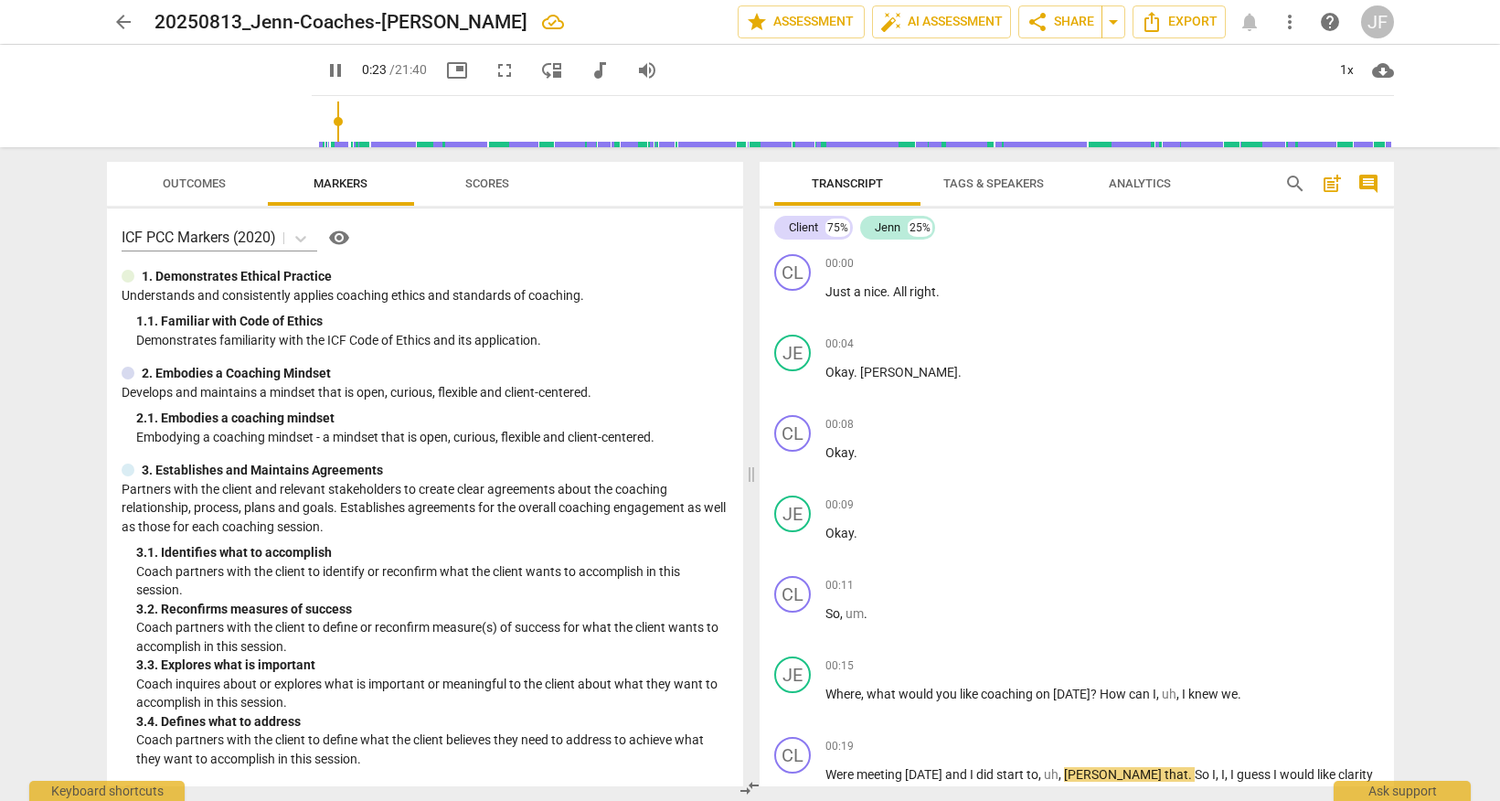
click at [482, 177] on span "Scores" at bounding box center [487, 183] width 44 height 14
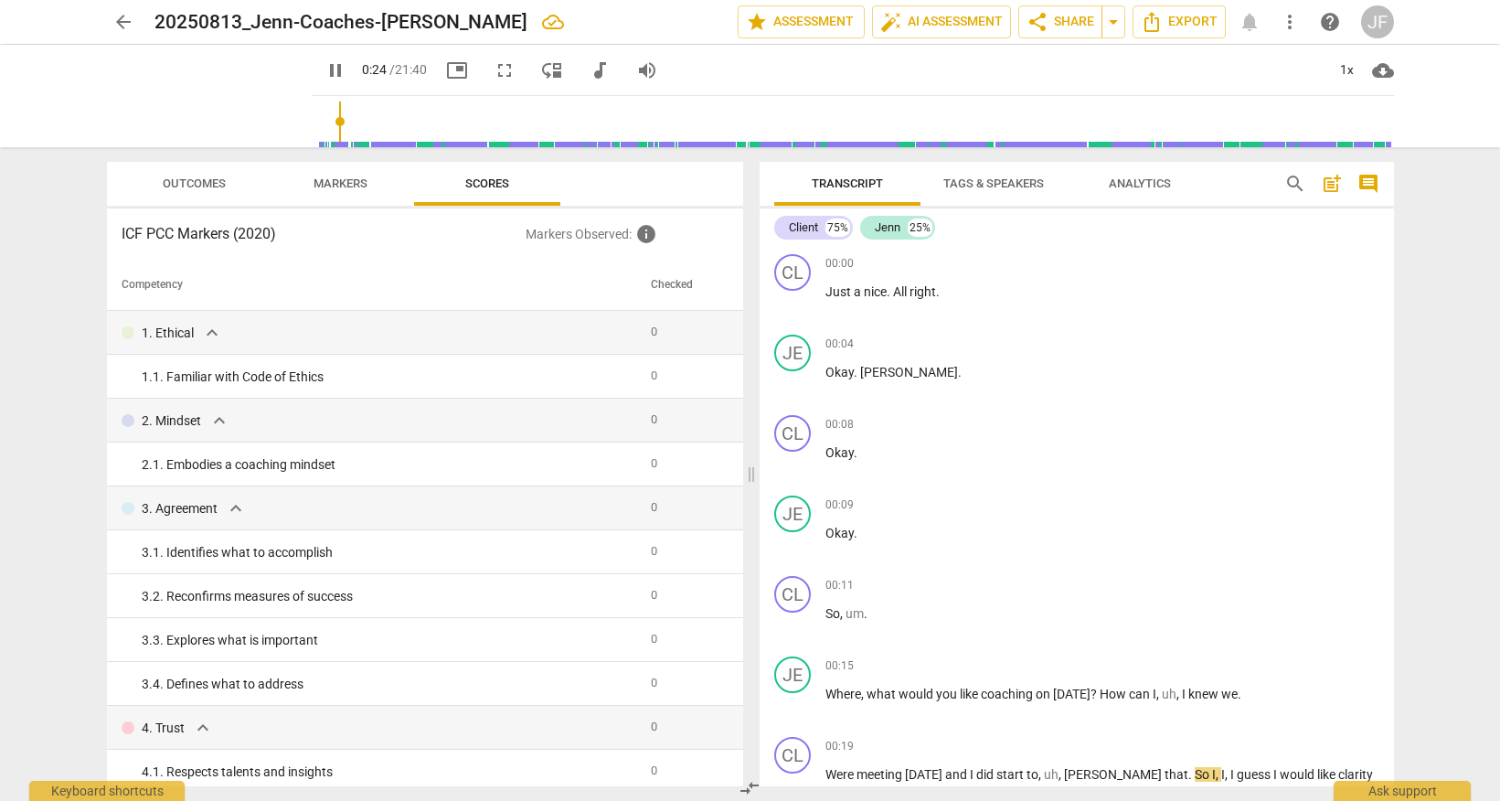
click at [1027, 181] on span "Tags & Speakers" at bounding box center [993, 183] width 101 height 14
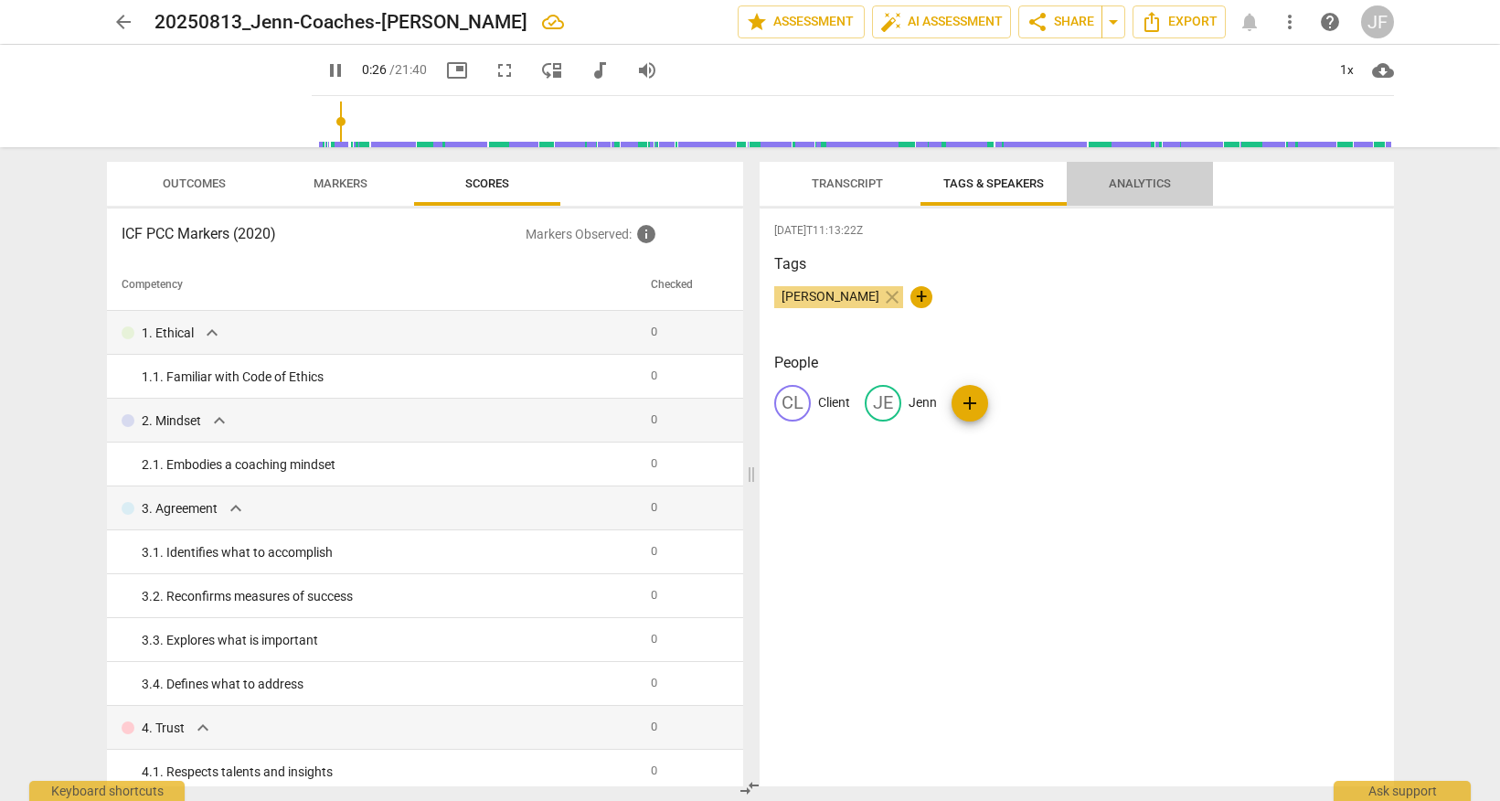
click at [1128, 186] on span "Analytics" at bounding box center [1140, 183] width 62 height 14
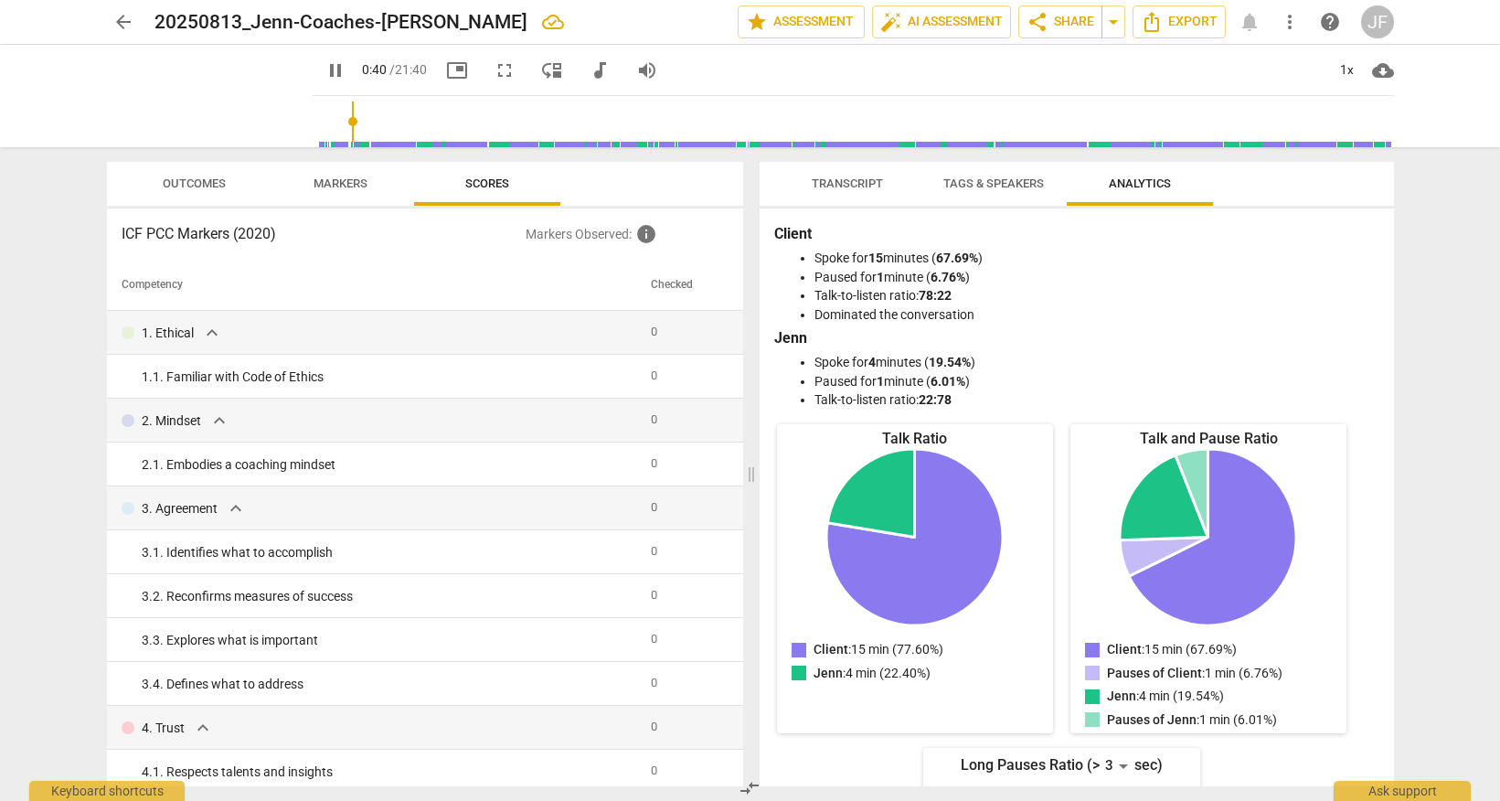
type input "41"
click at [133, 20] on span "arrow_back" at bounding box center [123, 22] width 33 height 22
